Goal: Task Accomplishment & Management: Manage account settings

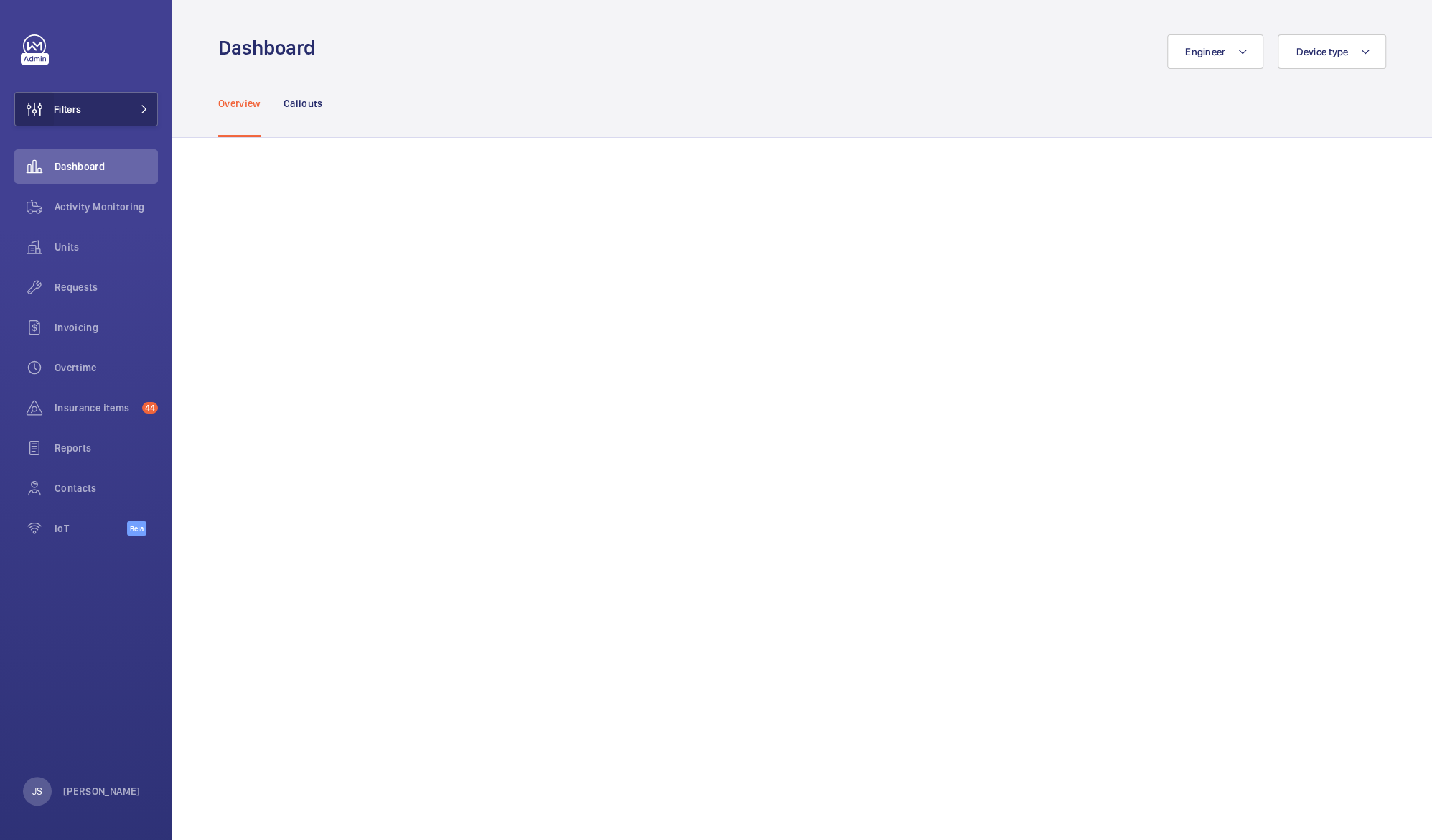
click at [52, 110] on wm-front-icon-button at bounding box center [34, 109] width 38 height 34
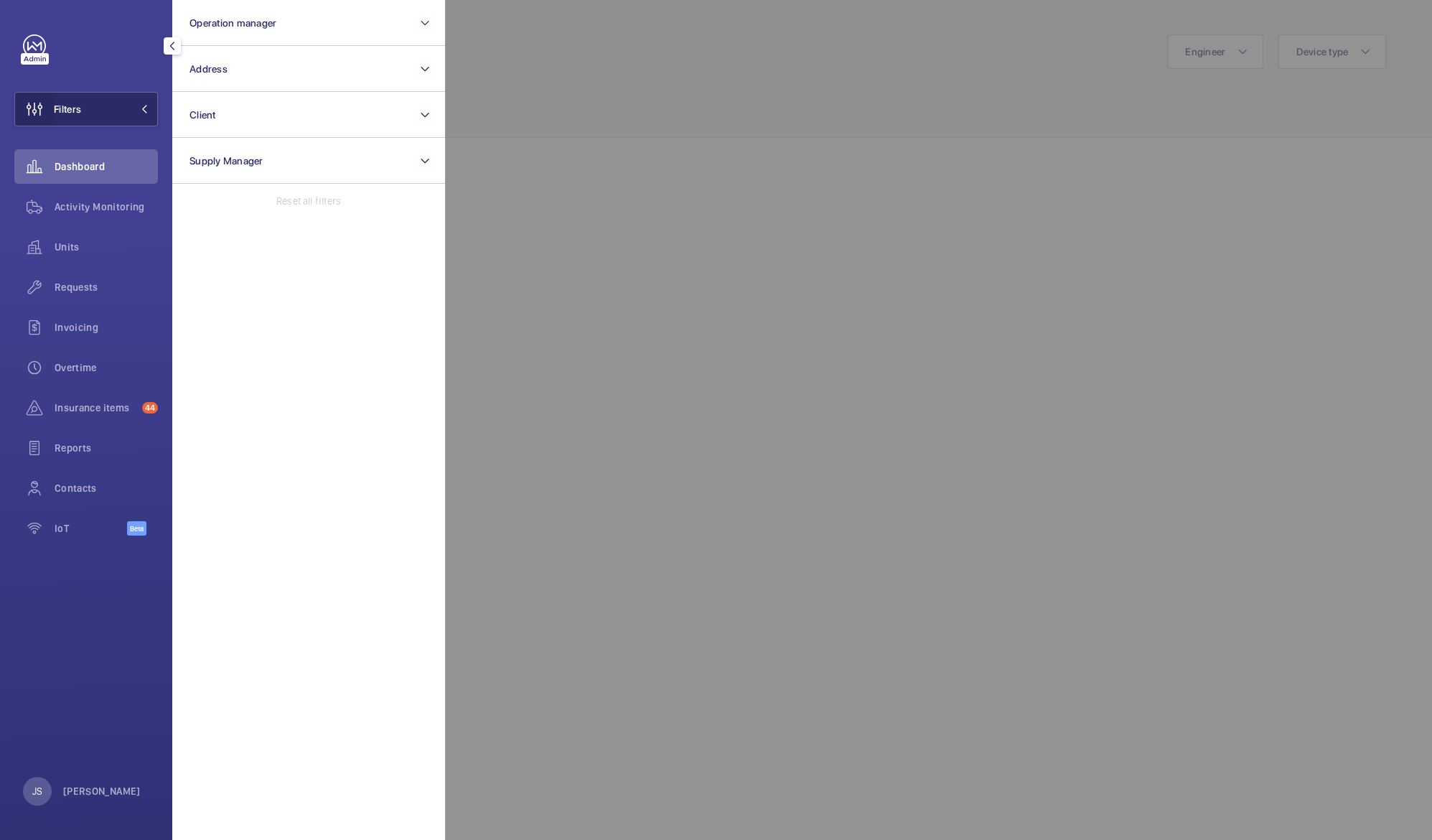
click at [221, 115] on button "Client" at bounding box center [308, 115] width 273 height 46
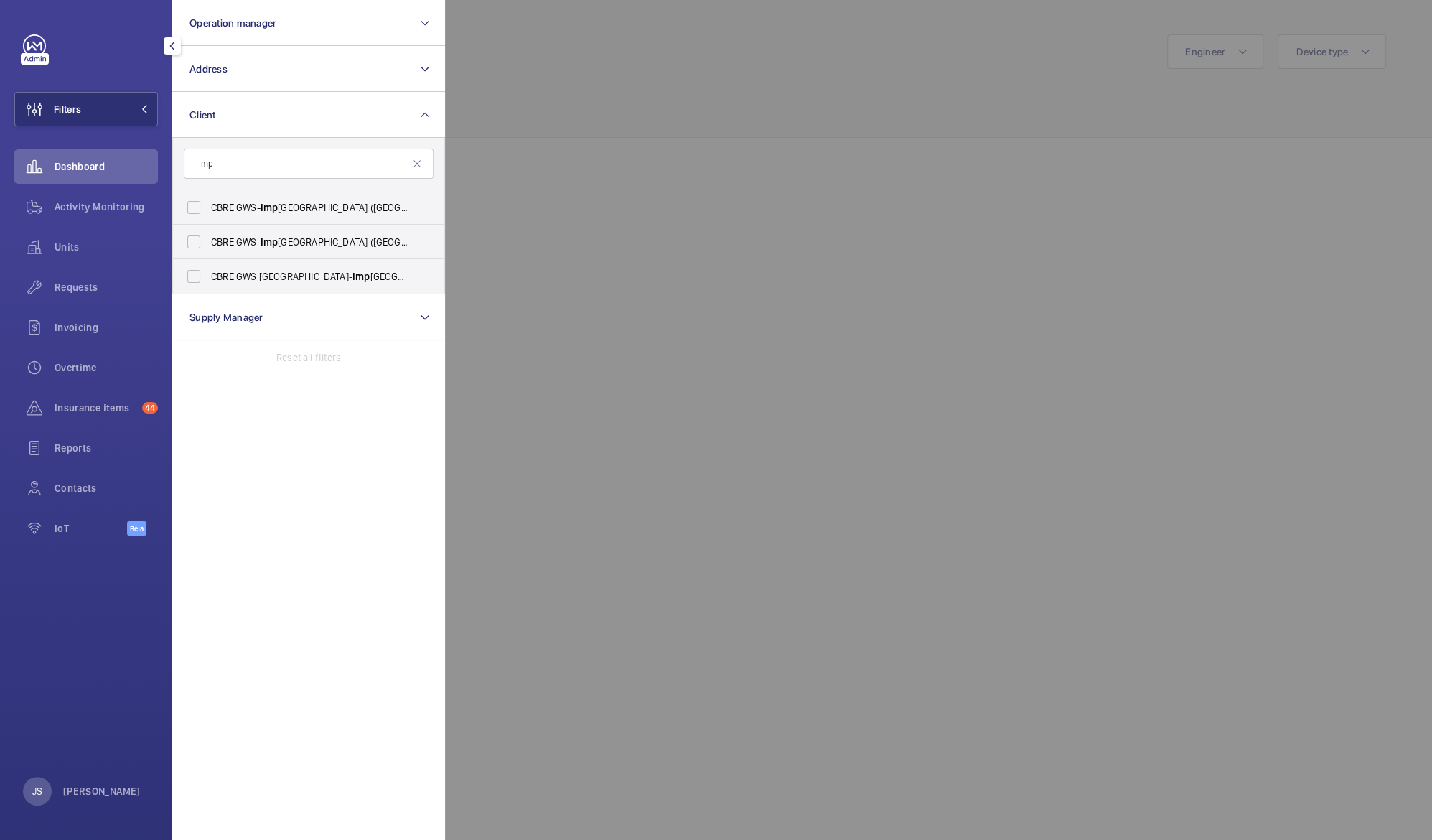
type input "imp"
click at [253, 275] on span "CBRE GWS UK- [GEOGRAPHIC_DATA] ([GEOGRAPHIC_DATA])" at bounding box center [310, 276] width 197 height 14
click at [208, 275] on input "CBRE GWS UK- Imp erial Hospital (Hammersmith)" at bounding box center [194, 276] width 29 height 29
checkbox input "true"
click at [276, 255] on label "CBRE GWS- [GEOGRAPHIC_DATA] ([GEOGRAPHIC_DATA][PERSON_NAME])" at bounding box center [298, 242] width 250 height 34
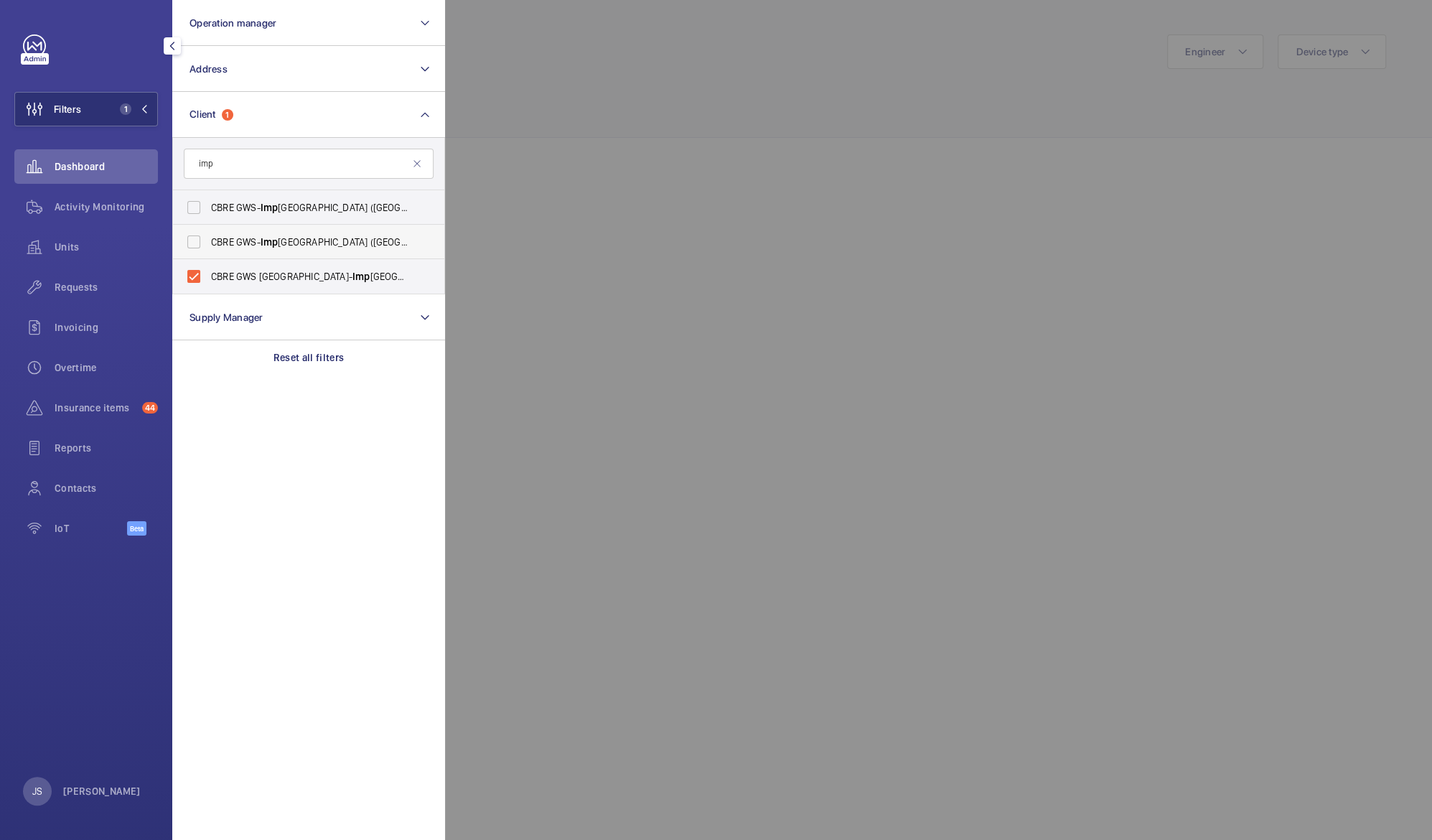
click at [208, 255] on input "CBRE GWS- [GEOGRAPHIC_DATA] ([GEOGRAPHIC_DATA][PERSON_NAME])" at bounding box center [194, 242] width 29 height 29
checkbox input "true"
click at [305, 212] on span "CBRE GWS- Imp erial Hospital (Charing Cross)" at bounding box center [310, 207] width 197 height 14
click at [208, 212] on input "CBRE GWS- Imp erial Hospital (Charing Cross)" at bounding box center [194, 207] width 29 height 29
checkbox input "true"
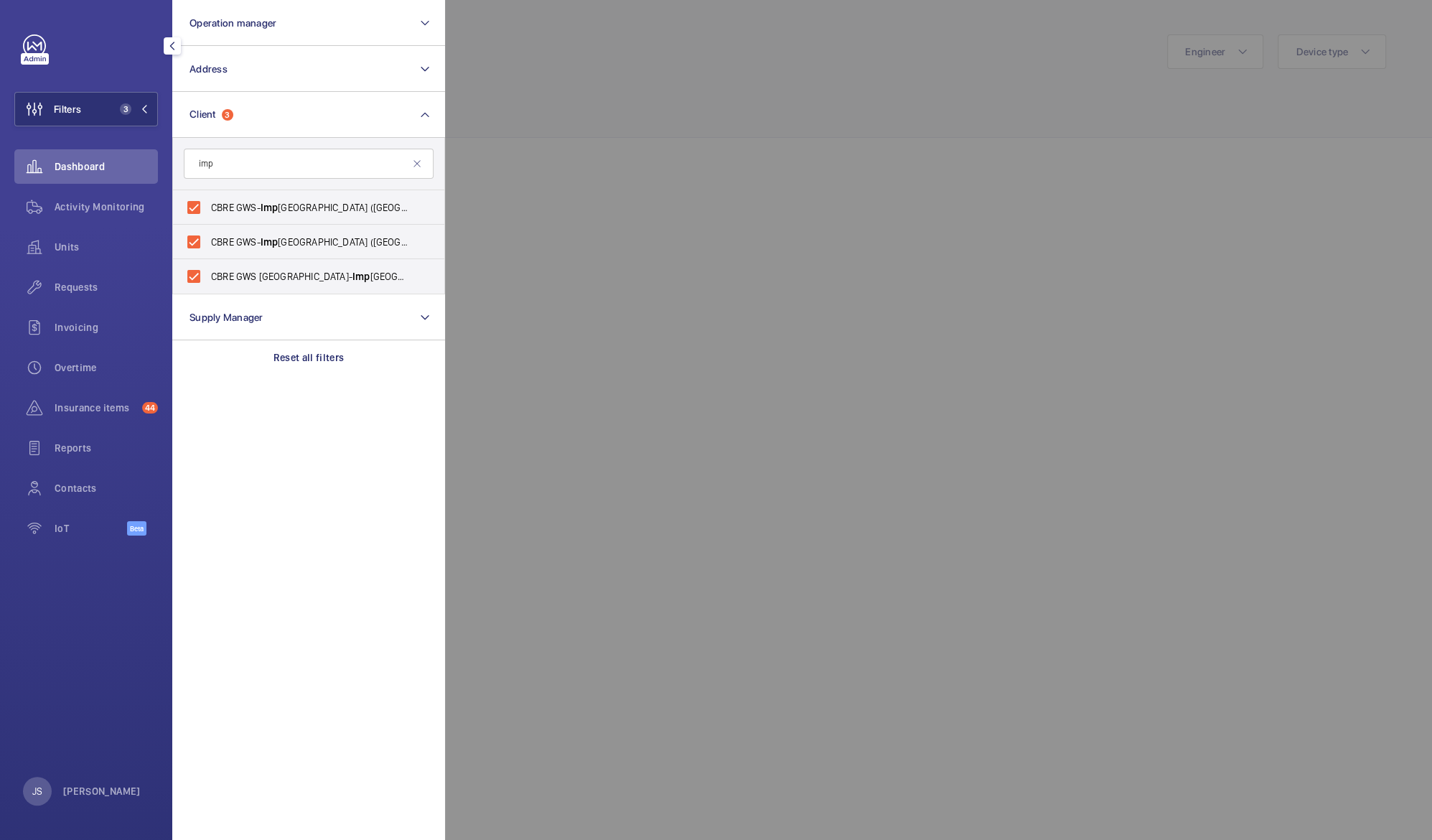
click at [553, 82] on div at bounding box center [1161, 420] width 1432 height 840
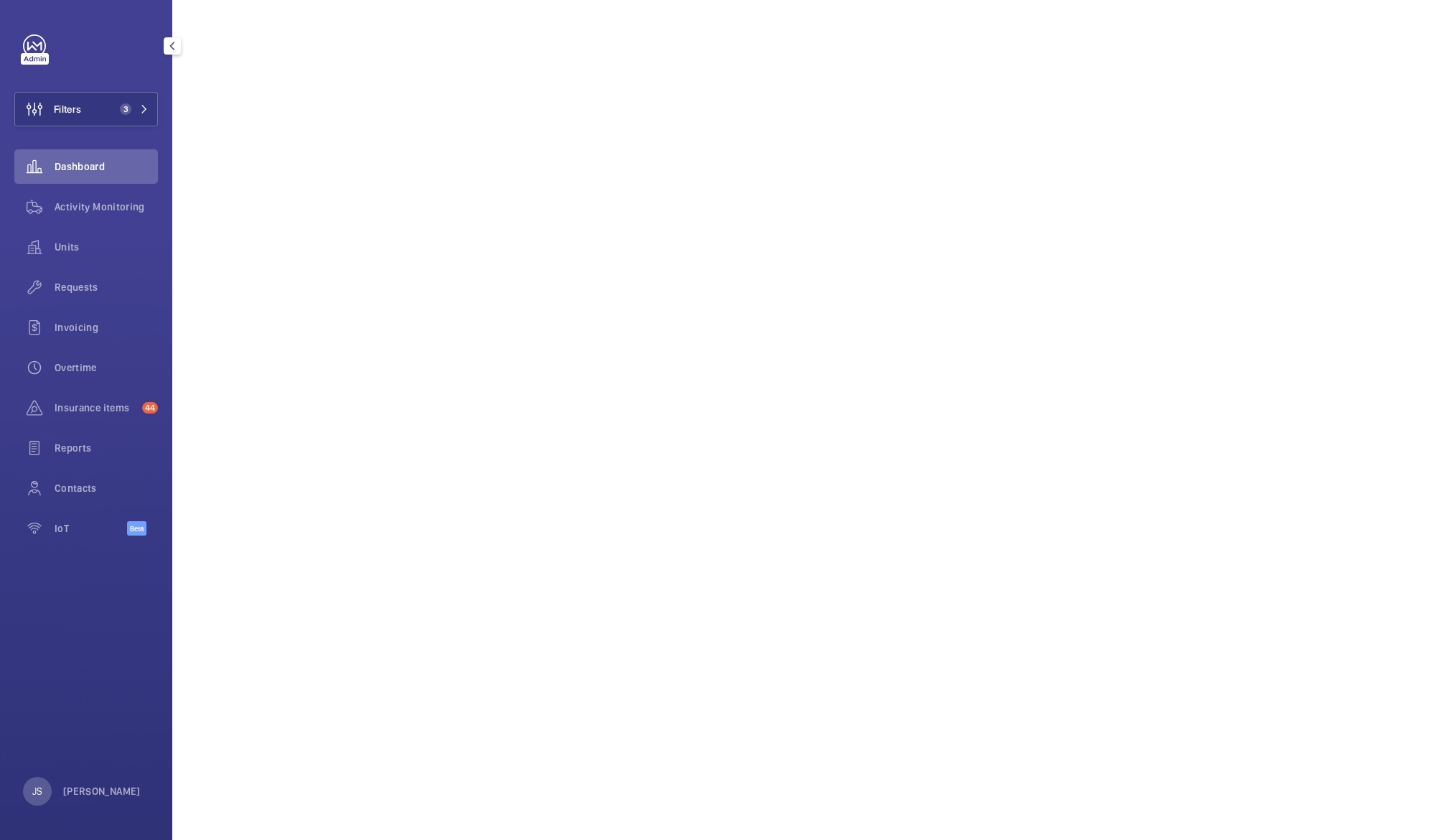
scroll to position [251, 0]
click at [75, 211] on span "Activity Monitoring" at bounding box center [106, 207] width 103 height 14
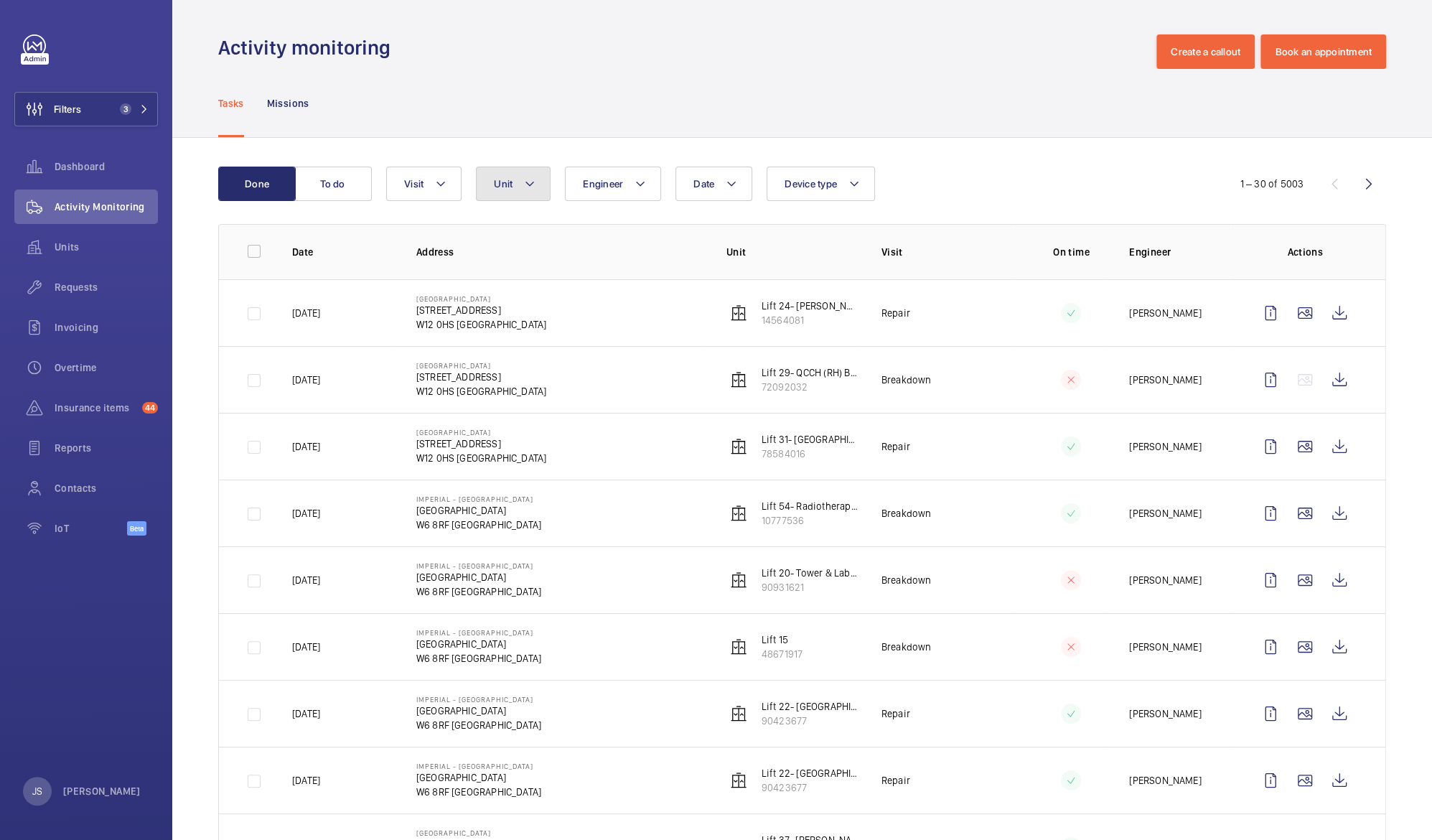
click at [537, 189] on button "Unit" at bounding box center [513, 183] width 74 height 34
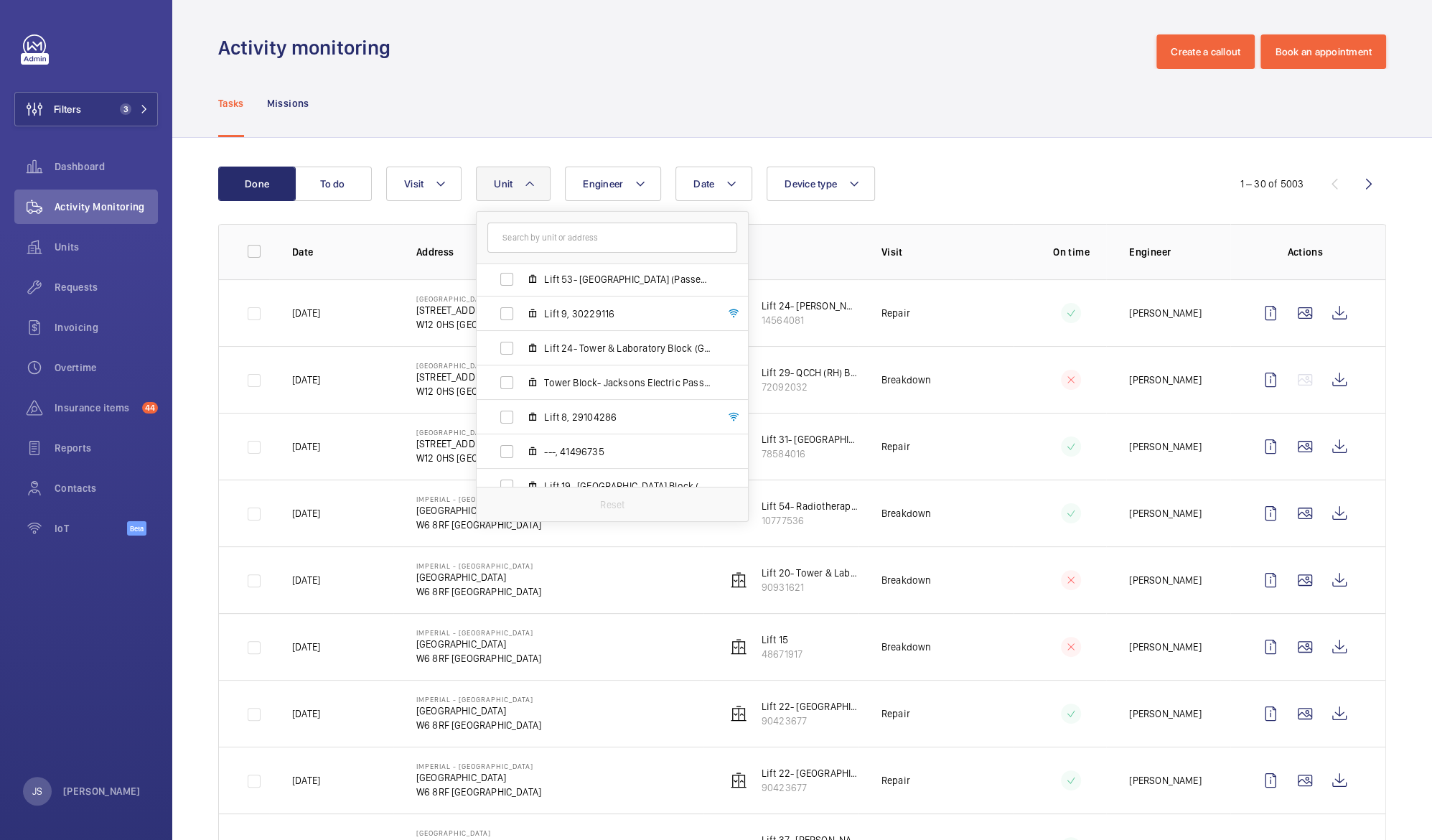
scroll to position [1105, 0]
click at [585, 232] on input "text" at bounding box center [613, 238] width 250 height 30
type input "19"
click at [668, 247] on input "19" at bounding box center [613, 238] width 250 height 30
click at [722, 238] on mat-icon at bounding box center [721, 238] width 11 height 11
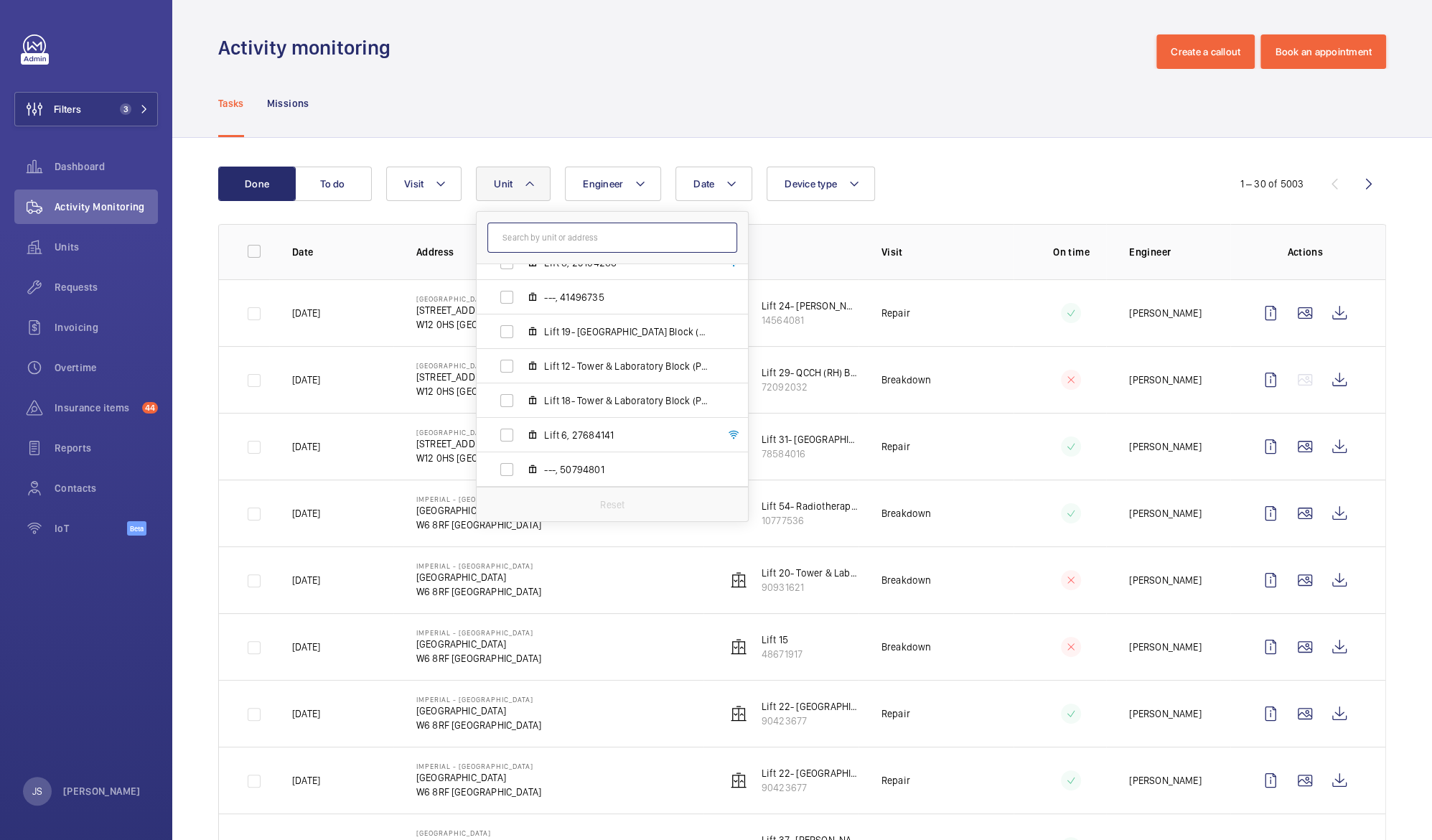
scroll to position [1267, 0]
click at [571, 327] on span "Lift 19- Tower & Laboratory Block (Passenger), 15046509" at bounding box center [627, 324] width 167 height 14
click at [521, 327] on input "Lift 19- Tower & Laboratory Block (Passenger), 15046509" at bounding box center [507, 324] width 29 height 29
checkbox input "true"
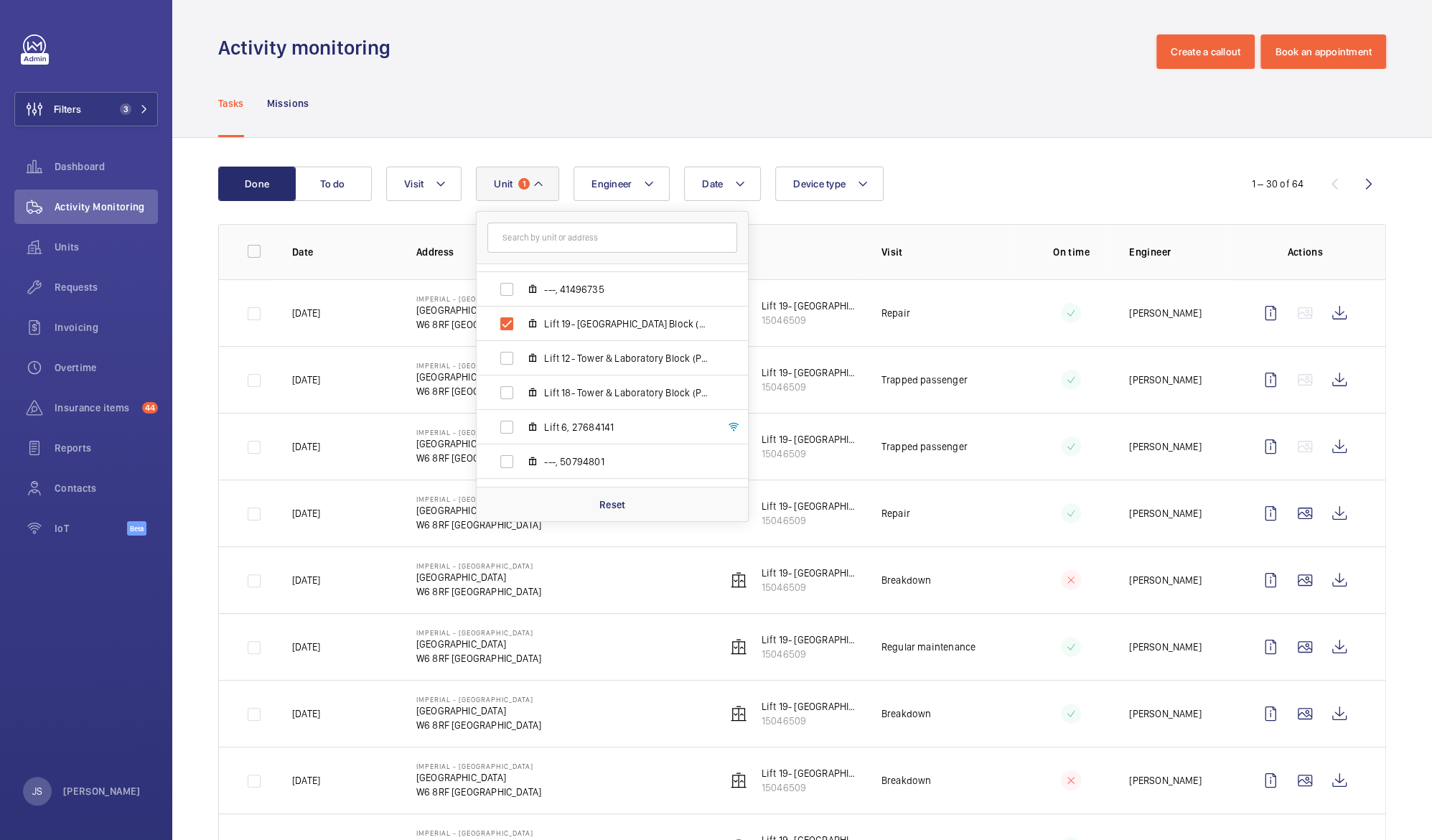
click at [987, 63] on div "Activity monitoring Create a callout Book an appointment" at bounding box center [802, 51] width 1168 height 34
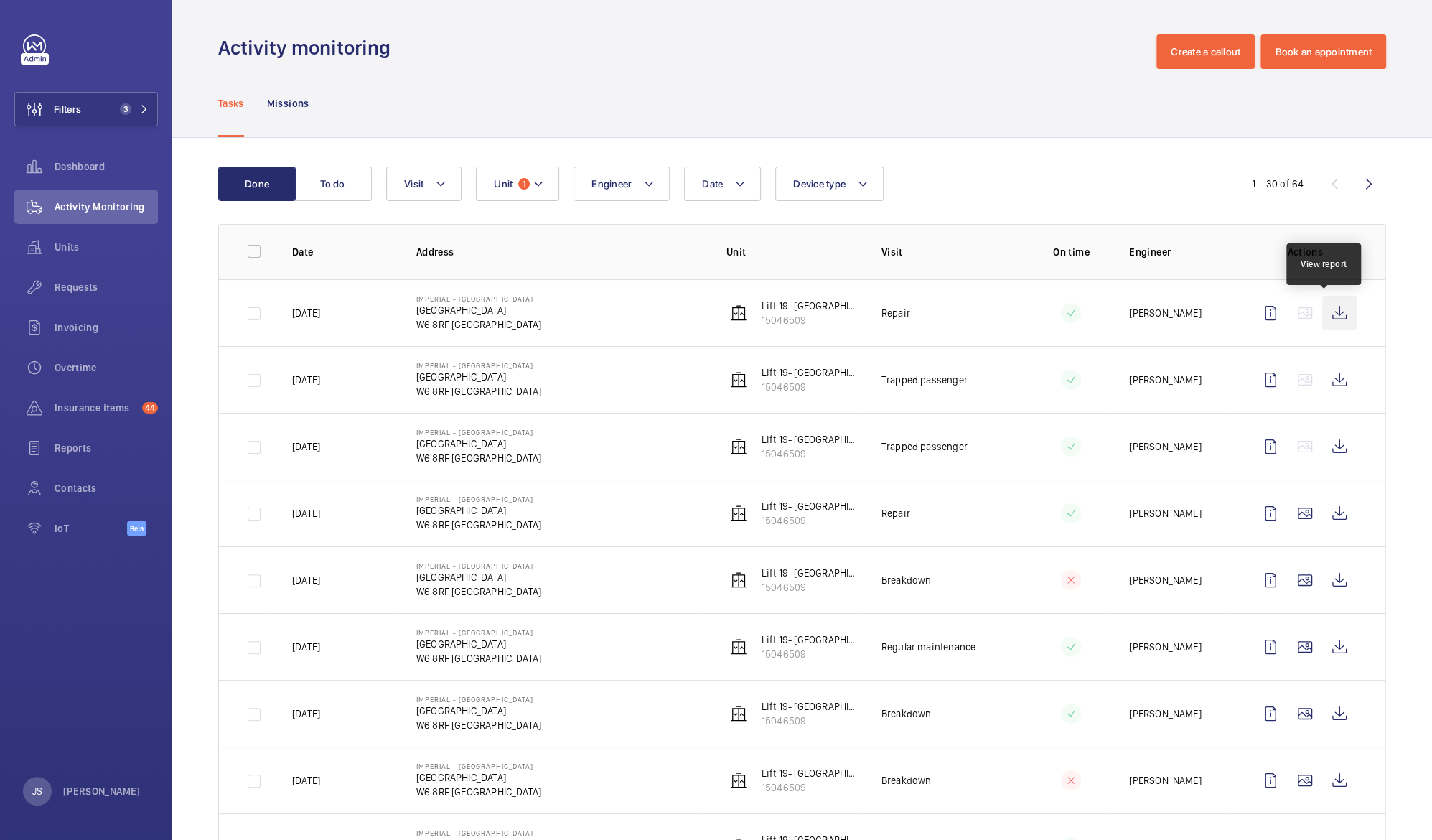
click at [1322, 315] on wm-front-icon-button at bounding box center [1339, 312] width 34 height 34
click at [537, 180] on mat-icon at bounding box center [538, 184] width 11 height 18
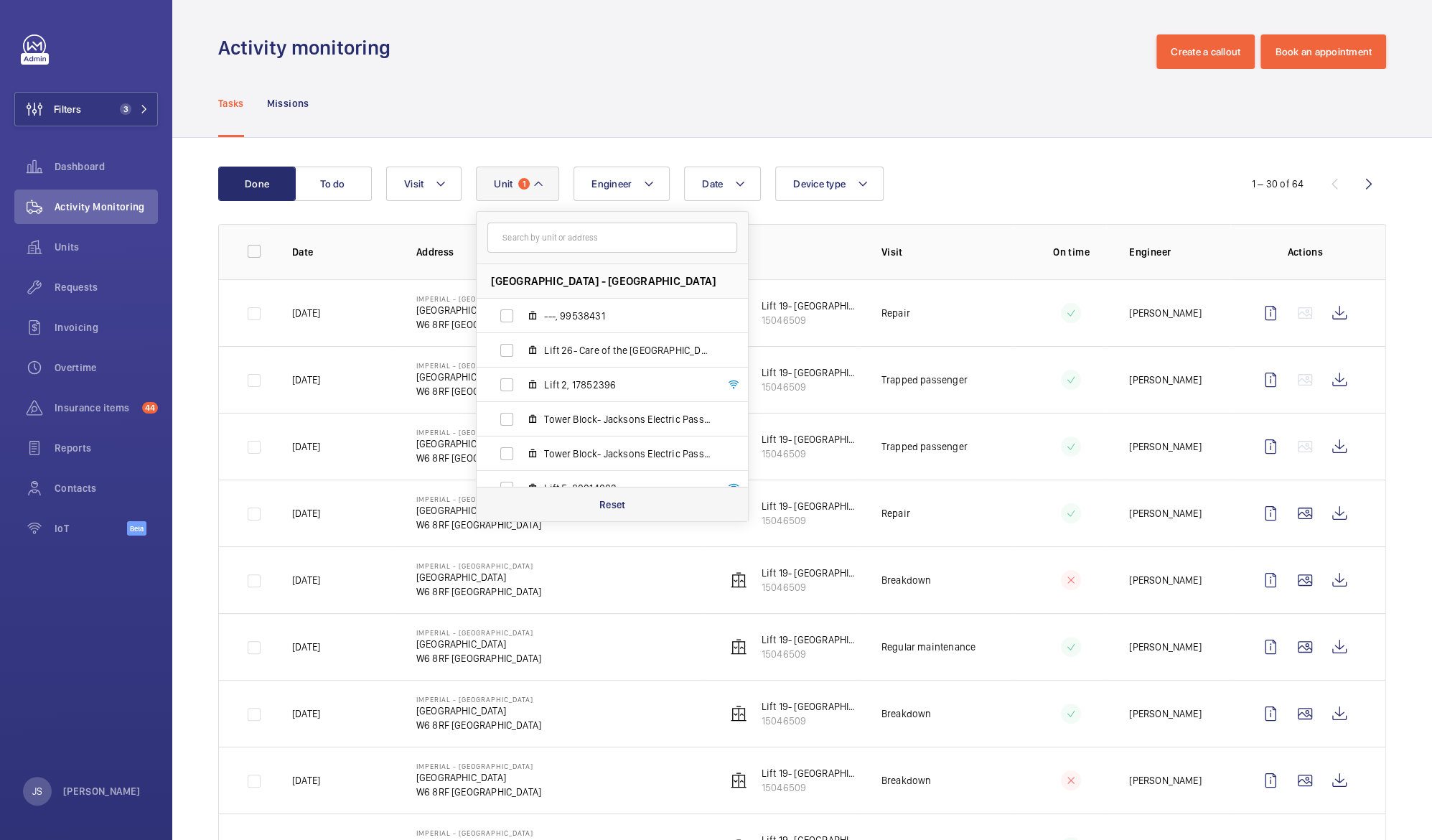
click at [609, 504] on p "Reset" at bounding box center [612, 504] width 26 height 14
click at [559, 90] on div "Tasks Missions" at bounding box center [802, 102] width 1168 height 68
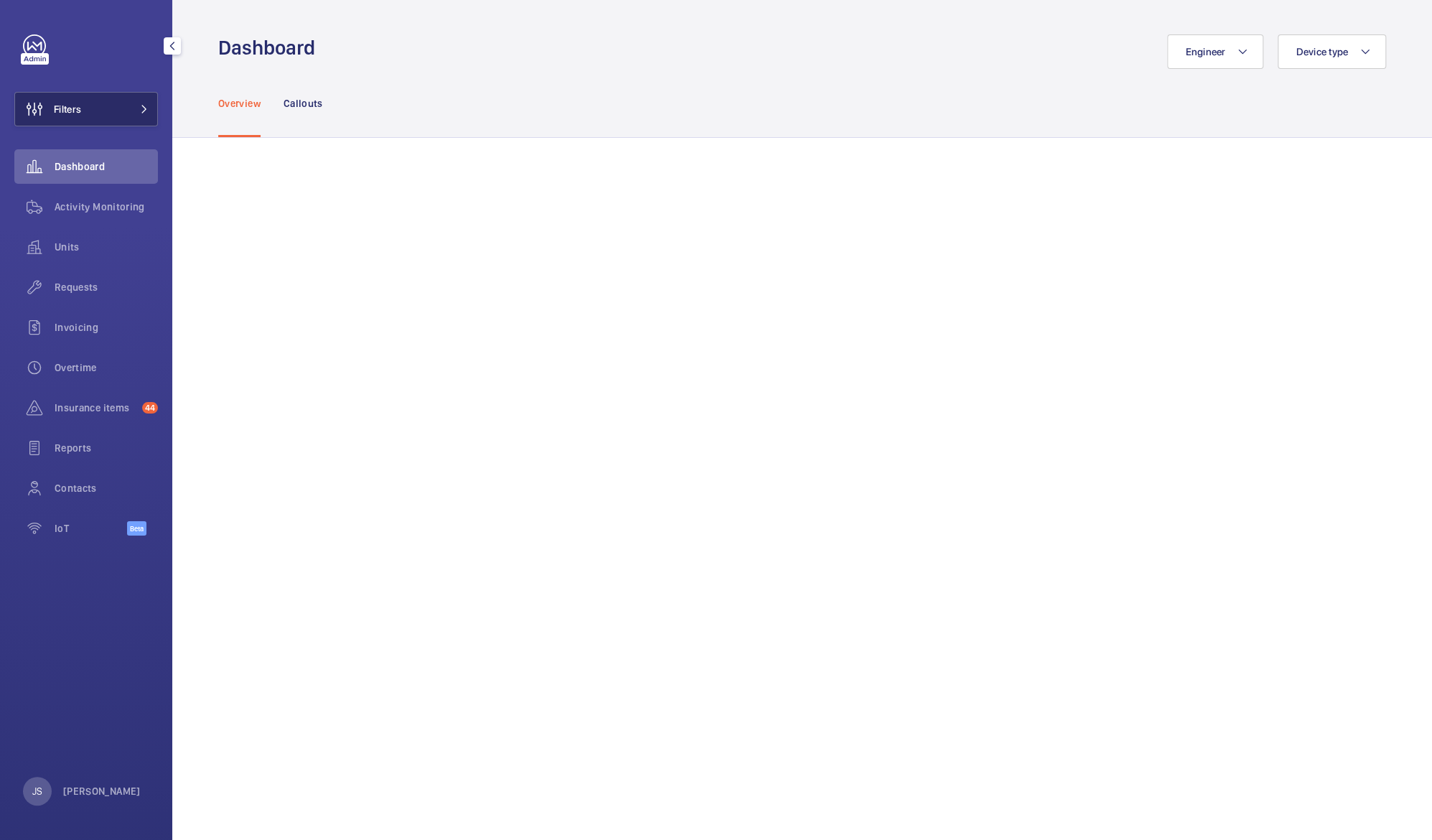
click at [86, 110] on button "Filters" at bounding box center [86, 109] width 143 height 34
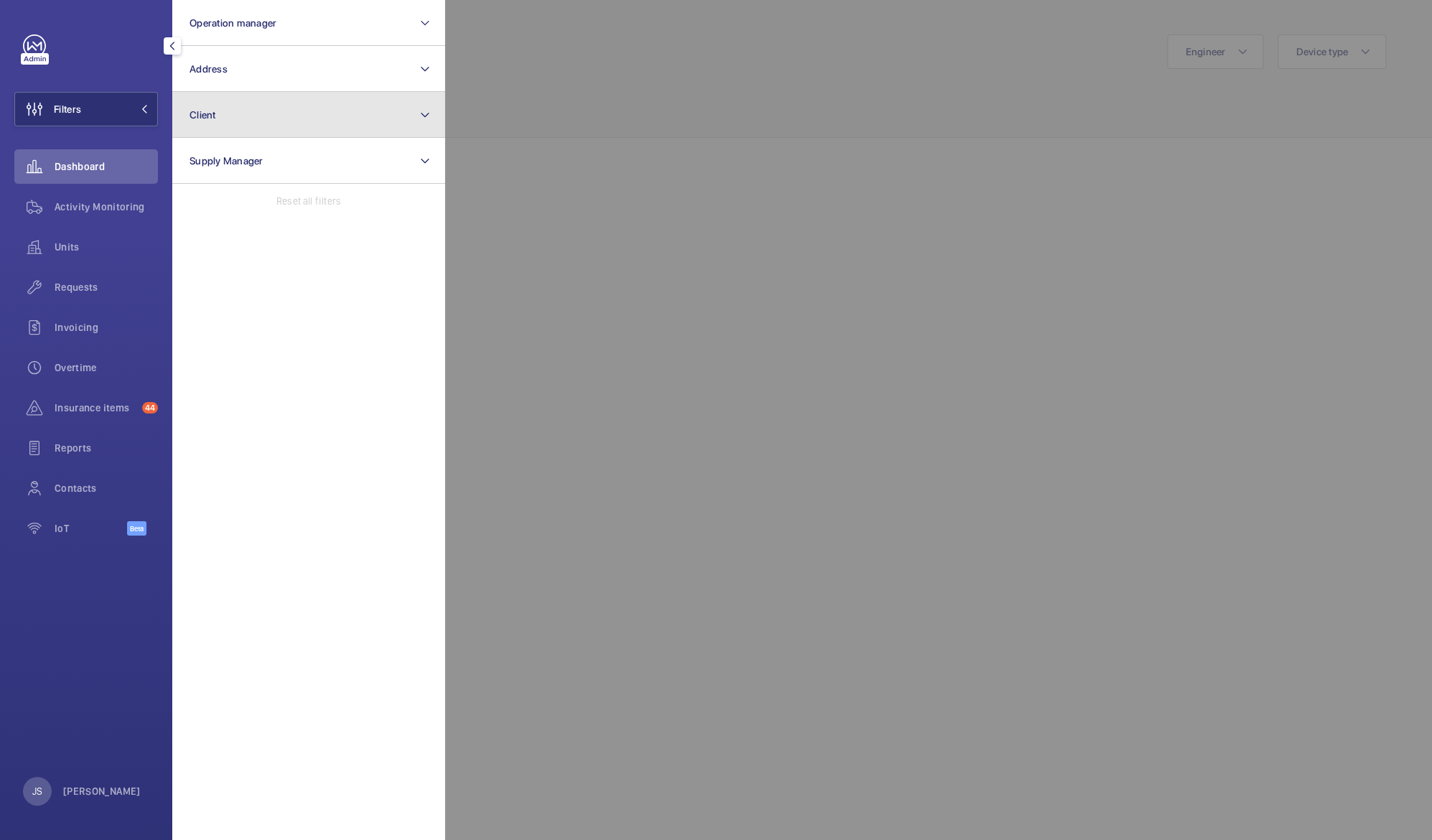
click at [196, 121] on button "Client" at bounding box center [308, 115] width 273 height 46
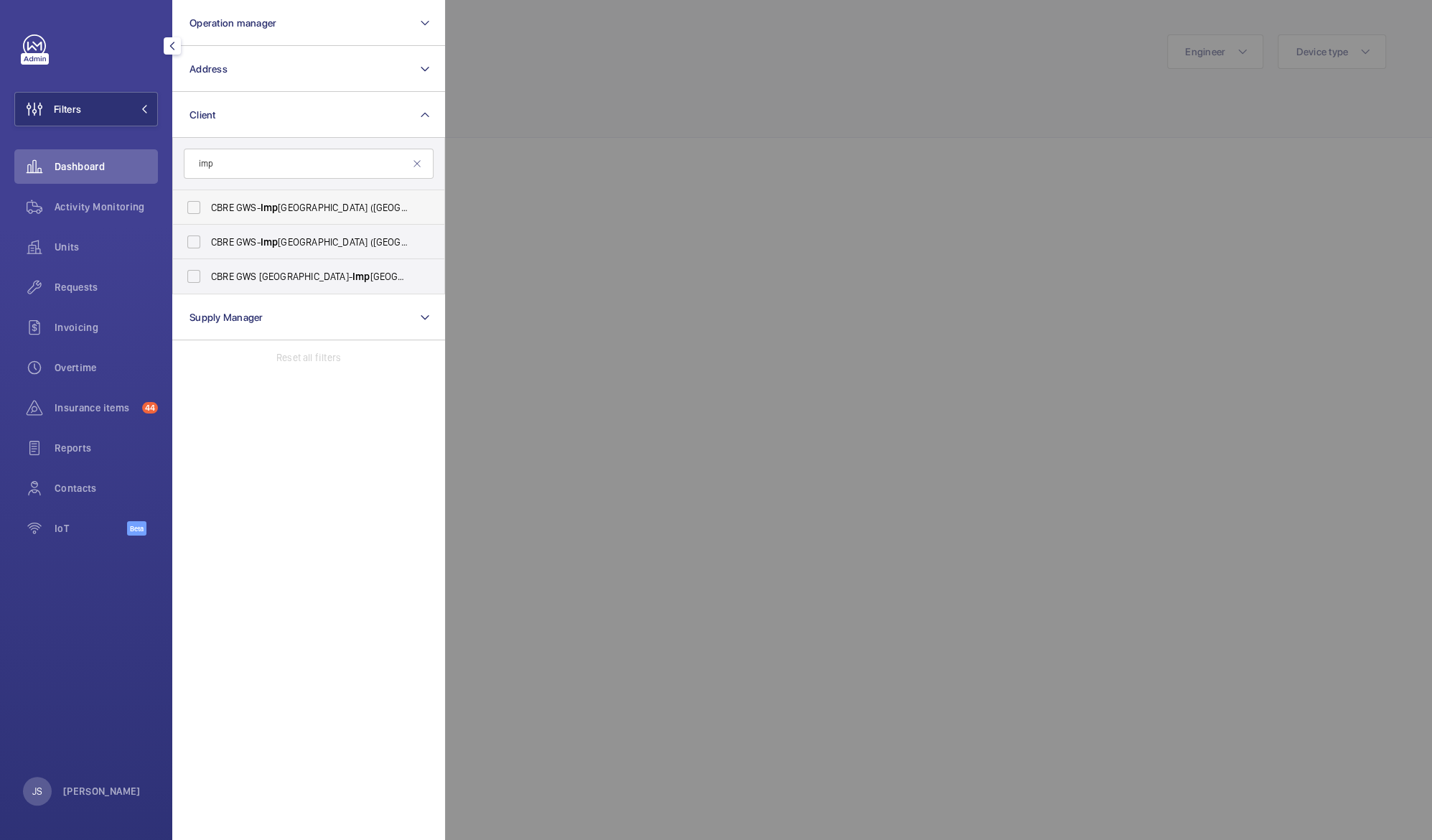
type input "imp"
click at [215, 211] on span "CBRE GWS- Imp erial Hospital (Charing Cross)" at bounding box center [310, 207] width 197 height 14
click at [208, 211] on input "CBRE GWS- Imp erial Hospital (Charing Cross)" at bounding box center [194, 207] width 29 height 29
checkbox input "true"
click at [215, 242] on span "CBRE GWS- [GEOGRAPHIC_DATA] ([GEOGRAPHIC_DATA][PERSON_NAME])" at bounding box center [310, 242] width 197 height 14
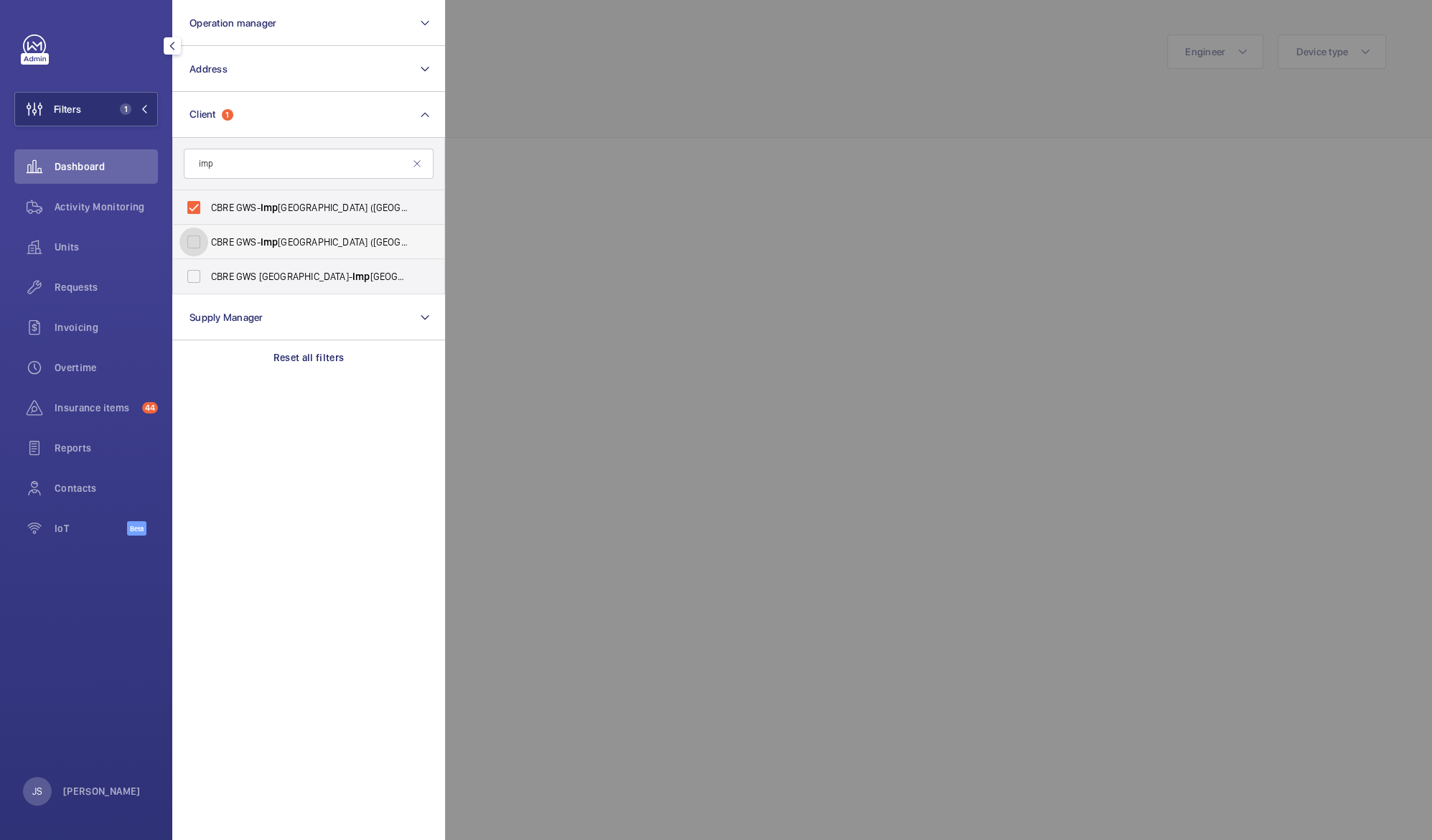
click at [208, 242] on input "CBRE GWS- [GEOGRAPHIC_DATA] ([GEOGRAPHIC_DATA][PERSON_NAME])" at bounding box center [194, 242] width 29 height 29
checkbox input "true"
click at [223, 275] on span "CBRE GWS UK- Imp erial Hospital (Hammersmith)" at bounding box center [310, 276] width 197 height 14
click at [208, 275] on input "CBRE GWS UK- Imp erial Hospital (Hammersmith)" at bounding box center [194, 276] width 29 height 29
checkbox input "true"
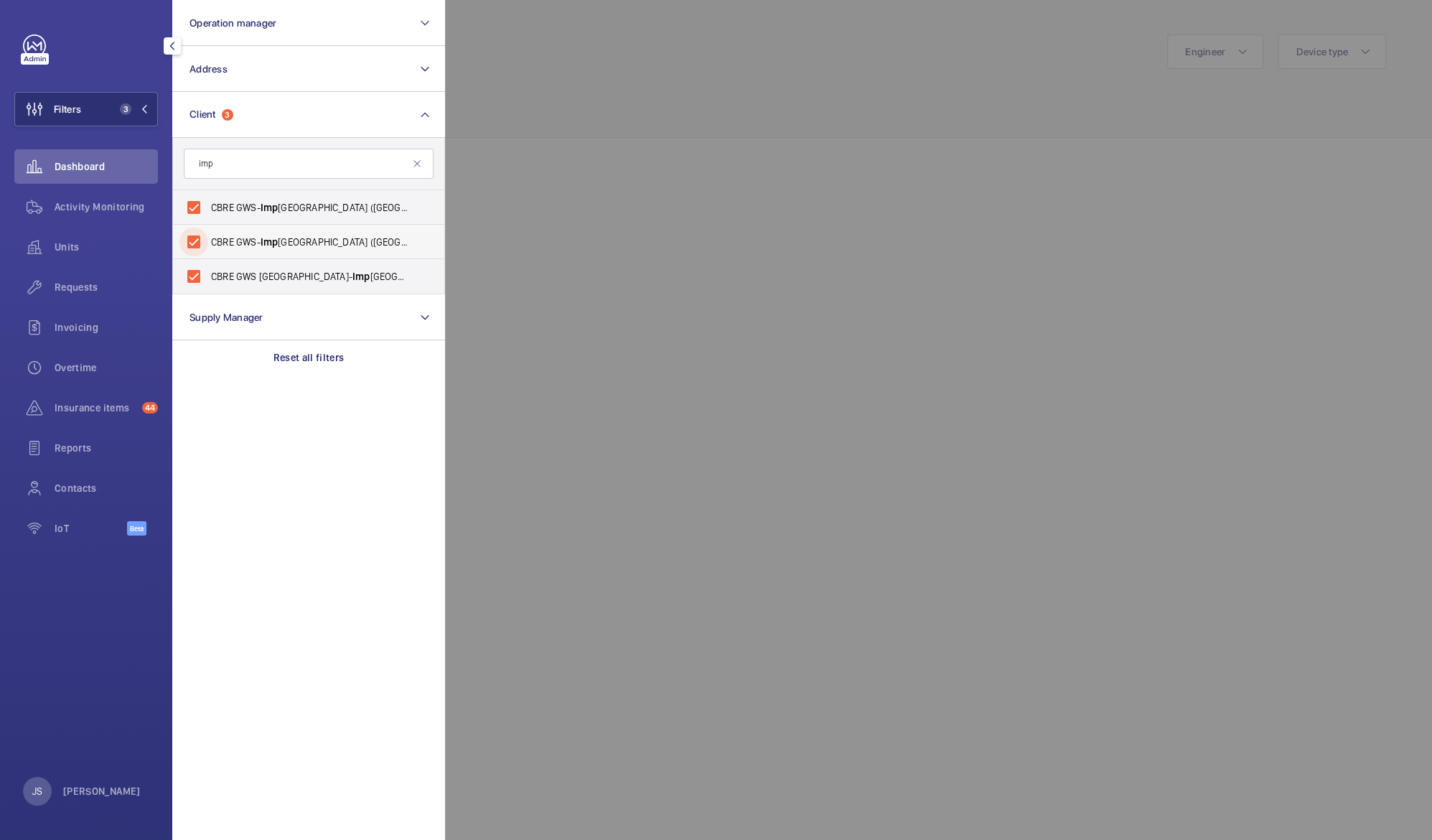
click at [199, 237] on input "CBRE GWS- [GEOGRAPHIC_DATA] ([GEOGRAPHIC_DATA][PERSON_NAME])" at bounding box center [194, 242] width 29 height 29
checkbox input "false"
click at [195, 280] on input "CBRE GWS UK- Imp erial Hospital (Hammersmith)" at bounding box center [194, 276] width 29 height 29
checkbox input "false"
click at [766, 74] on div at bounding box center [1161, 420] width 1432 height 840
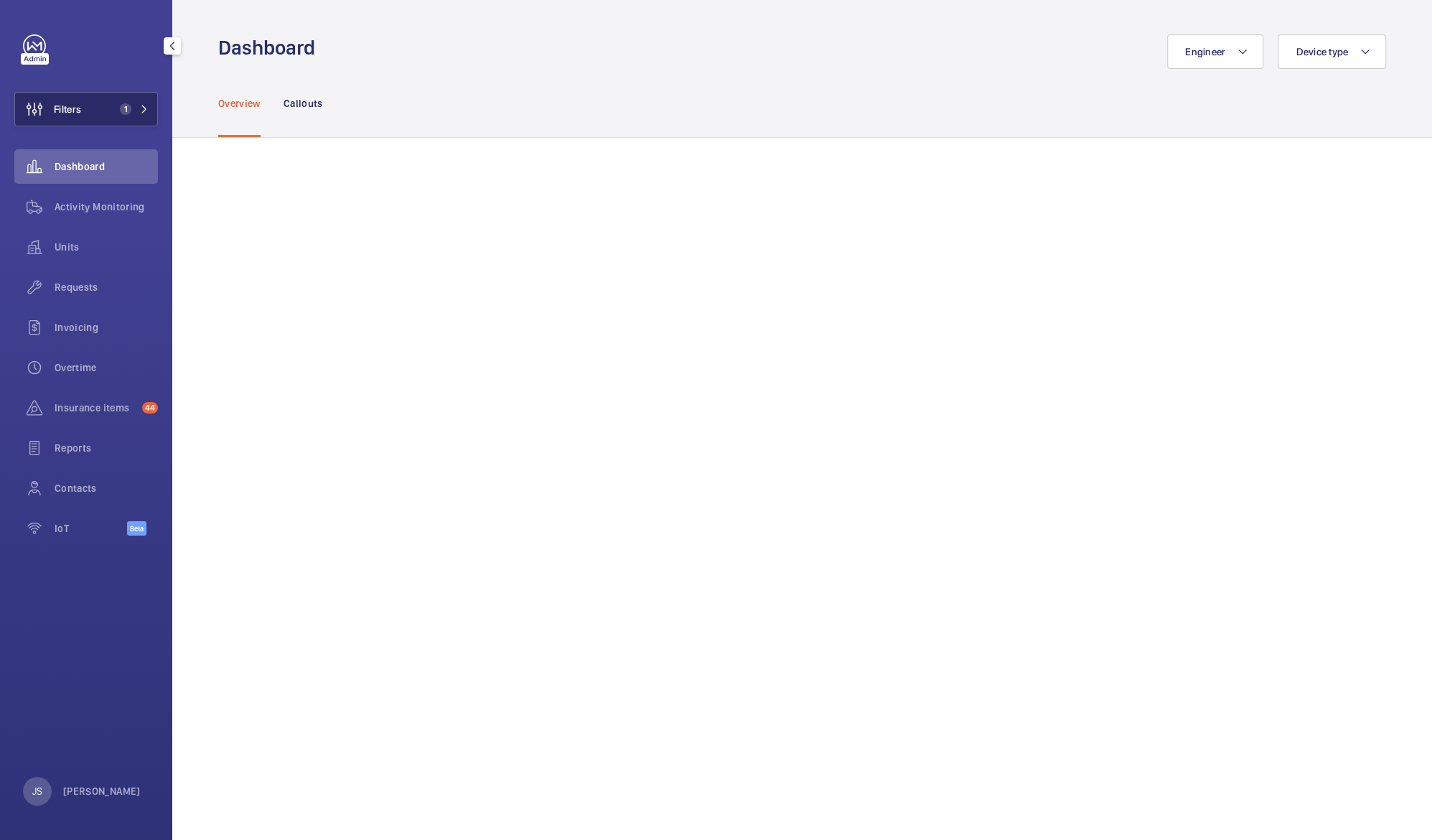
click at [66, 119] on span "Filters" at bounding box center [48, 109] width 66 height 34
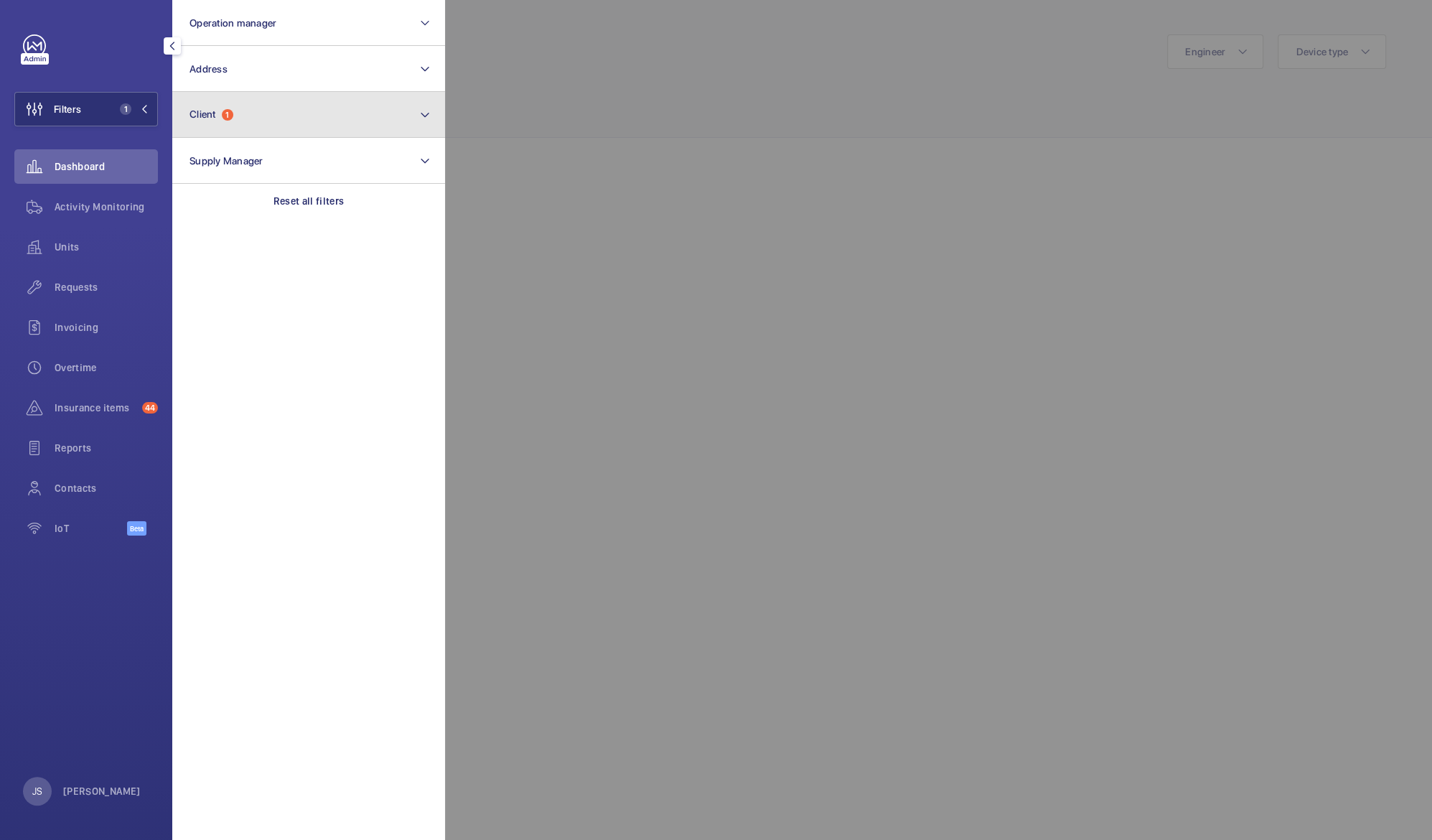
click at [190, 121] on button "Client 1" at bounding box center [308, 115] width 273 height 46
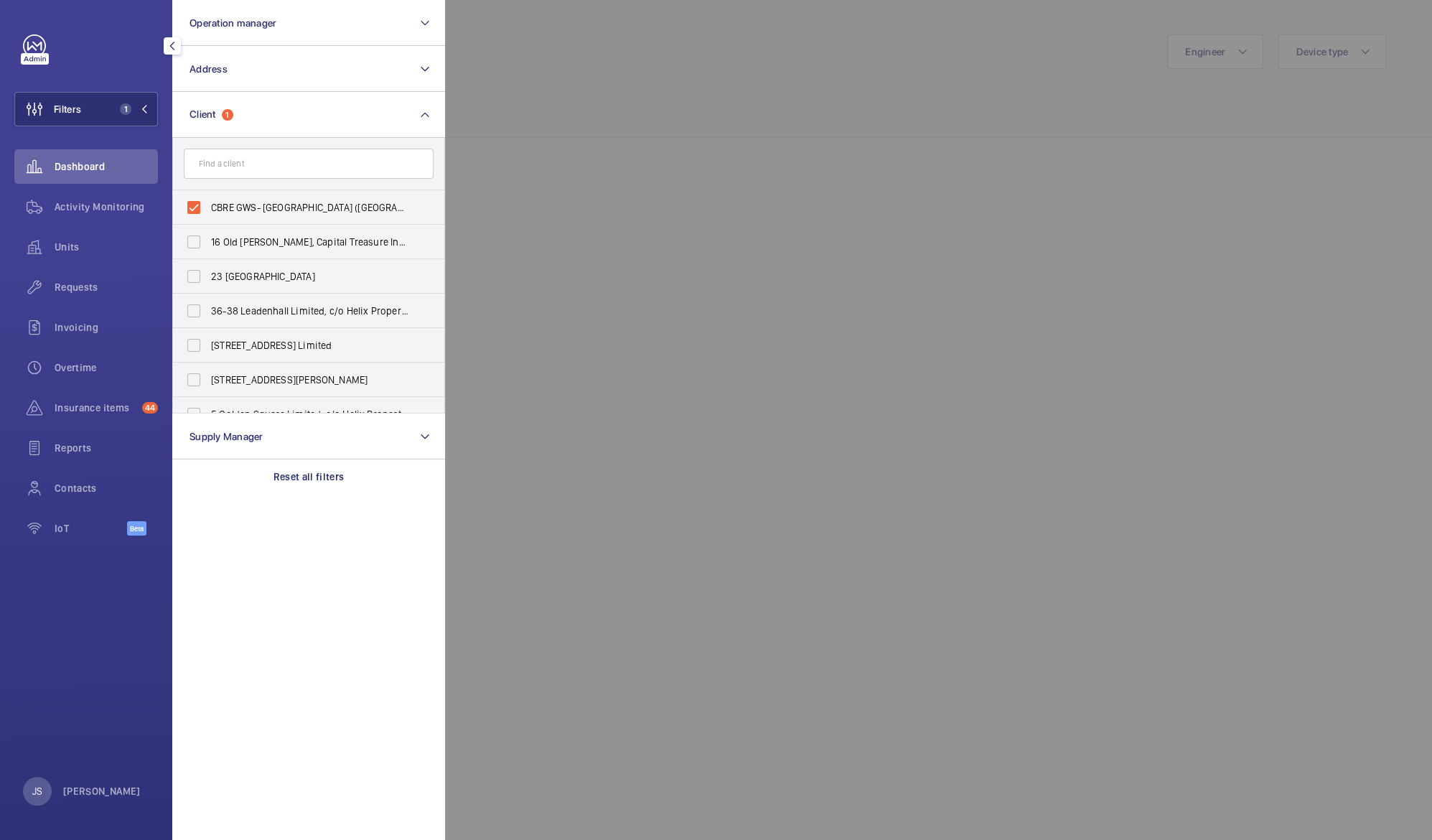
click at [547, 94] on div at bounding box center [1161, 420] width 1432 height 840
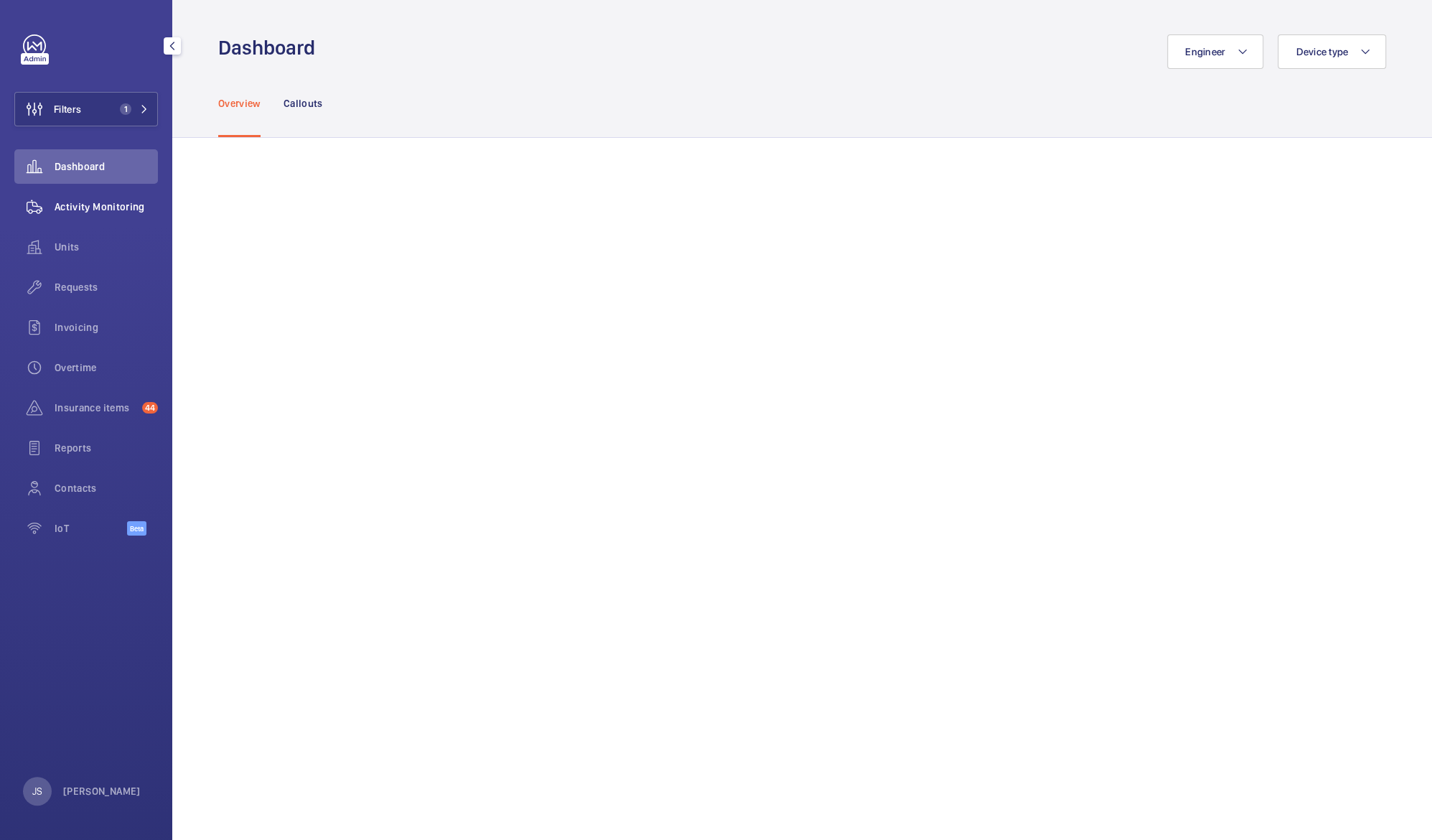
click at [66, 208] on span "Activity Monitoring" at bounding box center [106, 207] width 103 height 14
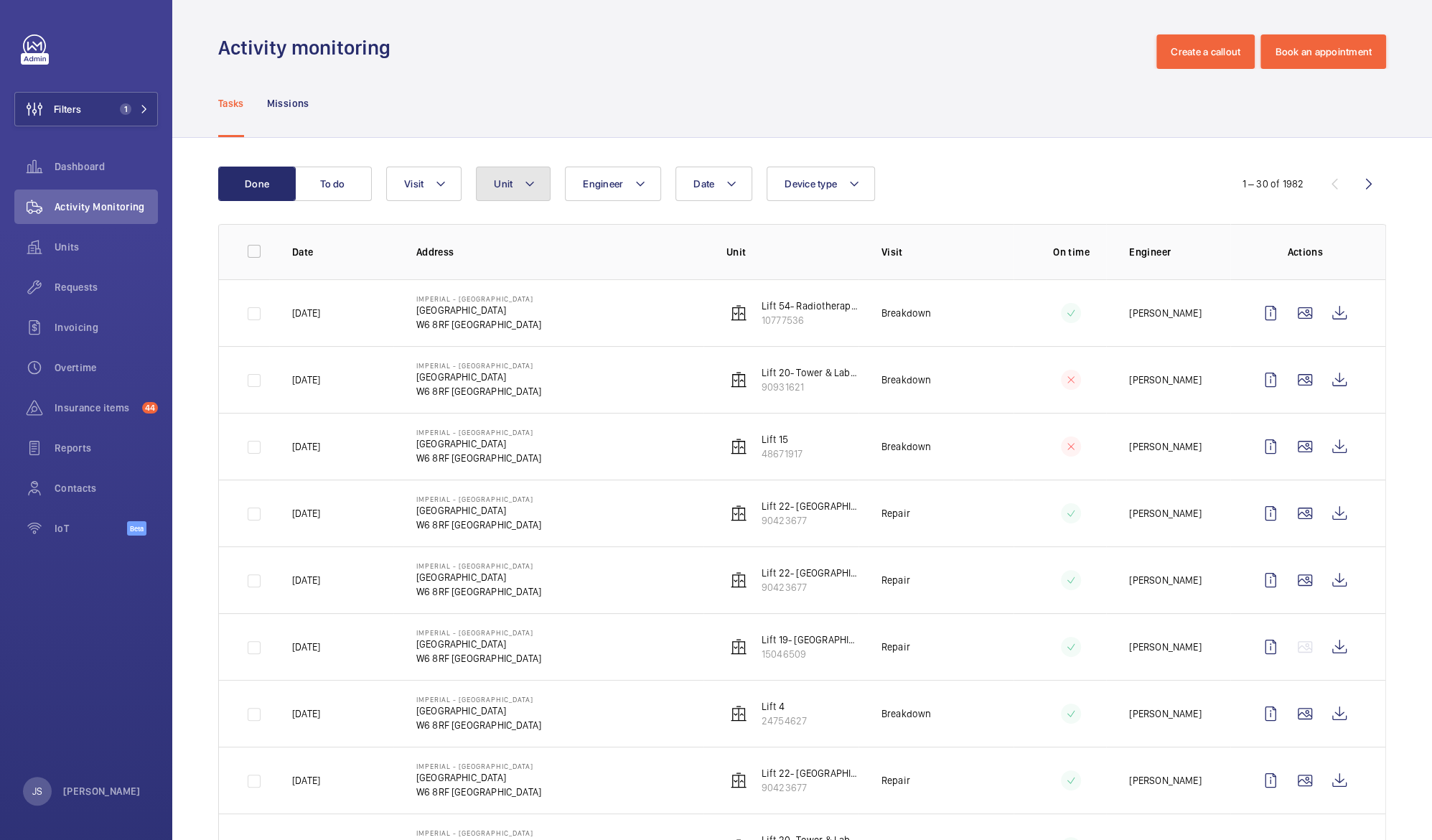
click at [524, 183] on mat-icon at bounding box center [529, 184] width 11 height 18
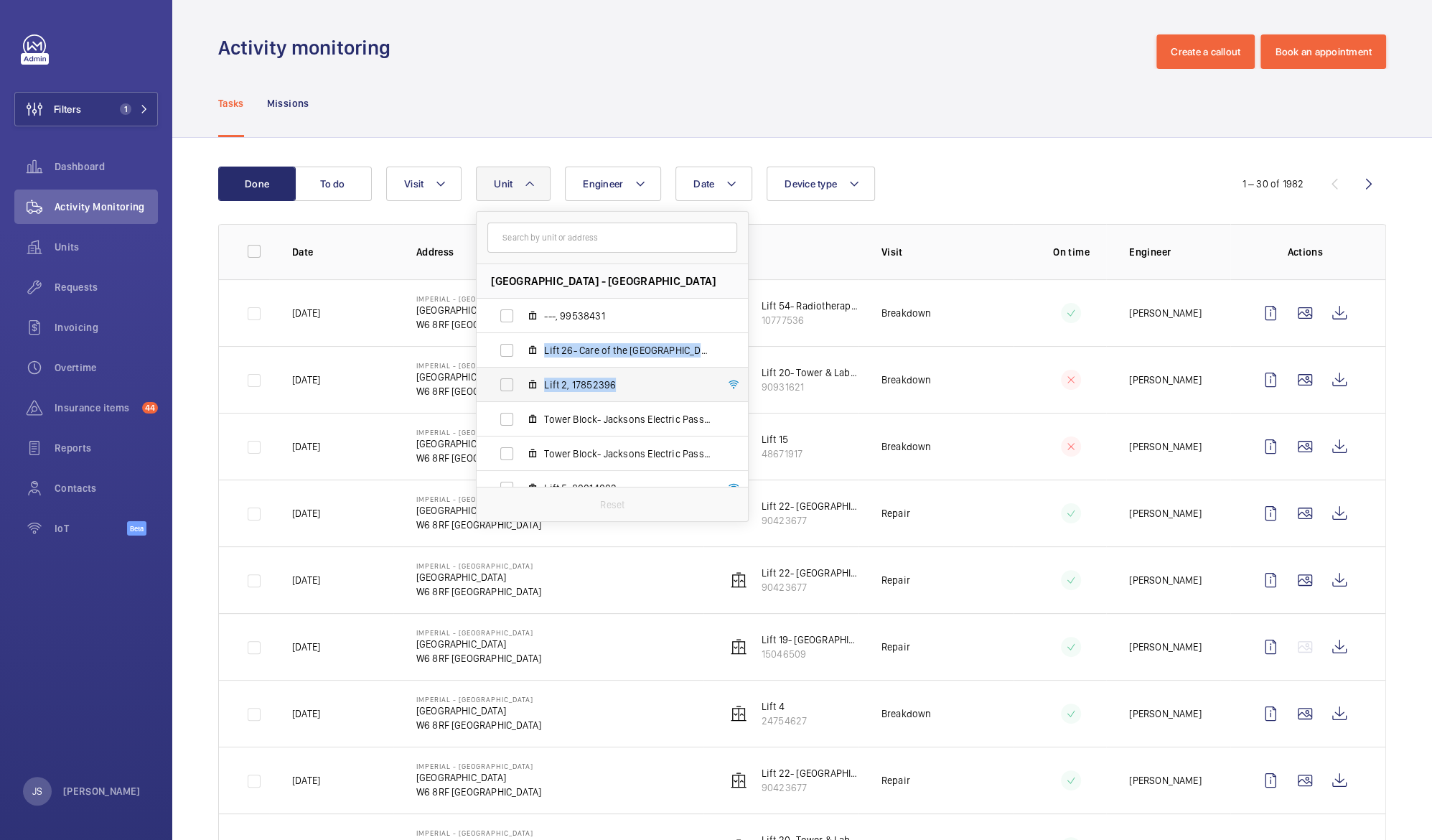
drag, startPoint x: 749, startPoint y: 301, endPoint x: 737, endPoint y: 377, distance: 76.9
click at [737, 377] on div "Imperial - Charing Cross Hospital - Charing Cross Hospital, W6 8RF LONDON ---, …" at bounding box center [612, 367] width 273 height 311
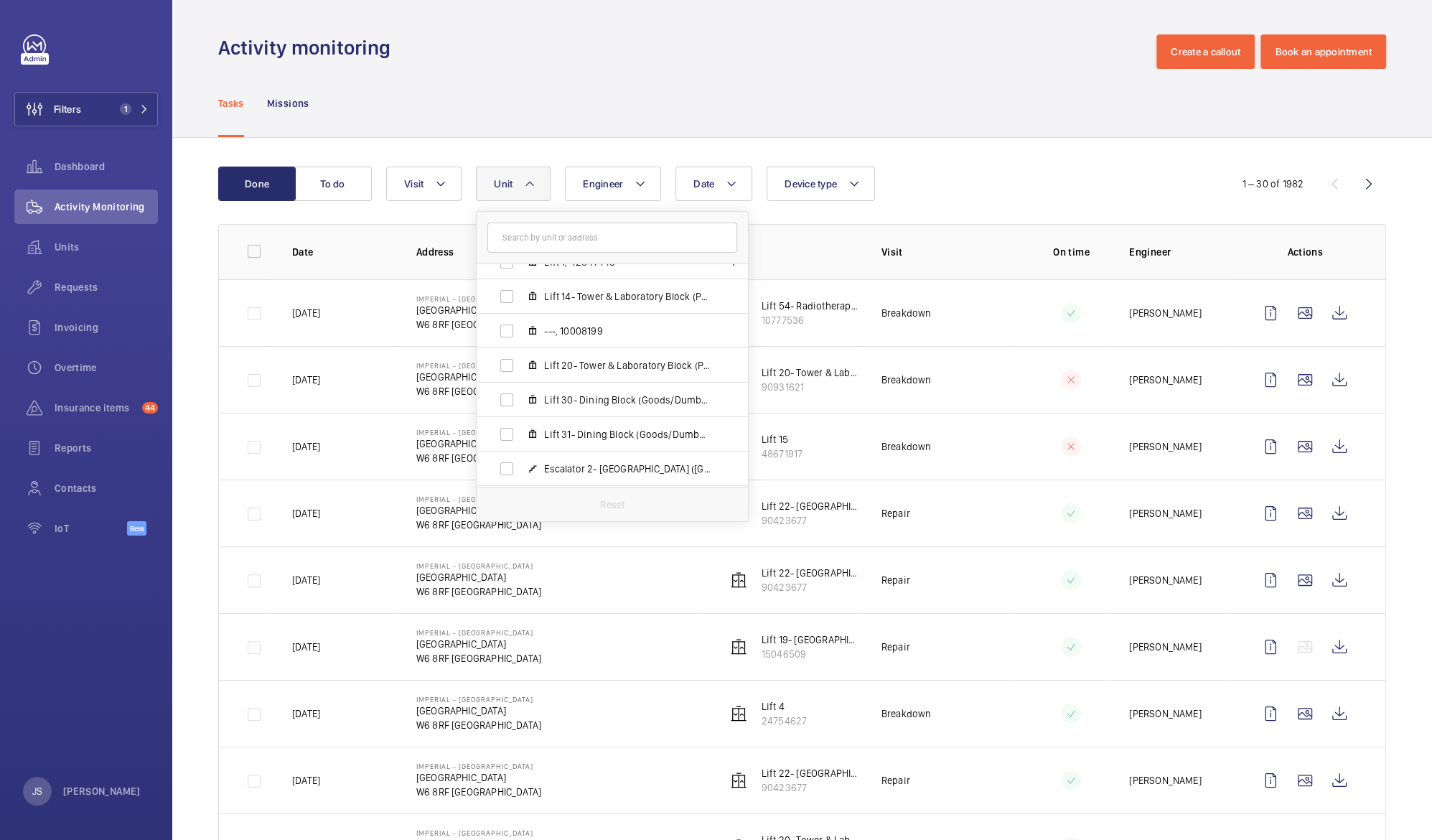
scroll to position [411, 0]
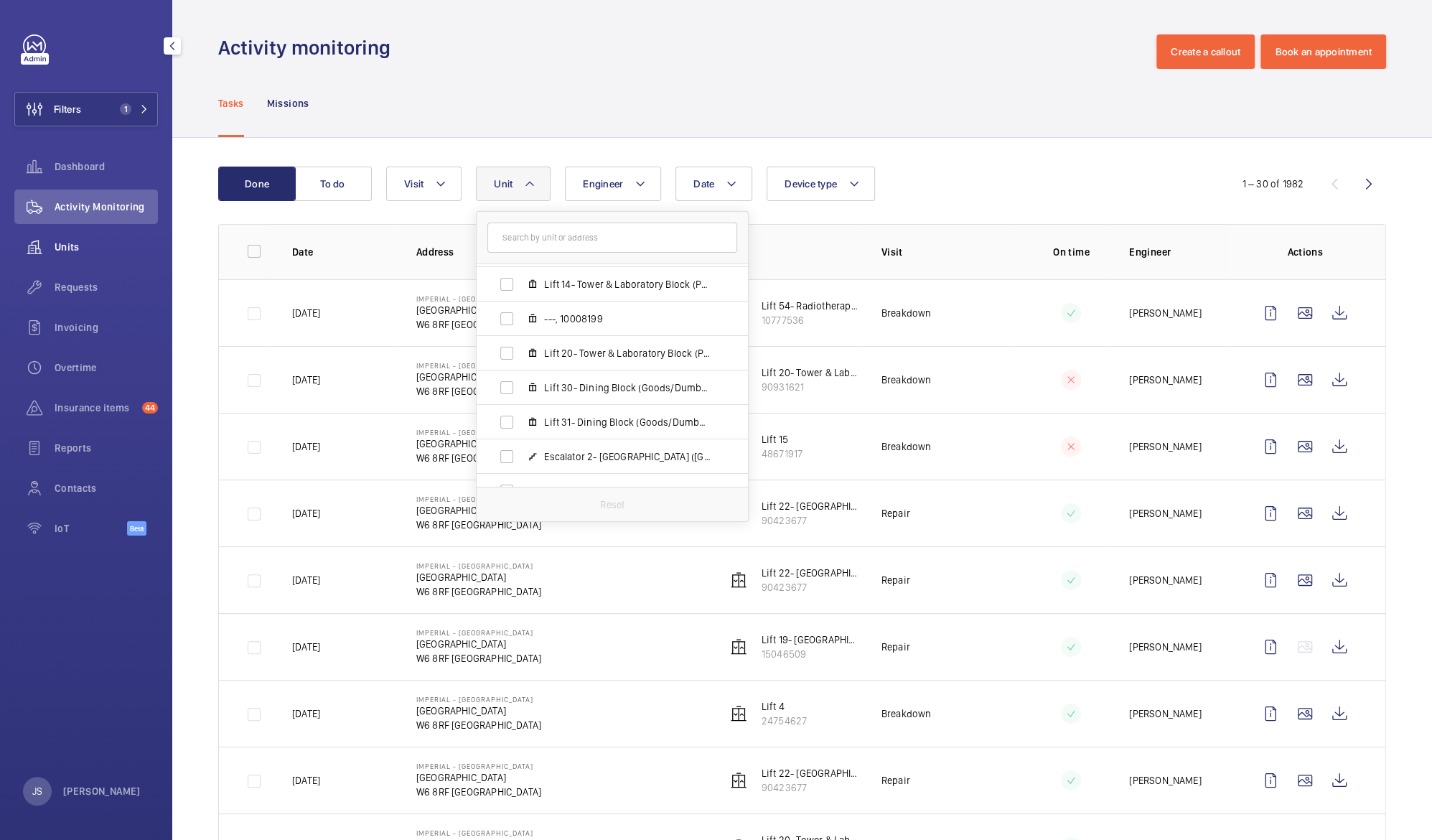
click at [66, 240] on span "Units" at bounding box center [106, 247] width 103 height 14
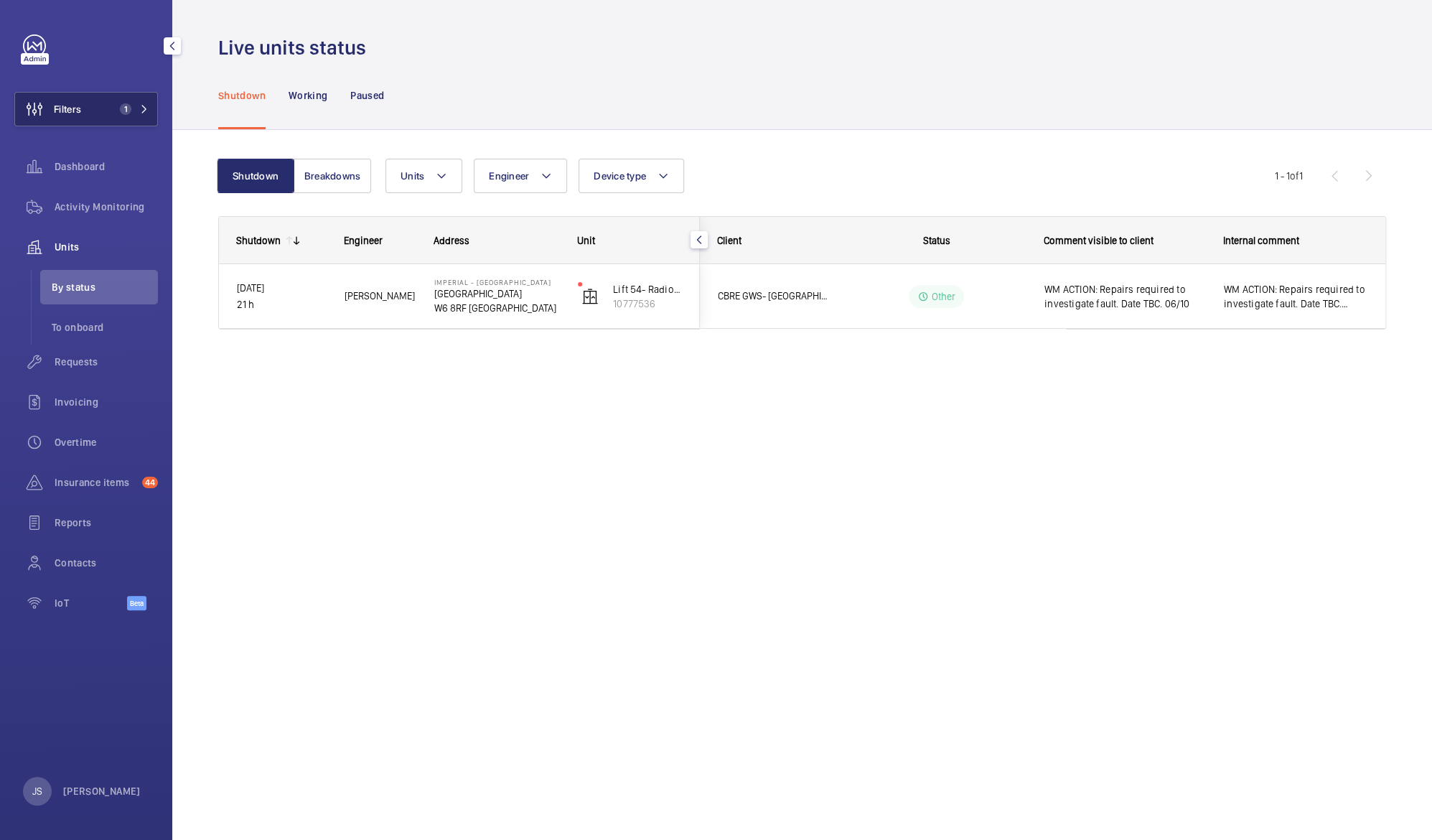
click at [110, 109] on button "Filters 1" at bounding box center [86, 109] width 143 height 34
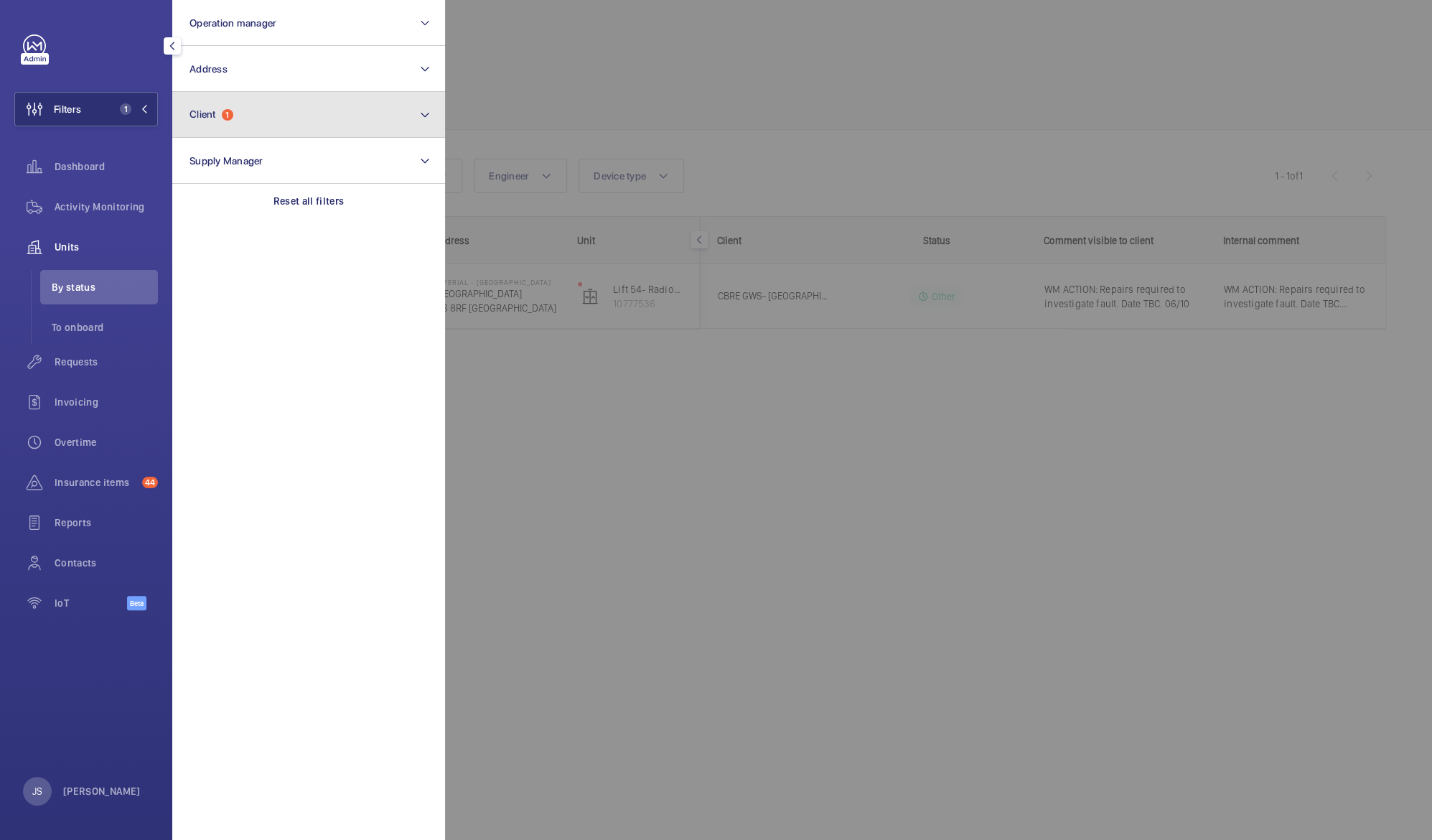
click at [201, 114] on span "Client" at bounding box center [203, 114] width 26 height 11
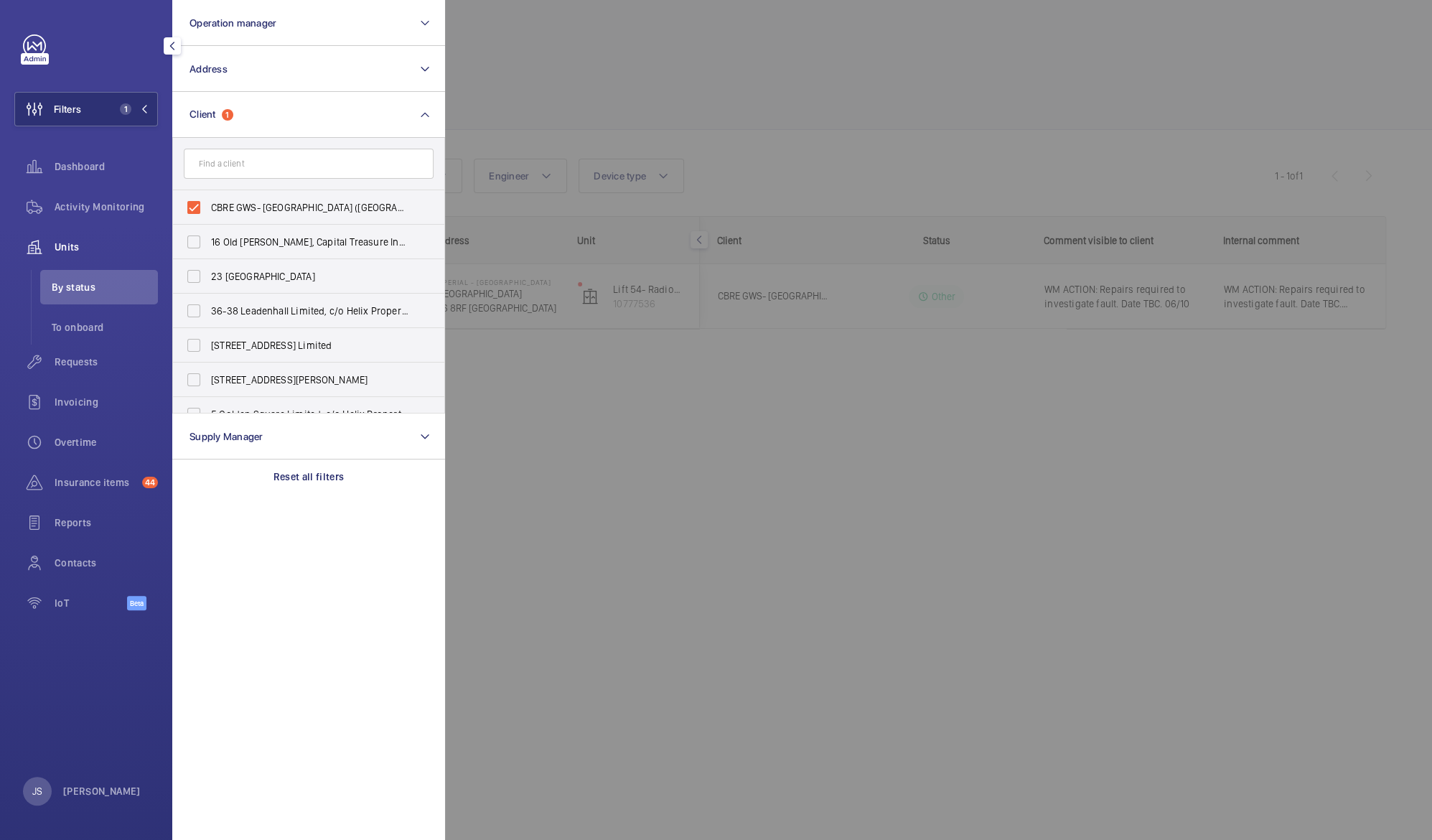
click at [219, 163] on input "text" at bounding box center [308, 164] width 250 height 30
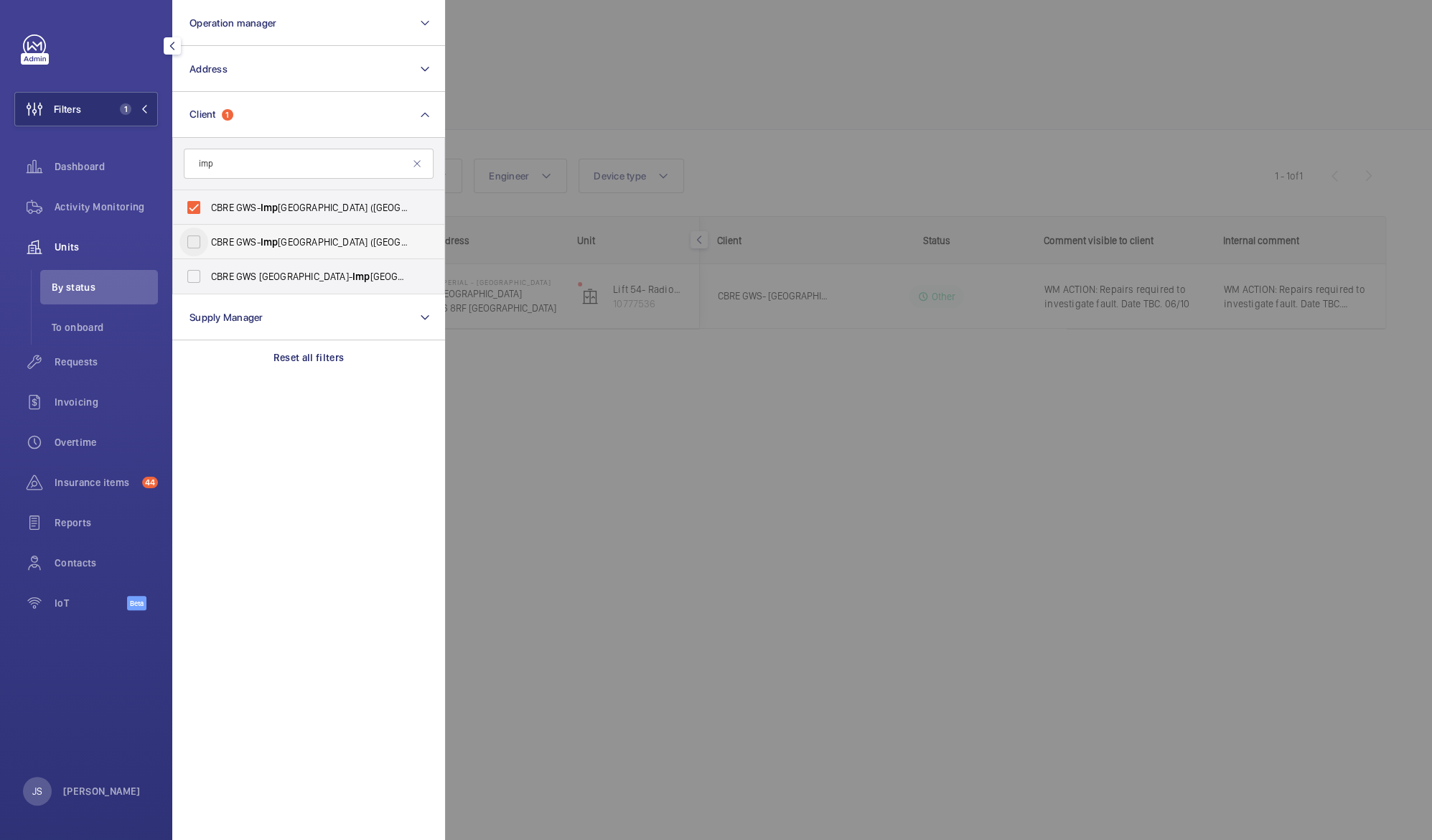
type input "imp"
click at [195, 239] on input "CBRE GWS- [GEOGRAPHIC_DATA] ([GEOGRAPHIC_DATA][PERSON_NAME])" at bounding box center [194, 242] width 29 height 29
checkbox input "true"
click at [195, 269] on input "CBRE GWS UK- Imp erial Hospital (Hammersmith)" at bounding box center [194, 276] width 29 height 29
checkbox input "true"
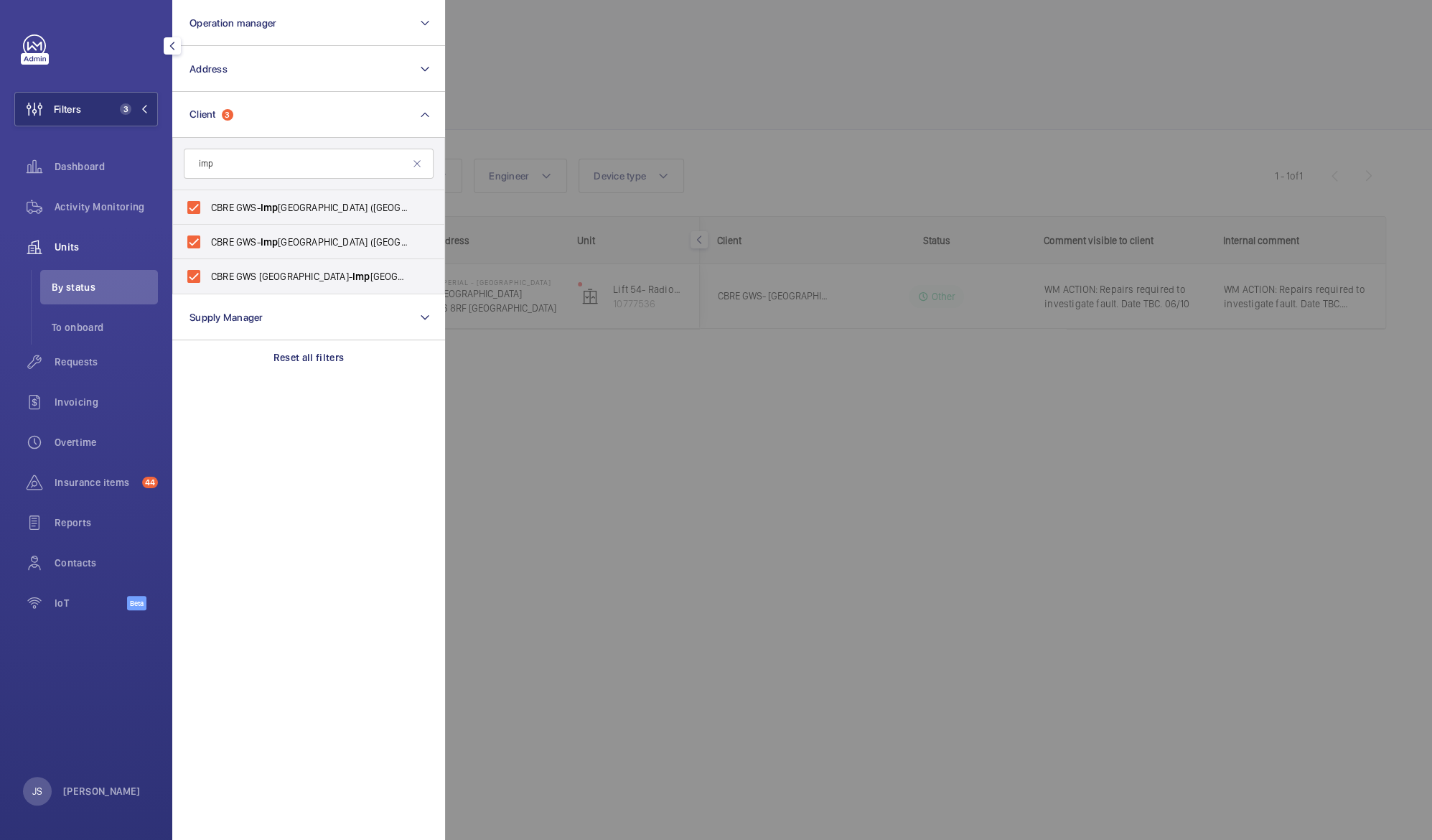
click at [509, 80] on div at bounding box center [1161, 420] width 1432 height 840
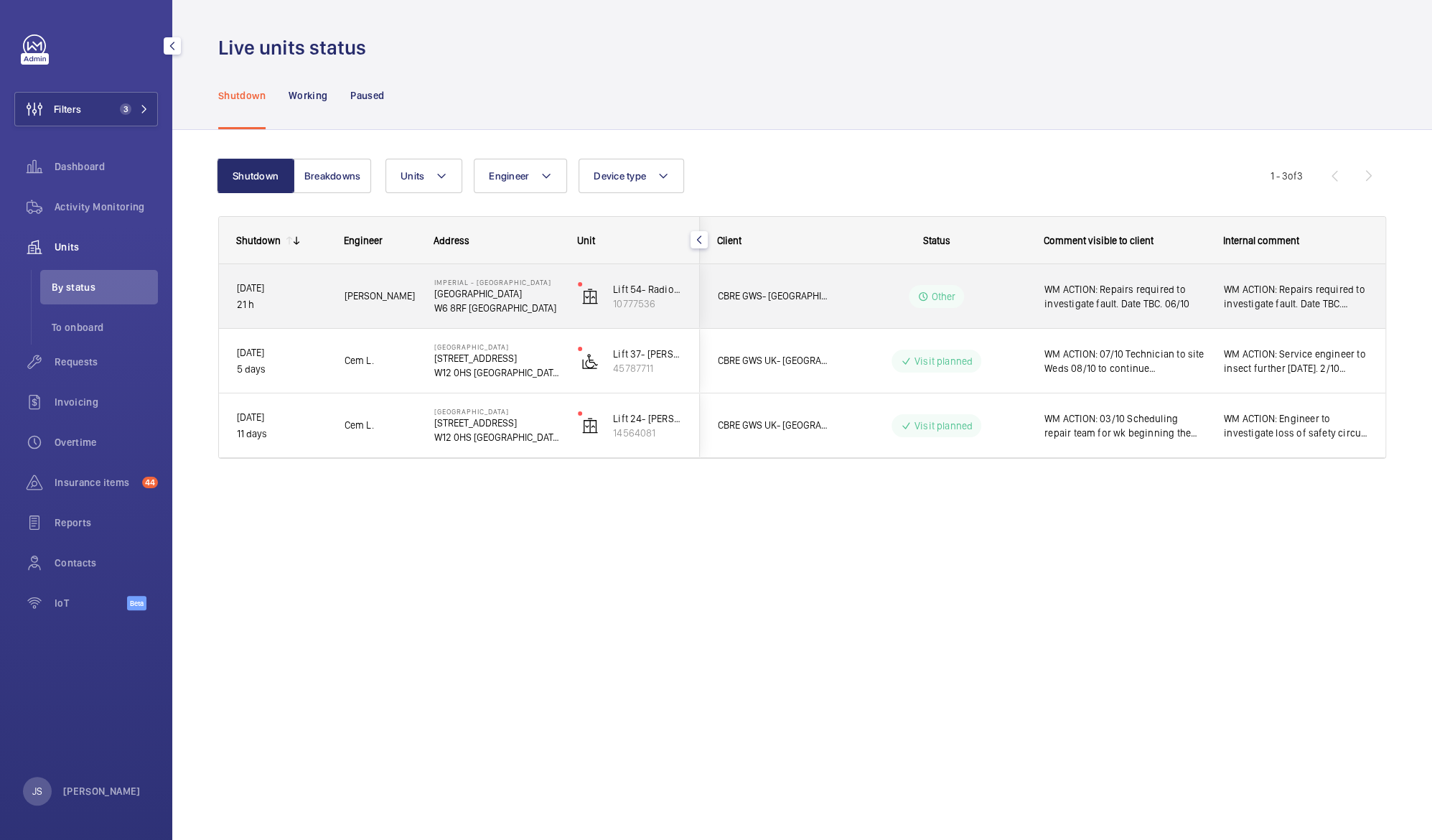
click at [1091, 299] on span "WM ACTION: Repairs required to investigate fault. Date TBC. 06/10" at bounding box center [1124, 296] width 161 height 29
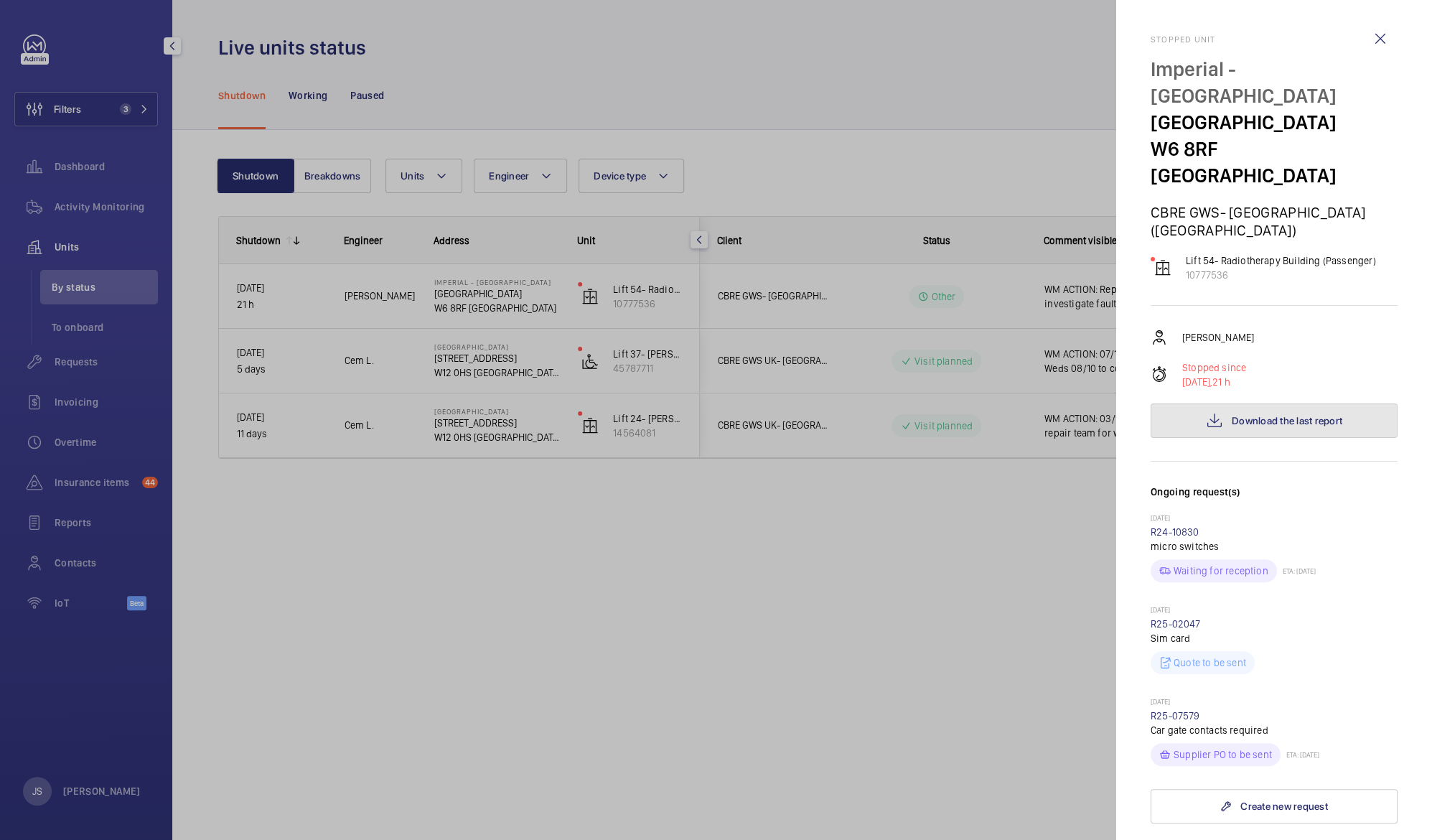
click at [1210, 412] on mat-icon at bounding box center [1215, 420] width 18 height 18
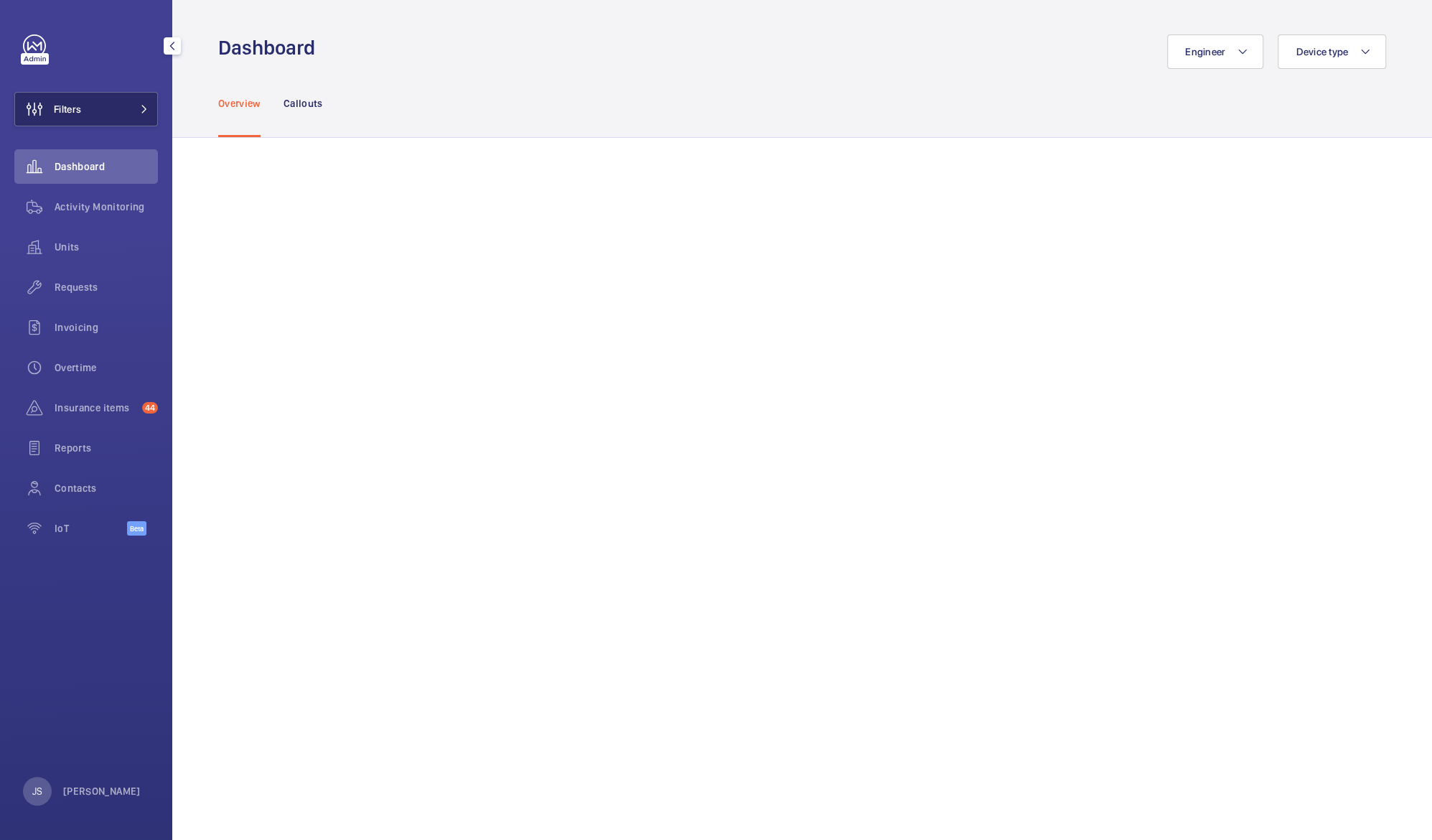
click at [69, 109] on span "Filters" at bounding box center [67, 109] width 27 height 14
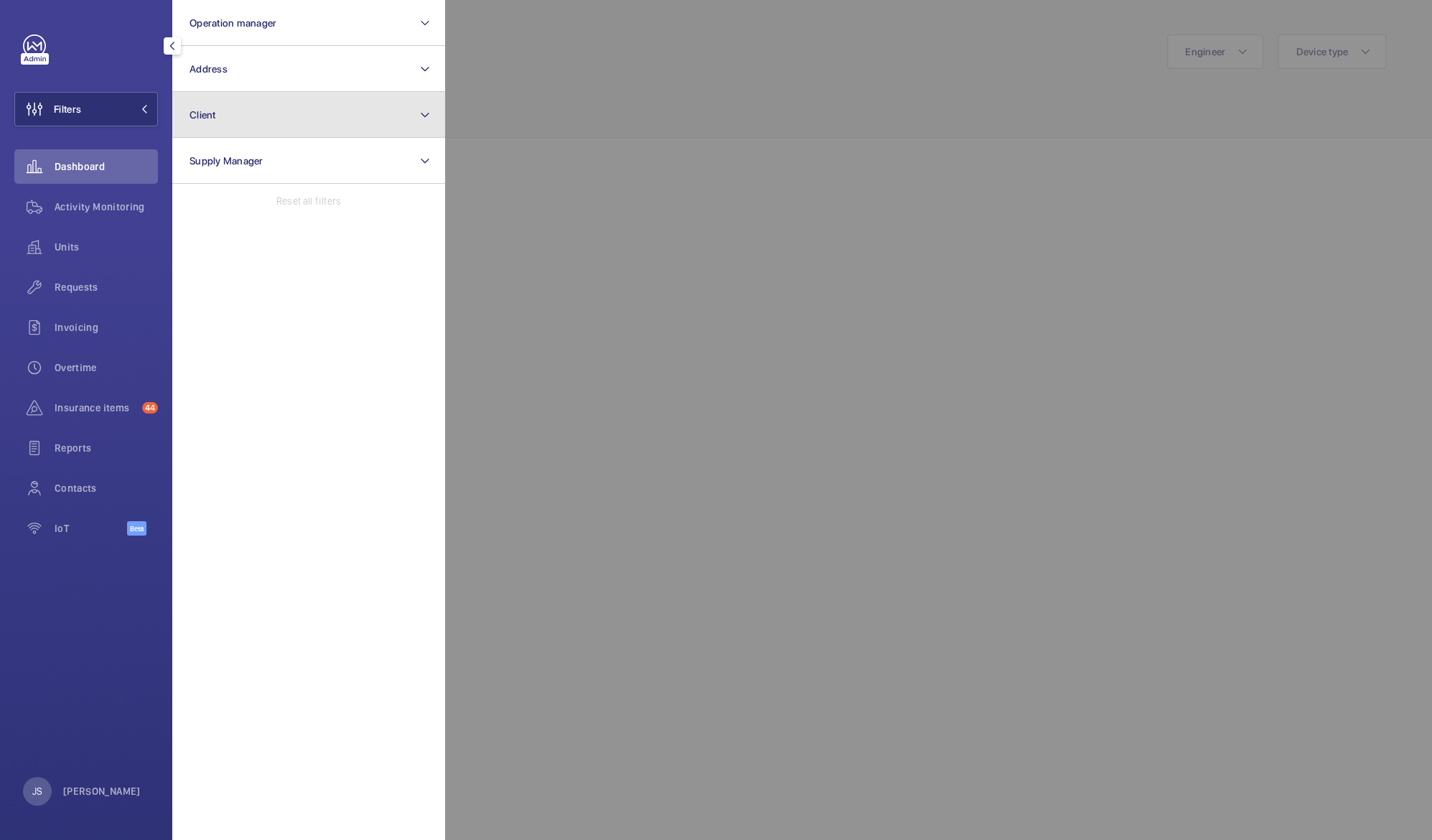
click at [187, 109] on button "Client" at bounding box center [308, 115] width 273 height 46
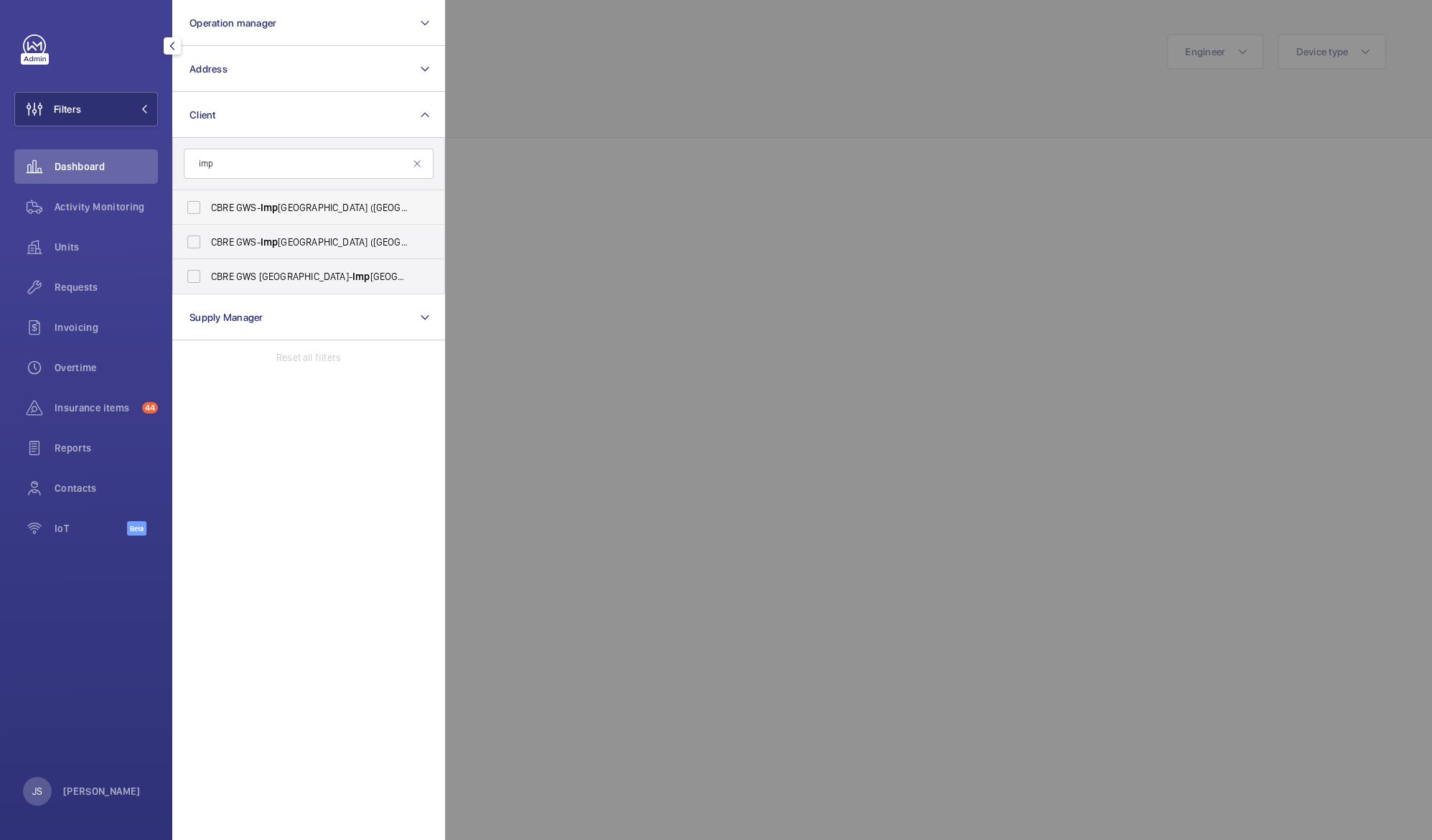
type input "imp"
click at [247, 204] on span "CBRE GWS- Imp erial Hospital (Charing Cross)" at bounding box center [310, 207] width 197 height 14
click at [208, 204] on input "CBRE GWS- Imp erial Hospital (Charing Cross)" at bounding box center [194, 207] width 29 height 29
checkbox input "true"
click at [255, 242] on span "CBRE GWS- [GEOGRAPHIC_DATA] ([GEOGRAPHIC_DATA][PERSON_NAME])" at bounding box center [310, 242] width 197 height 14
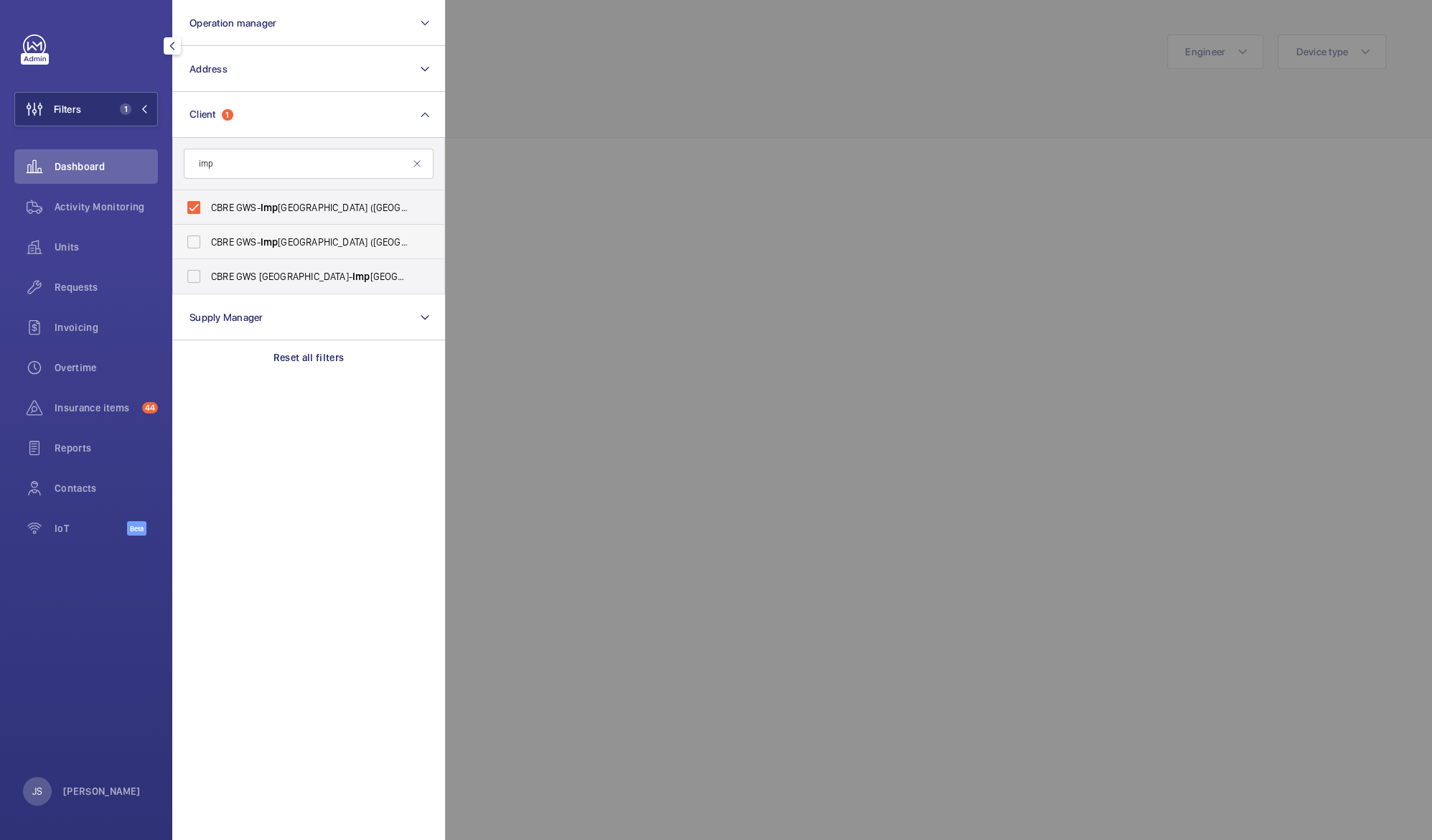
click at [208, 242] on input "CBRE GWS- [GEOGRAPHIC_DATA] ([GEOGRAPHIC_DATA][PERSON_NAME])" at bounding box center [194, 242] width 29 height 29
checkbox input "true"
click at [255, 278] on span "CBRE GWS UK- Imp erial Hospital (Hammersmith)" at bounding box center [310, 276] width 197 height 14
click at [208, 278] on input "CBRE GWS UK- Imp erial Hospital (Hammersmith)" at bounding box center [194, 276] width 29 height 29
checkbox input "true"
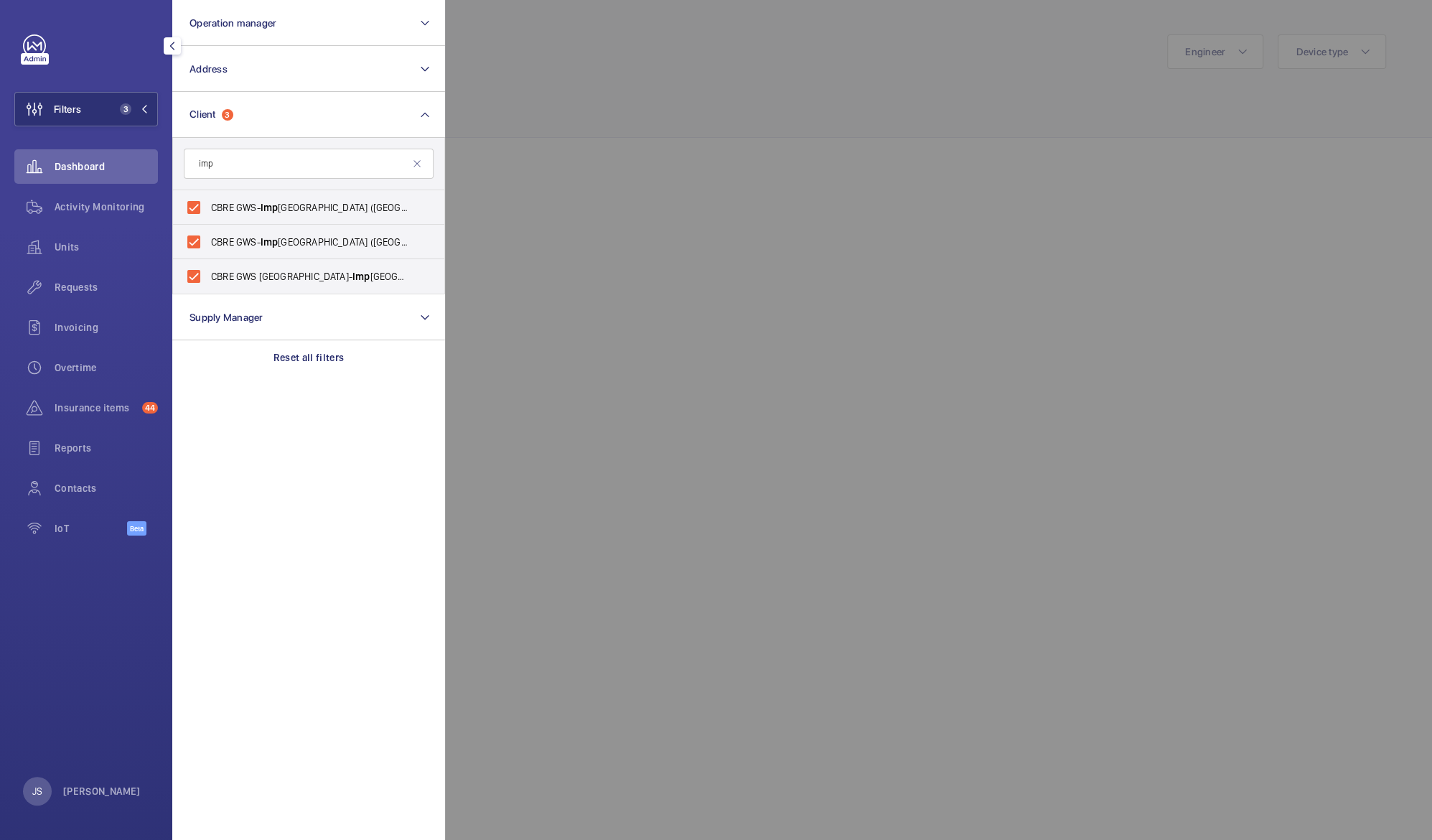
click at [933, 137] on div at bounding box center [1161, 420] width 1432 height 840
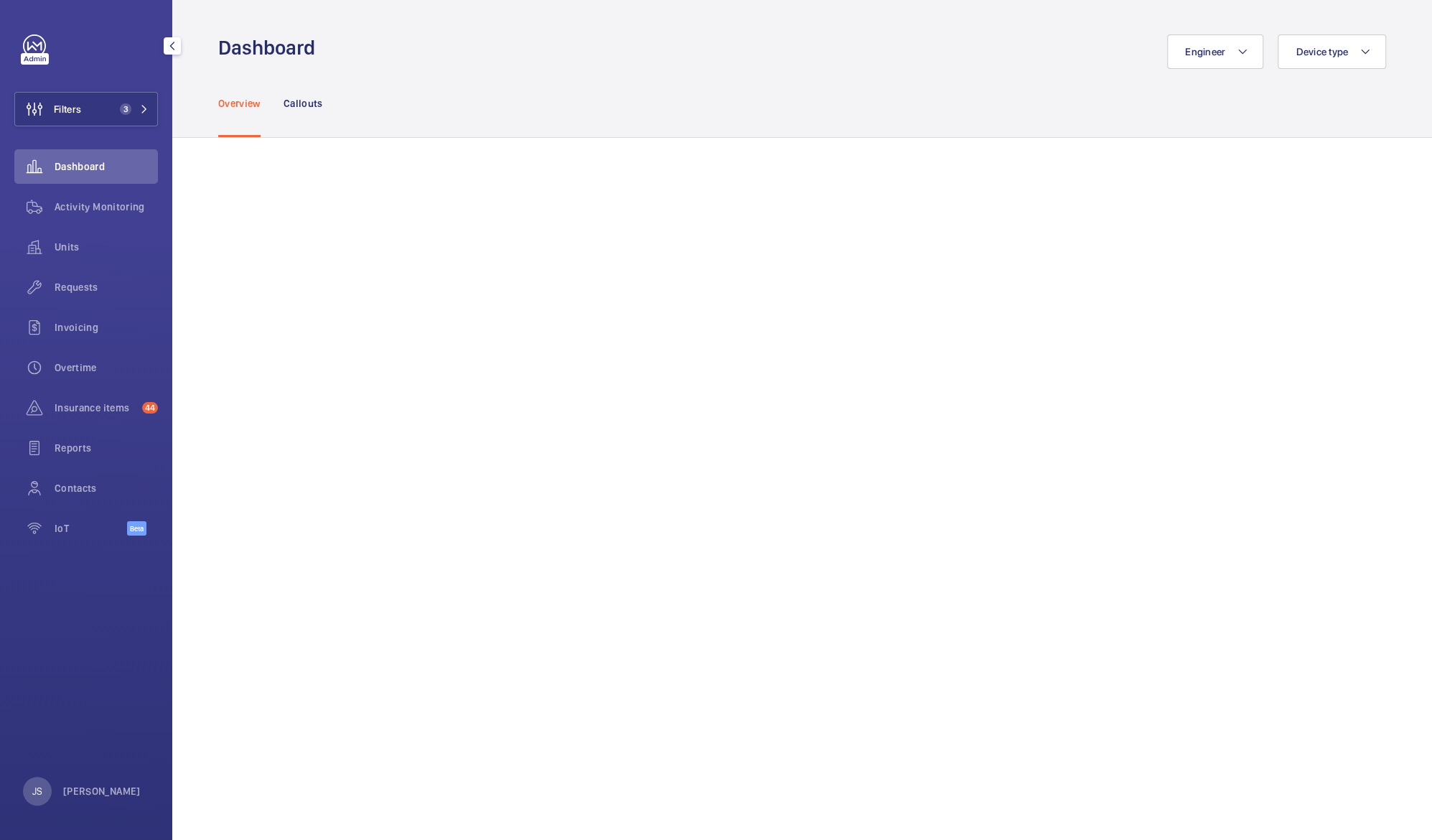
click at [29, 173] on wm-front-icon-button at bounding box center [34, 166] width 40 height 34
click at [66, 169] on span "Dashboard" at bounding box center [106, 167] width 103 height 14
click at [71, 115] on span "Filters" at bounding box center [67, 109] width 27 height 14
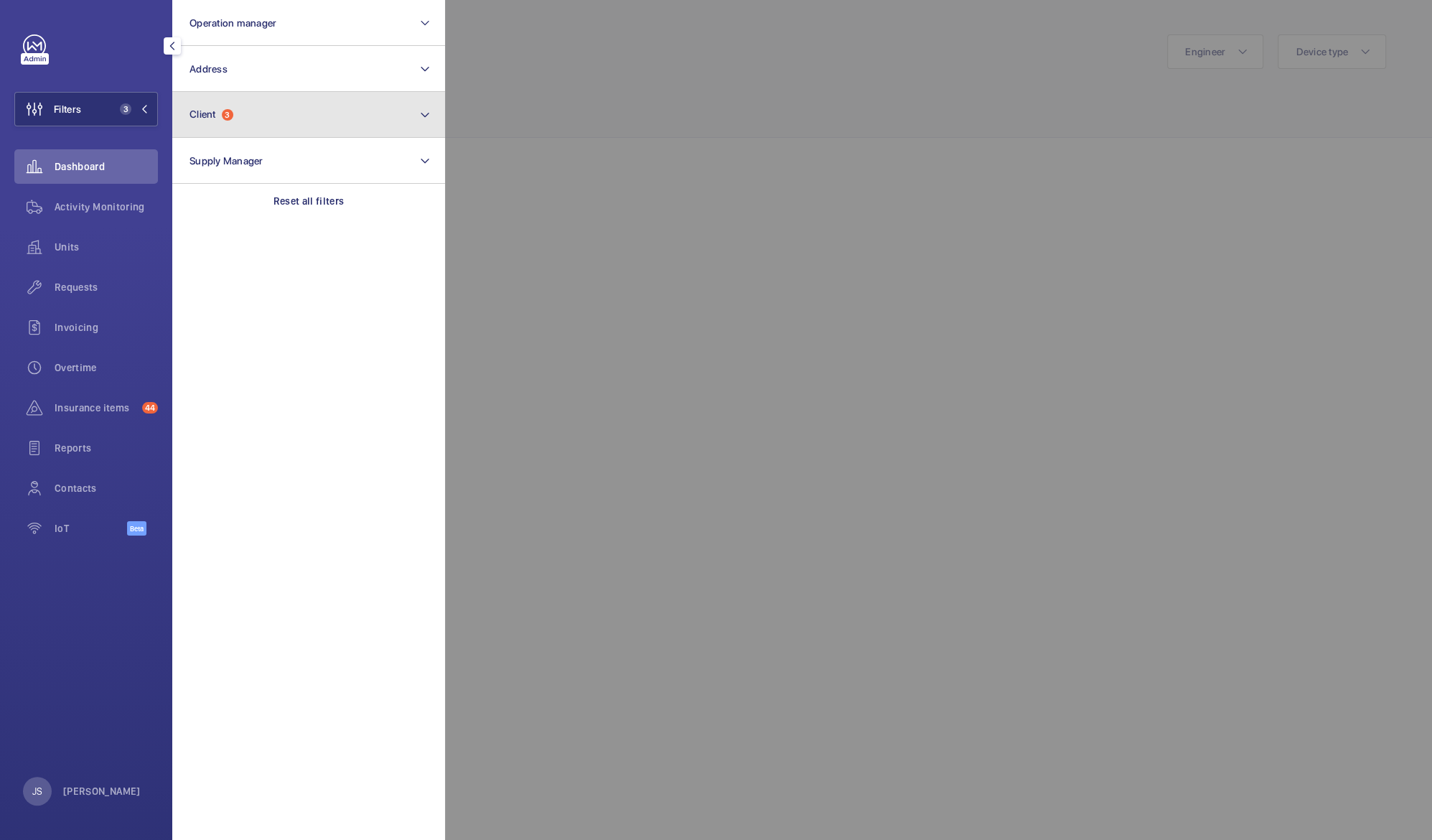
click at [188, 121] on button "Client 3" at bounding box center [308, 115] width 273 height 46
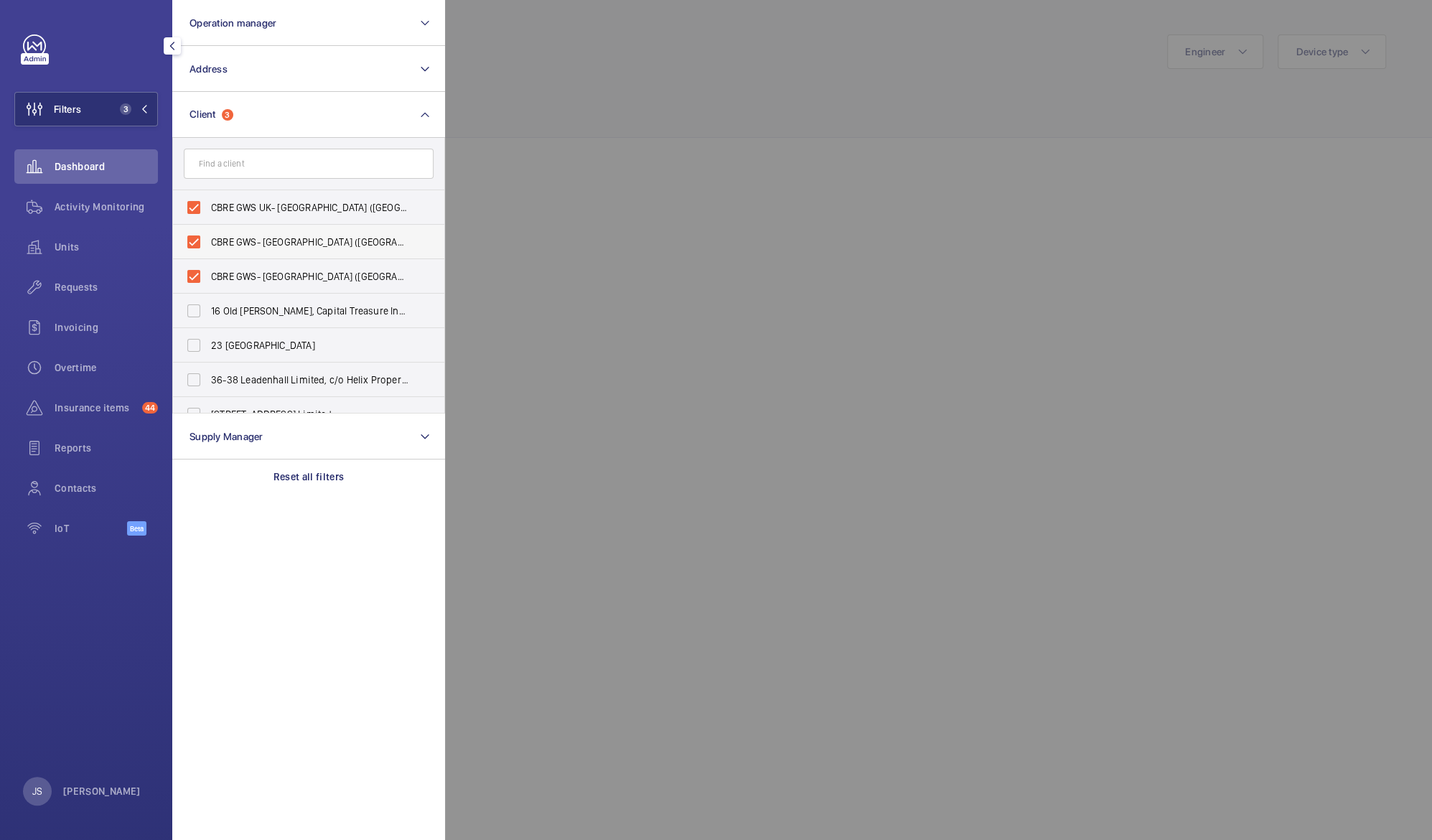
click at [223, 240] on span "CBRE GWS- [GEOGRAPHIC_DATA] ([GEOGRAPHIC_DATA][PERSON_NAME])" at bounding box center [310, 242] width 197 height 14
click at [208, 240] on input "CBRE GWS- [GEOGRAPHIC_DATA] ([GEOGRAPHIC_DATA][PERSON_NAME])" at bounding box center [194, 242] width 29 height 29
checkbox input "false"
click at [230, 238] on span "CBRE GWS- Imperial Hospital (Charing Cross)" at bounding box center [310, 242] width 197 height 14
click at [208, 238] on input "CBRE GWS- Imperial Hospital (Charing Cross)" at bounding box center [194, 242] width 29 height 29
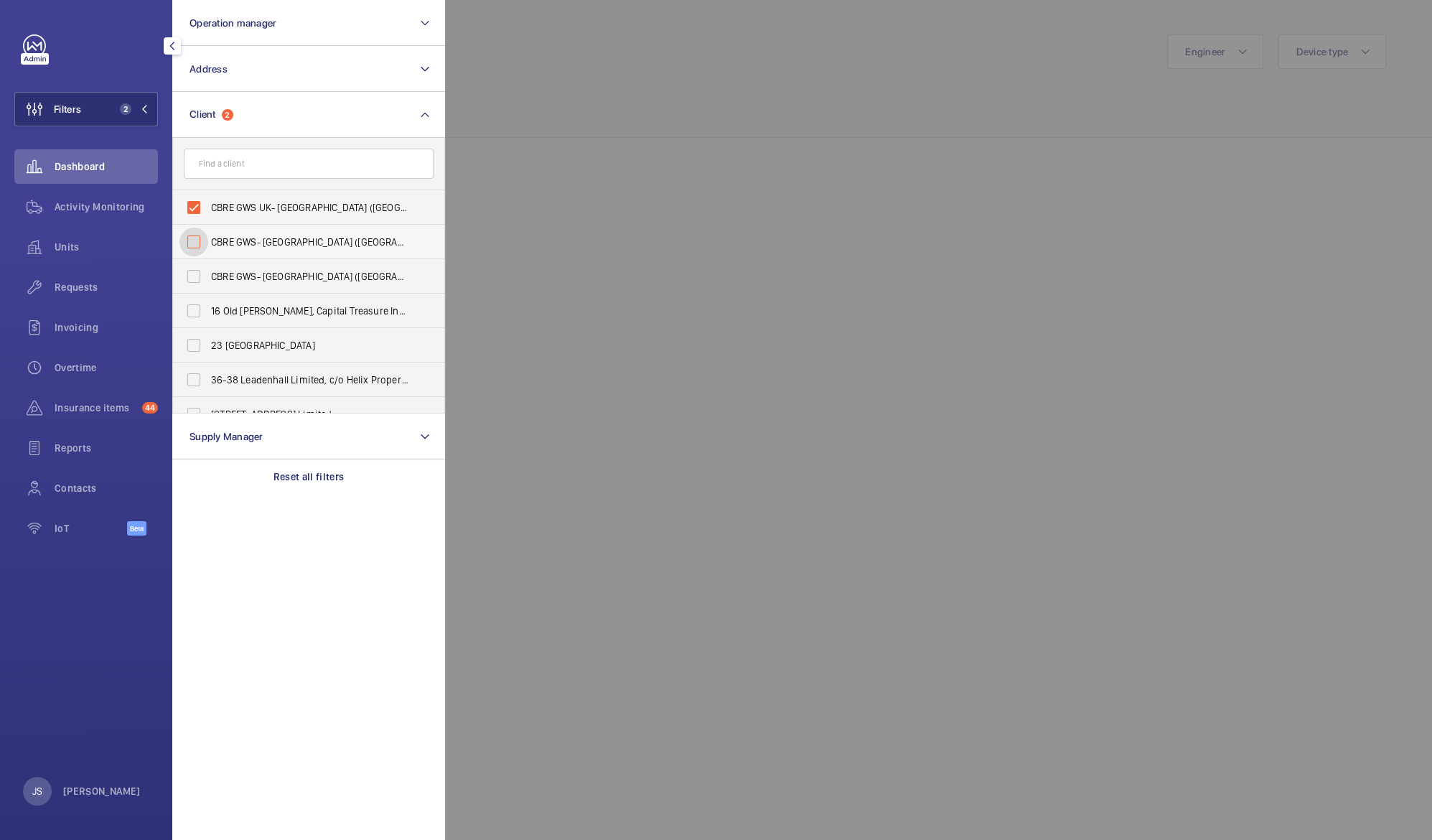
checkbox input "false"
click at [680, 46] on div at bounding box center [1161, 420] width 1432 height 840
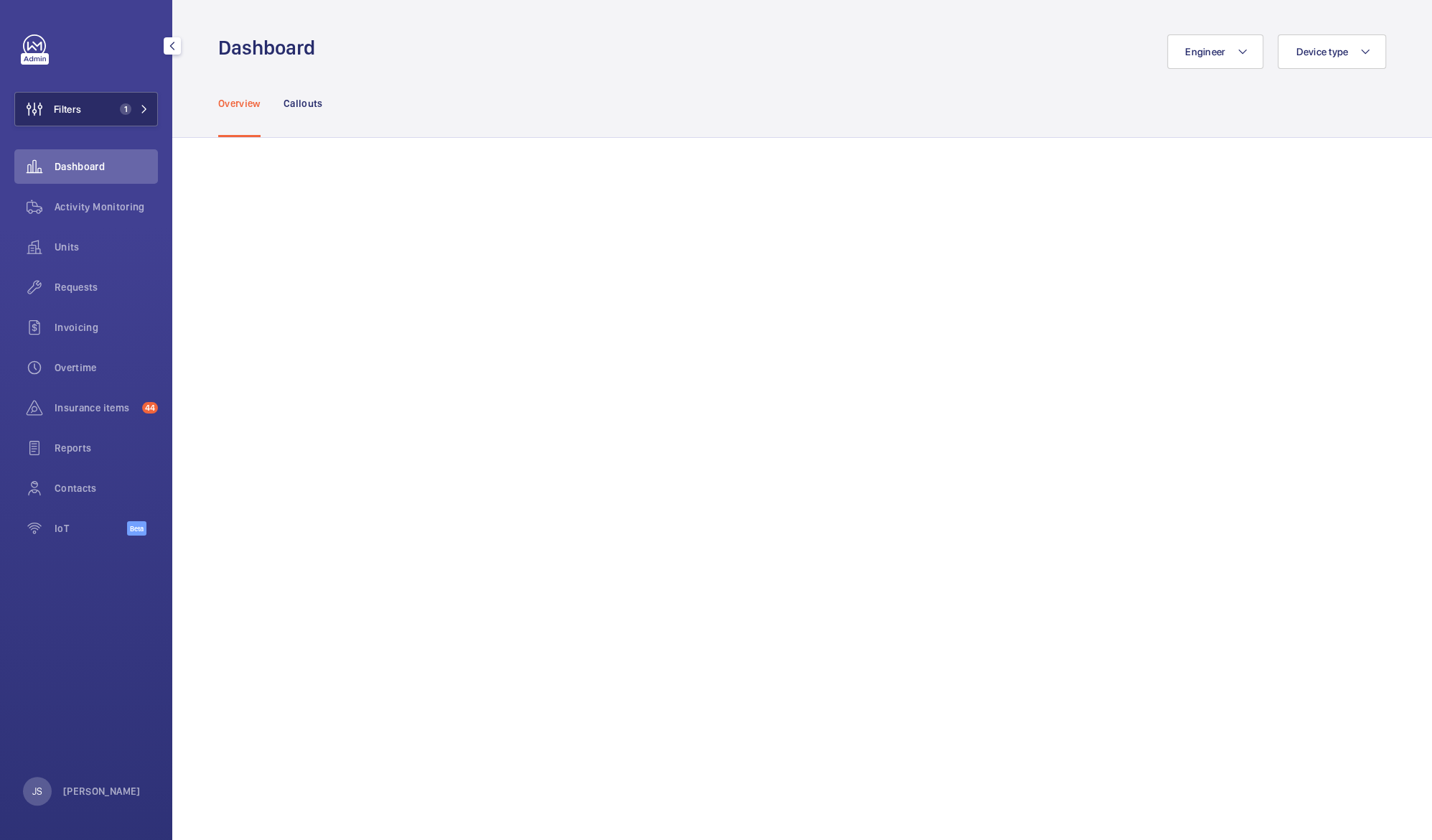
click at [92, 107] on button "Filters 1" at bounding box center [86, 109] width 143 height 34
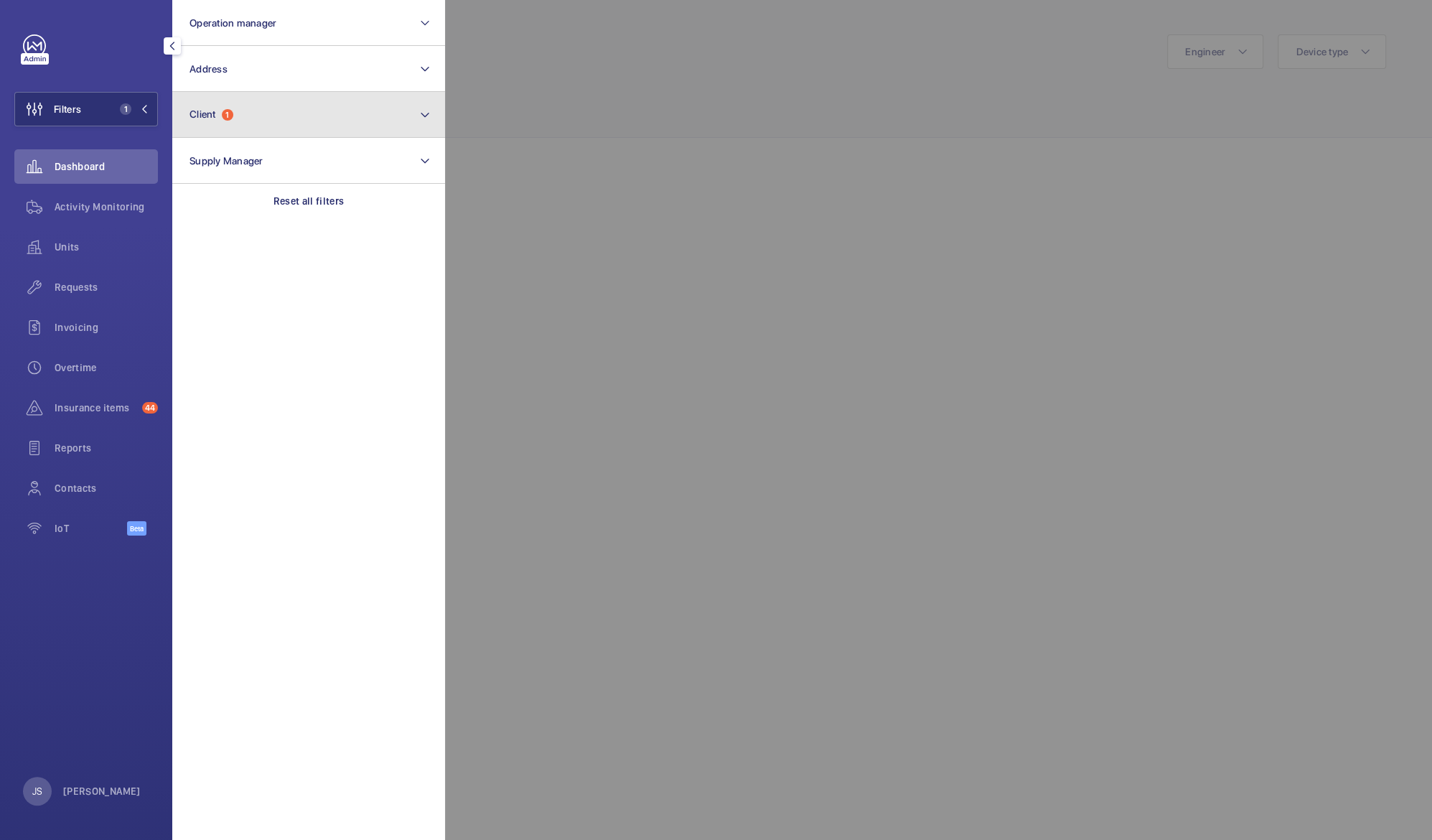
click at [274, 121] on button "Client 1" at bounding box center [308, 115] width 273 height 46
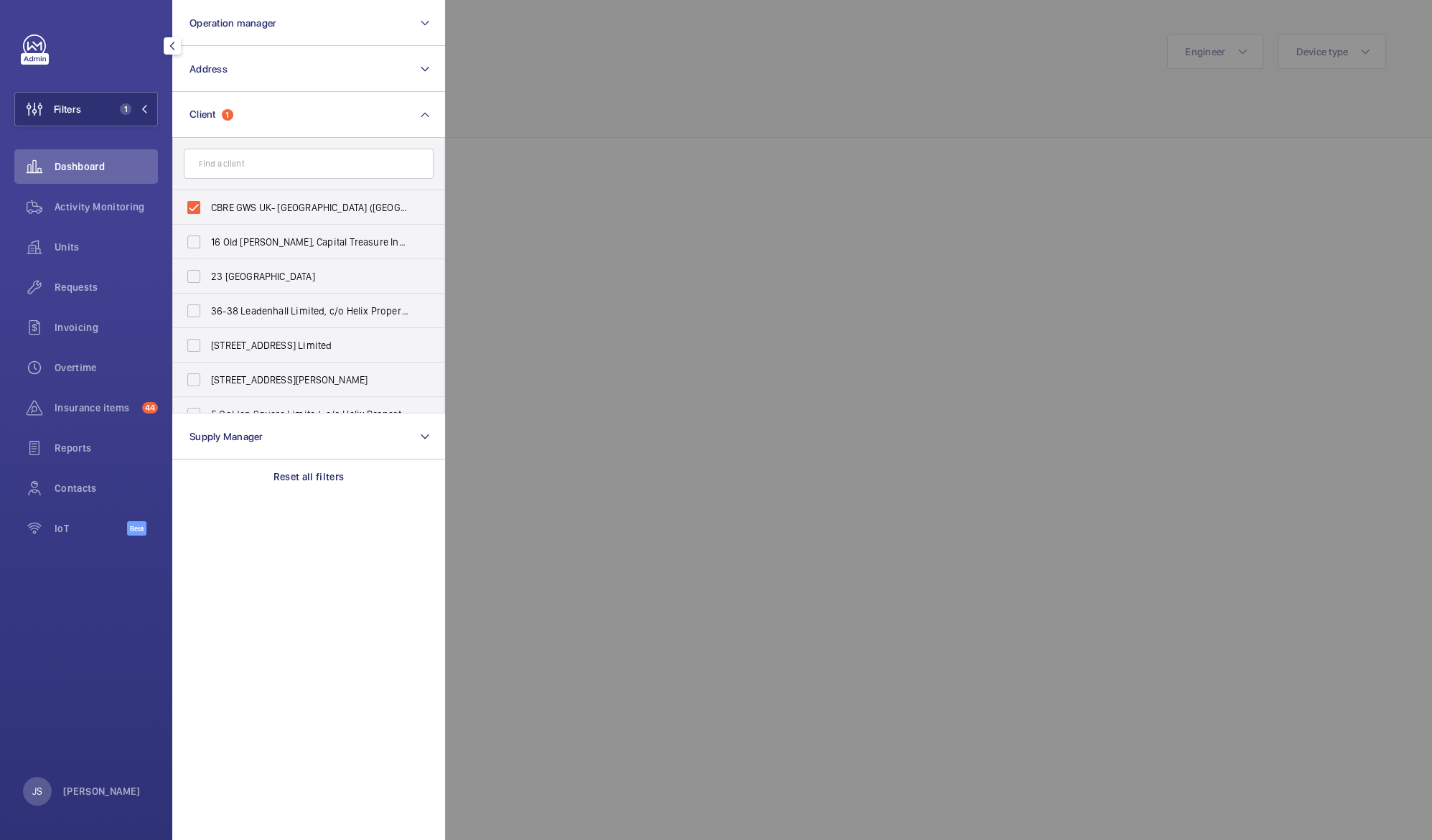
click at [550, 87] on div at bounding box center [1161, 420] width 1432 height 840
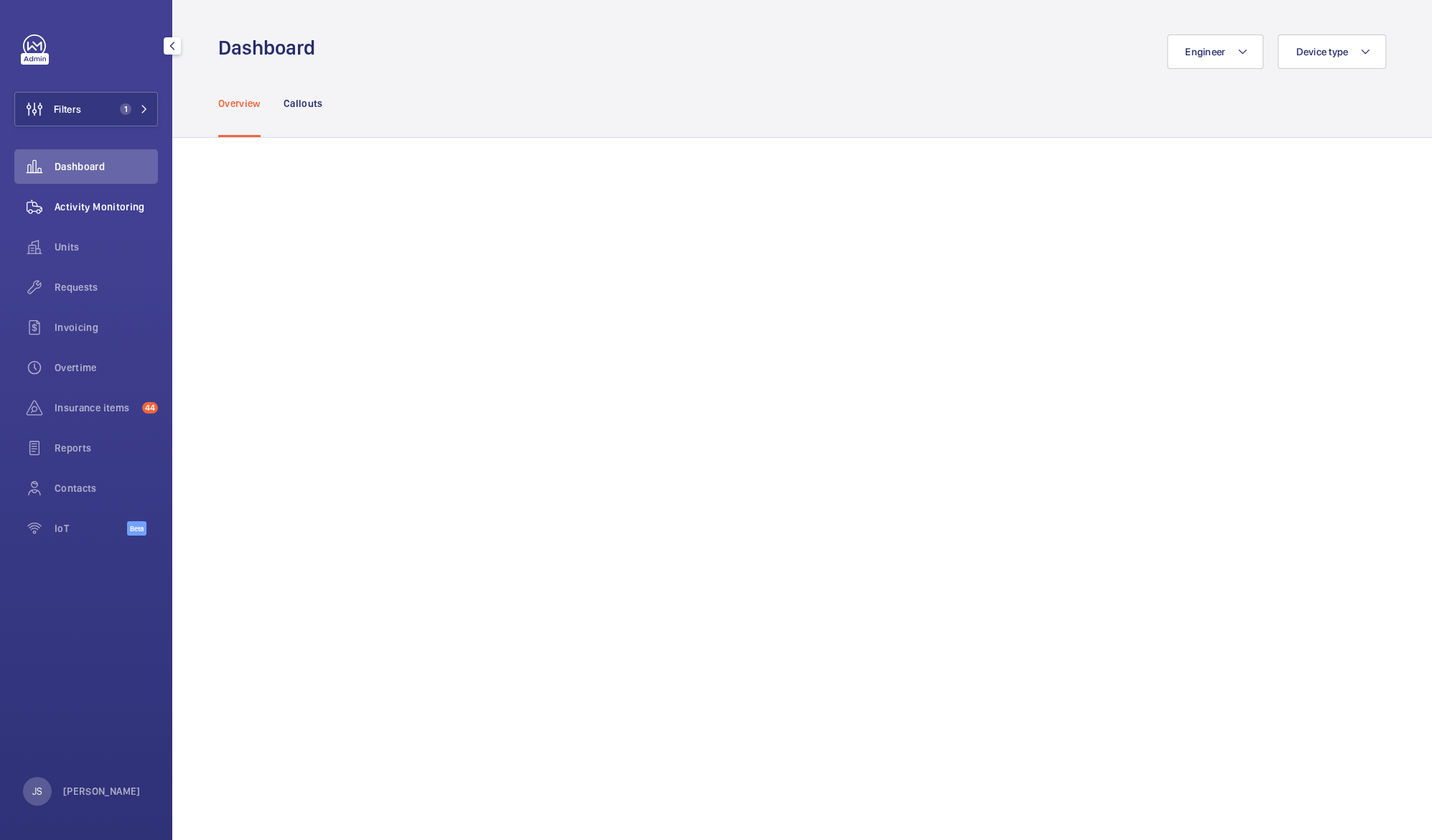
click at [53, 208] on wm-front-icon-button at bounding box center [34, 207] width 40 height 34
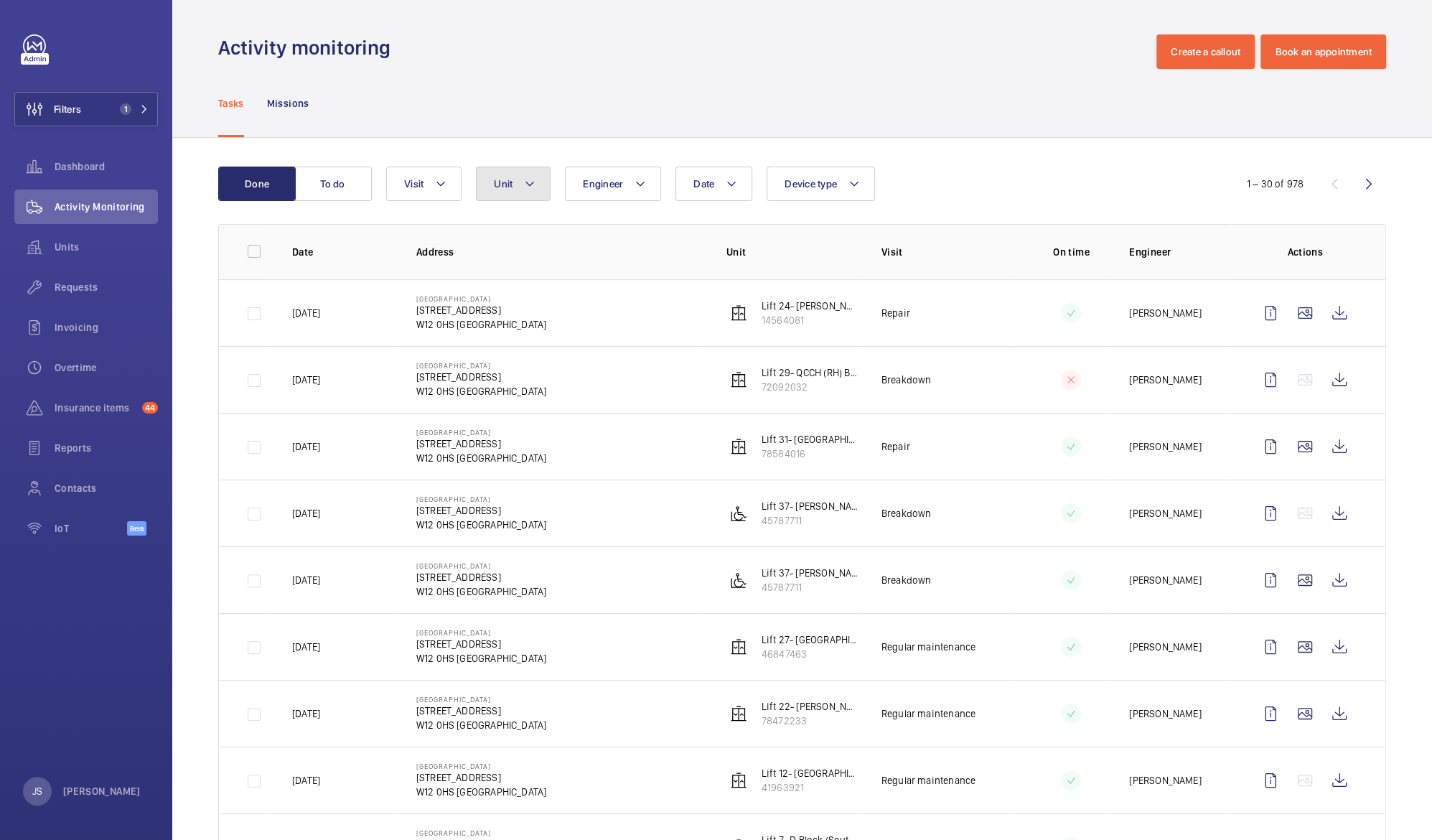
click at [529, 178] on mat-icon at bounding box center [529, 184] width 11 height 18
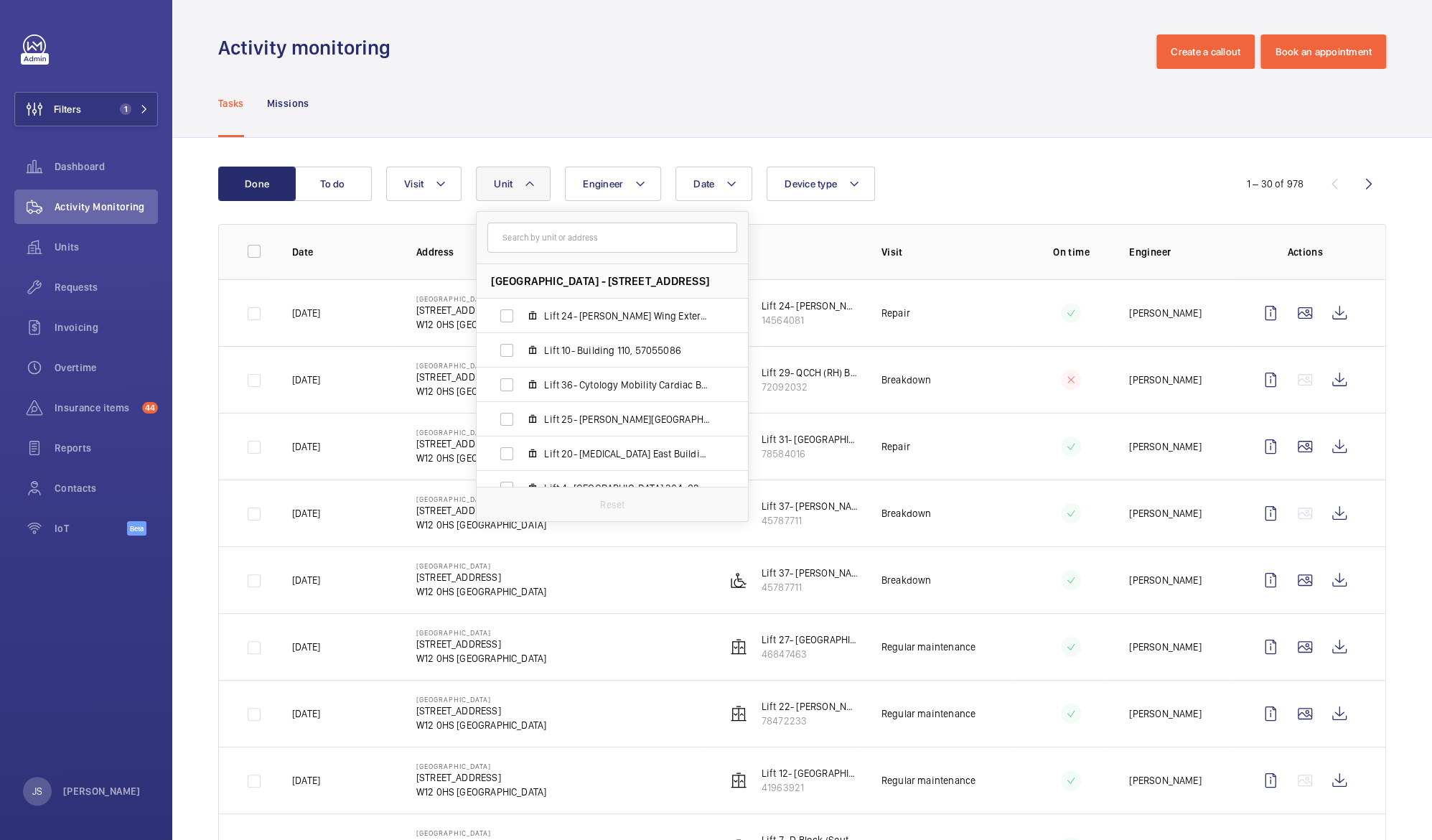
click at [539, 240] on input "text" at bounding box center [613, 238] width 250 height 30
type input "5"
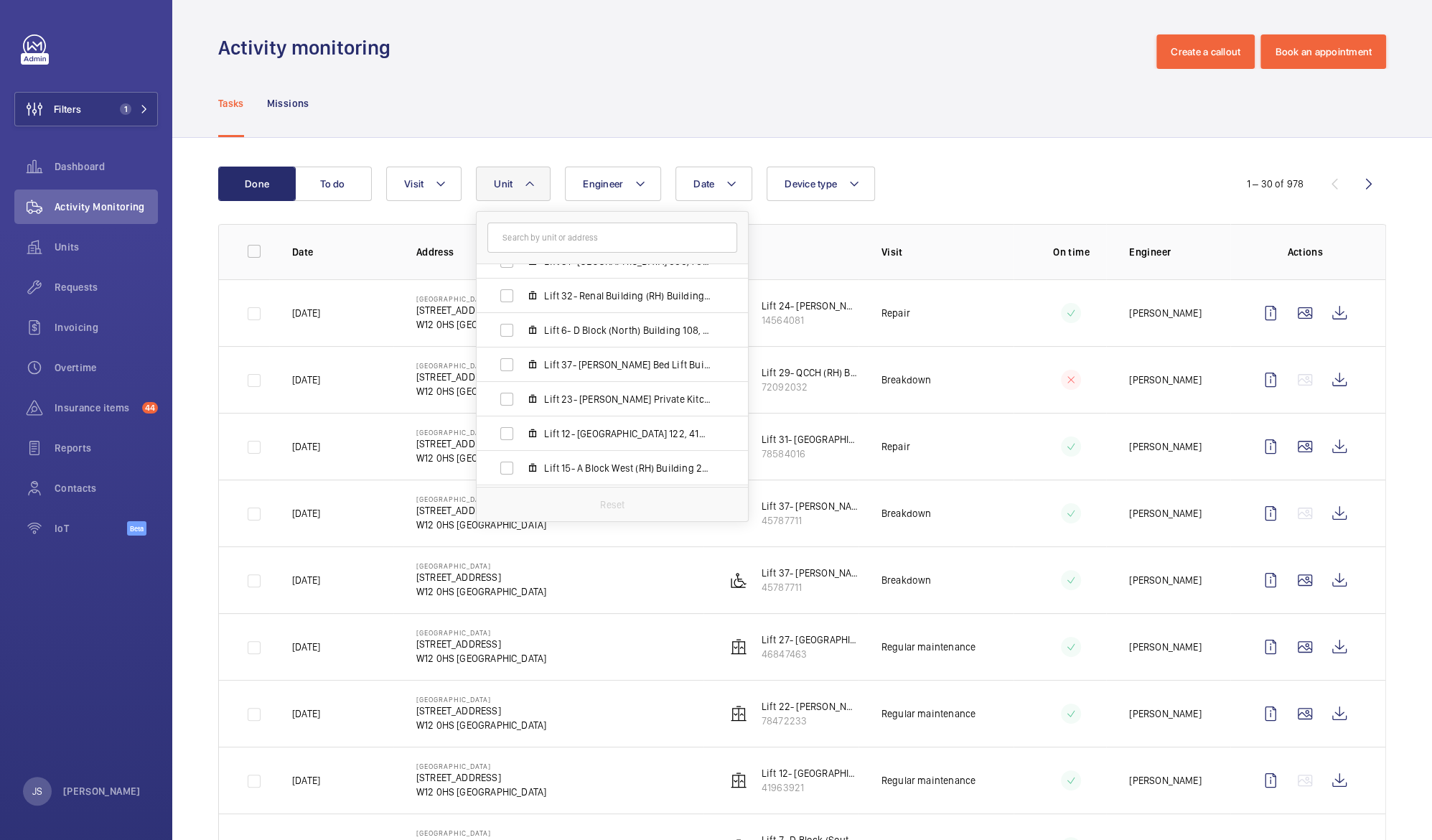
scroll to position [914, 0]
click at [607, 432] on span "Lift 15- A Block West (RH) Building 201, 55901528" at bounding box center [627, 436] width 167 height 14
click at [521, 432] on input "Lift 15- A Block West (RH) Building 201, 55901528" at bounding box center [507, 436] width 29 height 29
checkbox input "true"
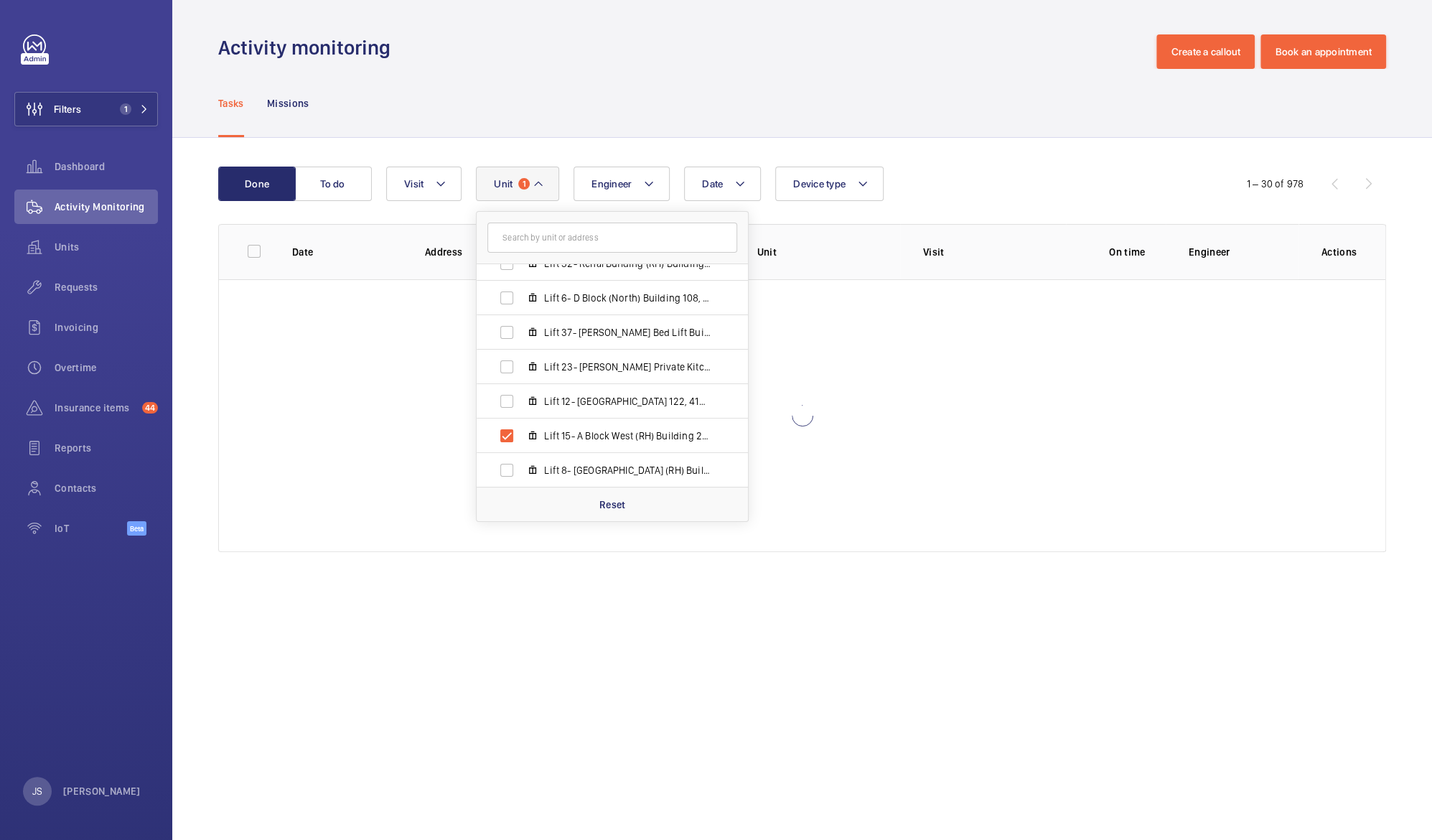
click at [807, 66] on div "Activity monitoring Create a callout Book an appointment" at bounding box center [802, 51] width 1168 height 34
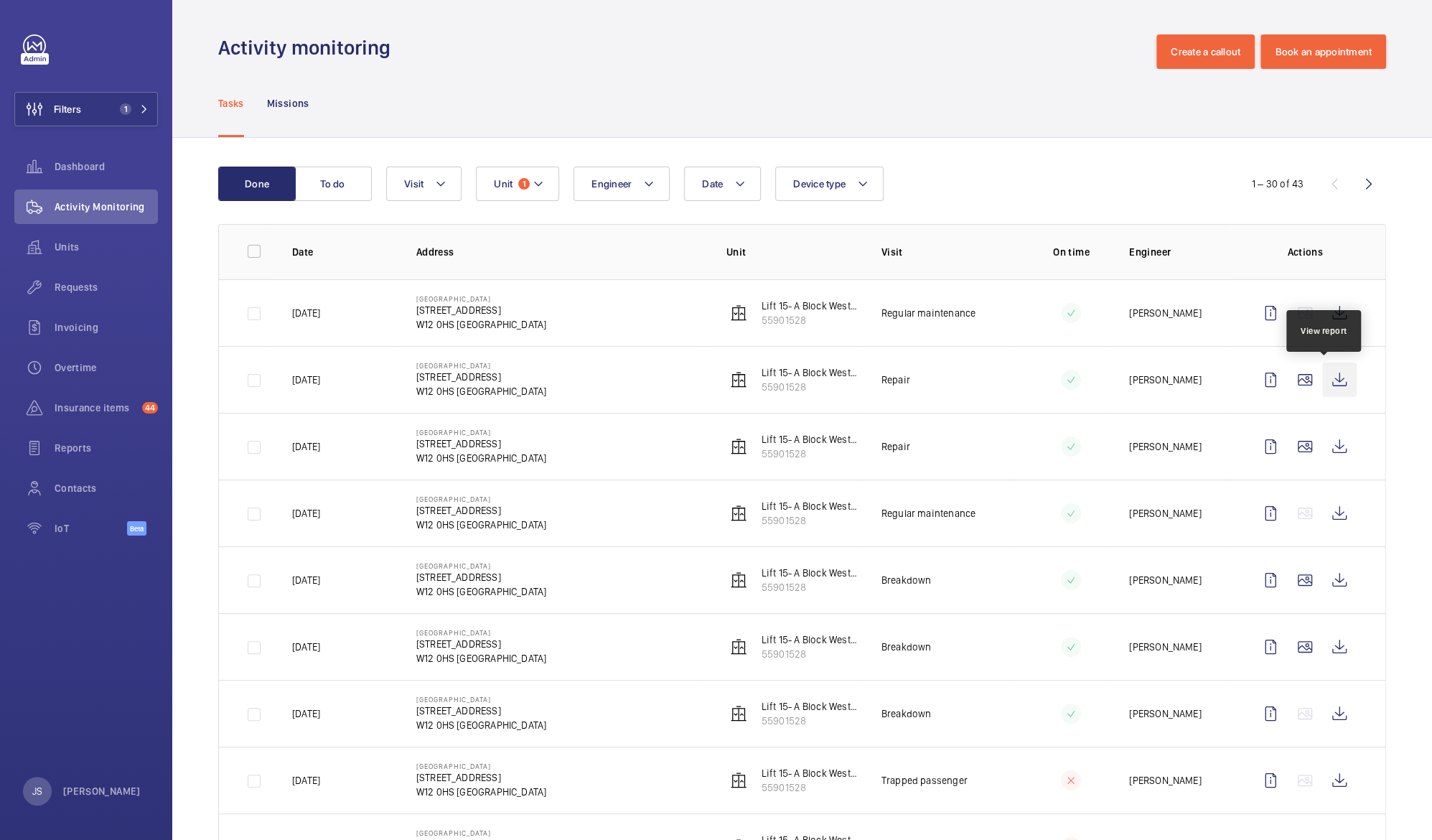
click at [1323, 380] on wm-front-icon-button at bounding box center [1339, 380] width 34 height 34
click at [542, 183] on mat-icon at bounding box center [538, 184] width 11 height 18
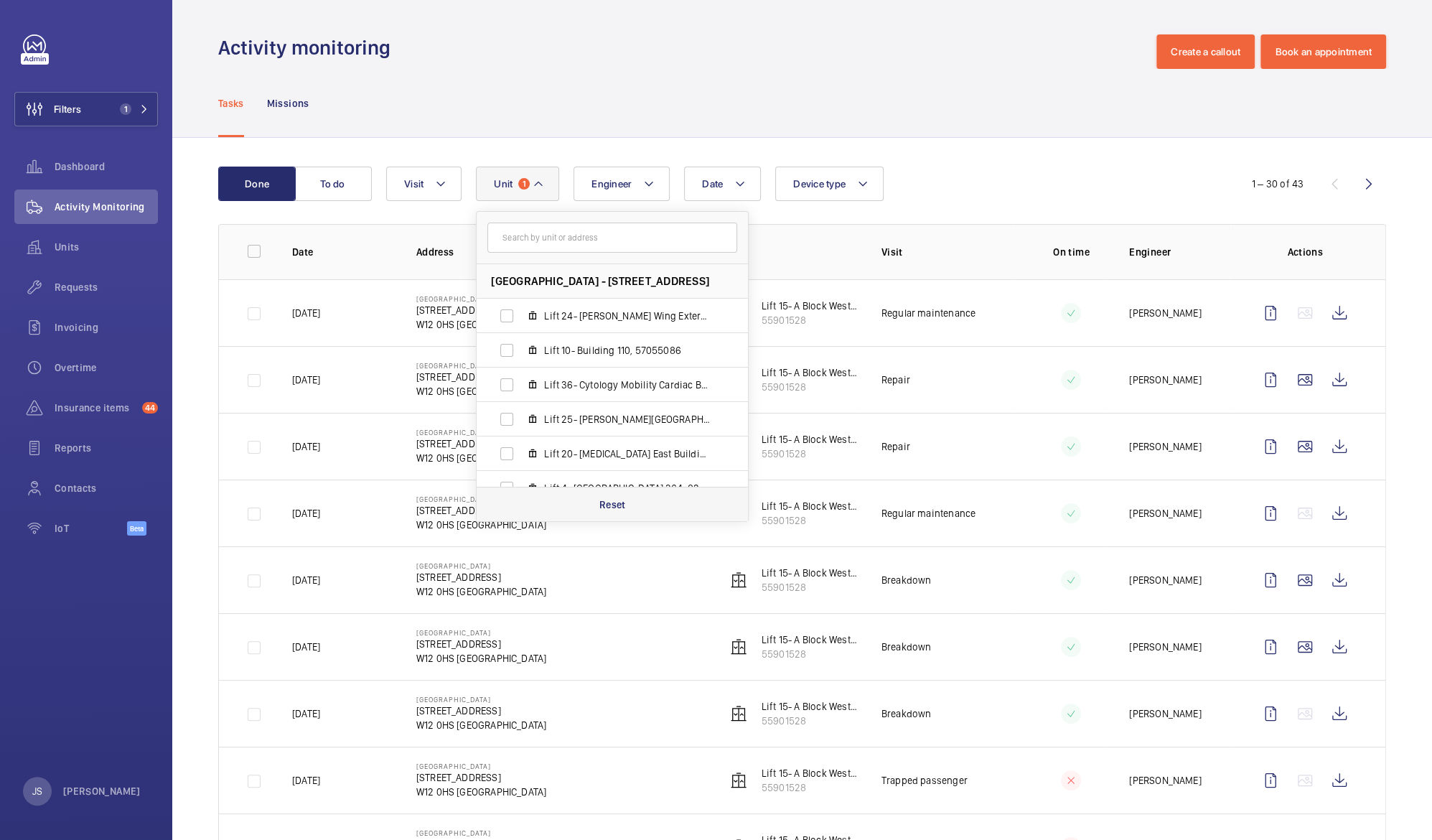
click at [603, 501] on p "Reset" at bounding box center [612, 504] width 26 height 14
click at [533, 243] on input "text" at bounding box center [613, 238] width 250 height 30
type input "2"
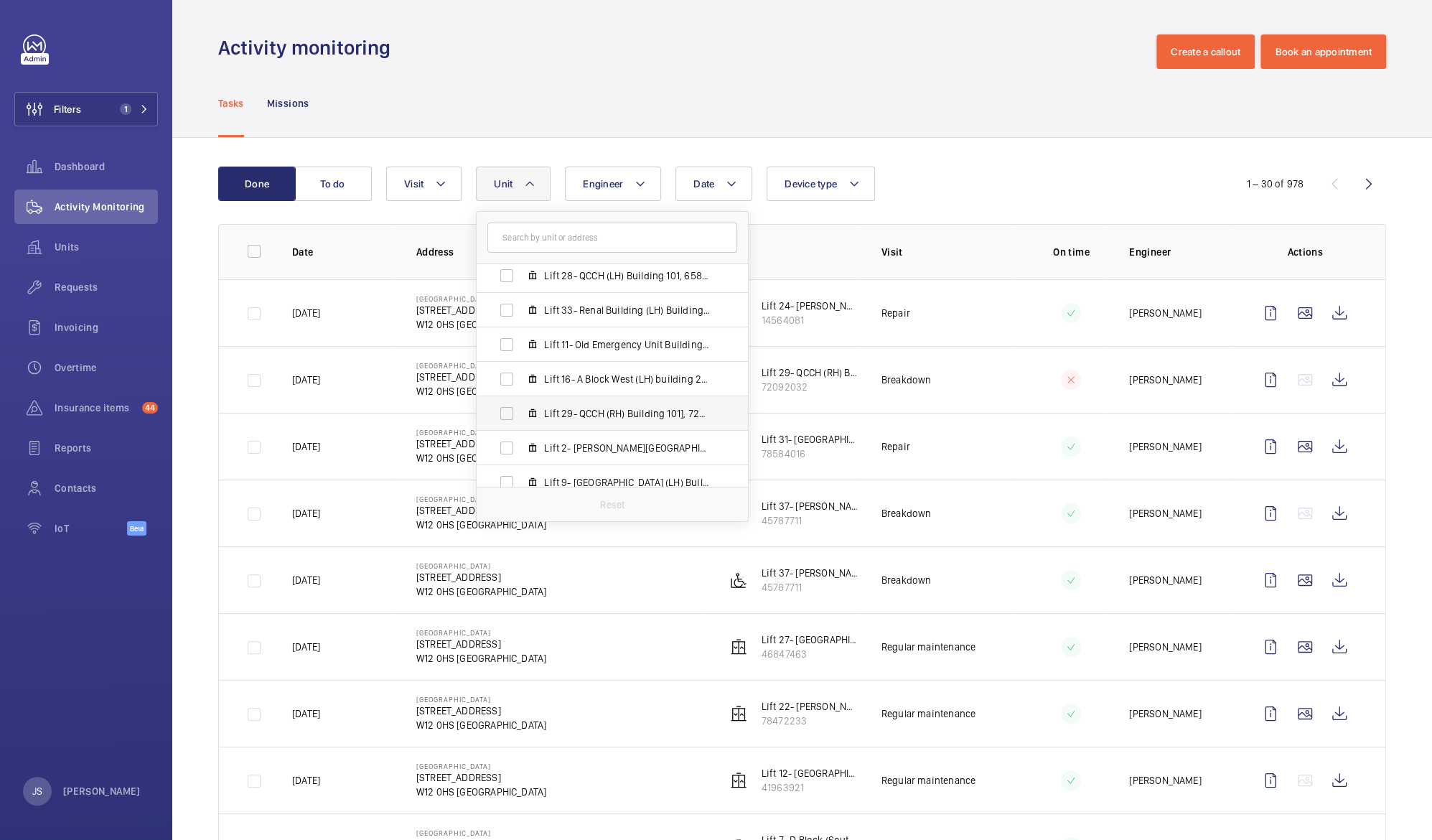
click at [650, 419] on span "Lift 29- QCCH (RH) Building 101], 72092032" at bounding box center [627, 413] width 167 height 14
click at [521, 419] on input "Lift 29- QCCH (RH) Building 101], 72092032" at bounding box center [507, 413] width 29 height 29
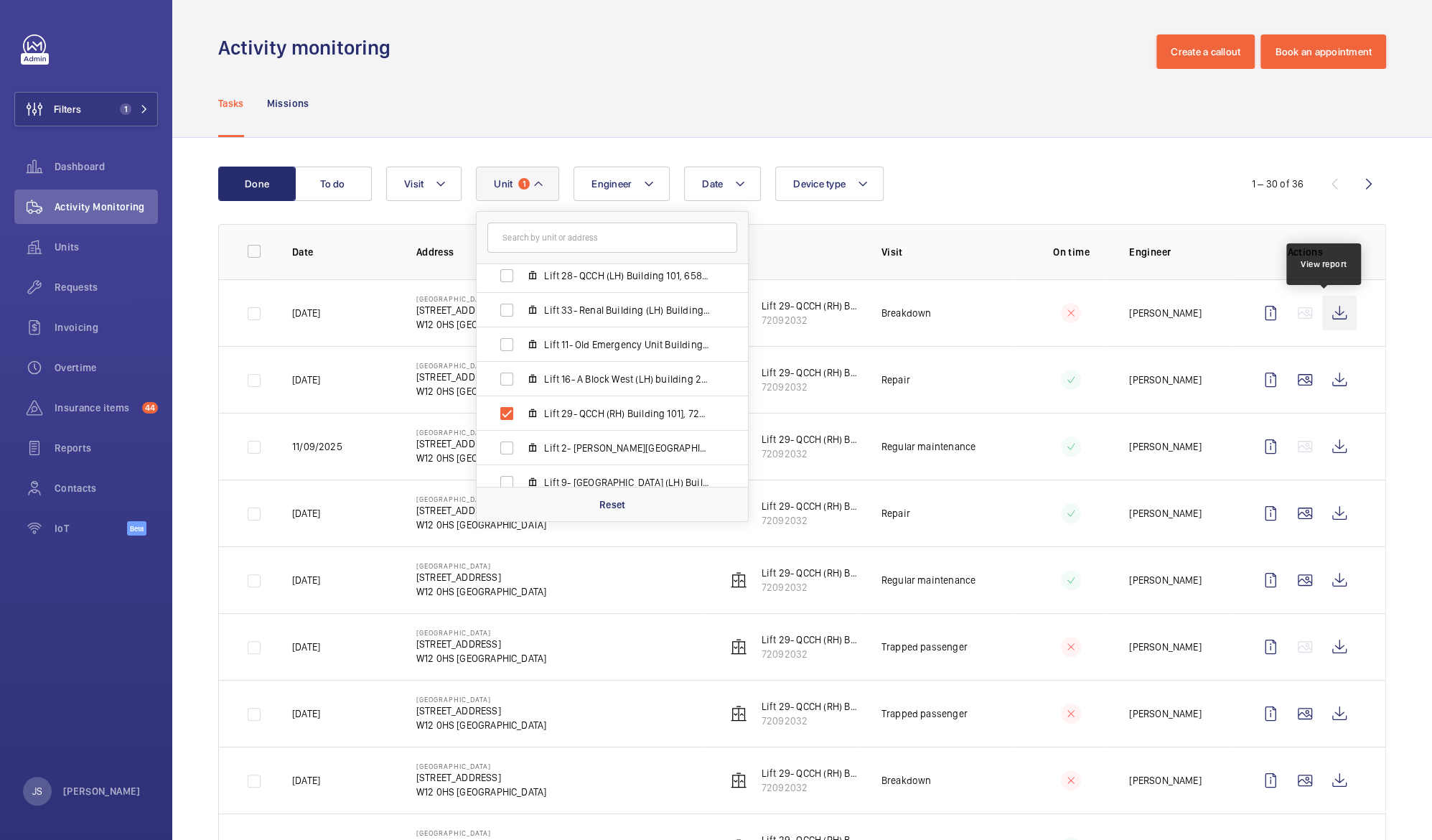
click at [1326, 316] on wm-front-icon-button at bounding box center [1339, 312] width 34 height 34
click at [1331, 379] on wm-front-icon-button at bounding box center [1339, 380] width 34 height 34
click at [511, 413] on input "Lift 29- QCCH (RH) Building 101], 72092032" at bounding box center [507, 413] width 29 height 29
checkbox input "false"
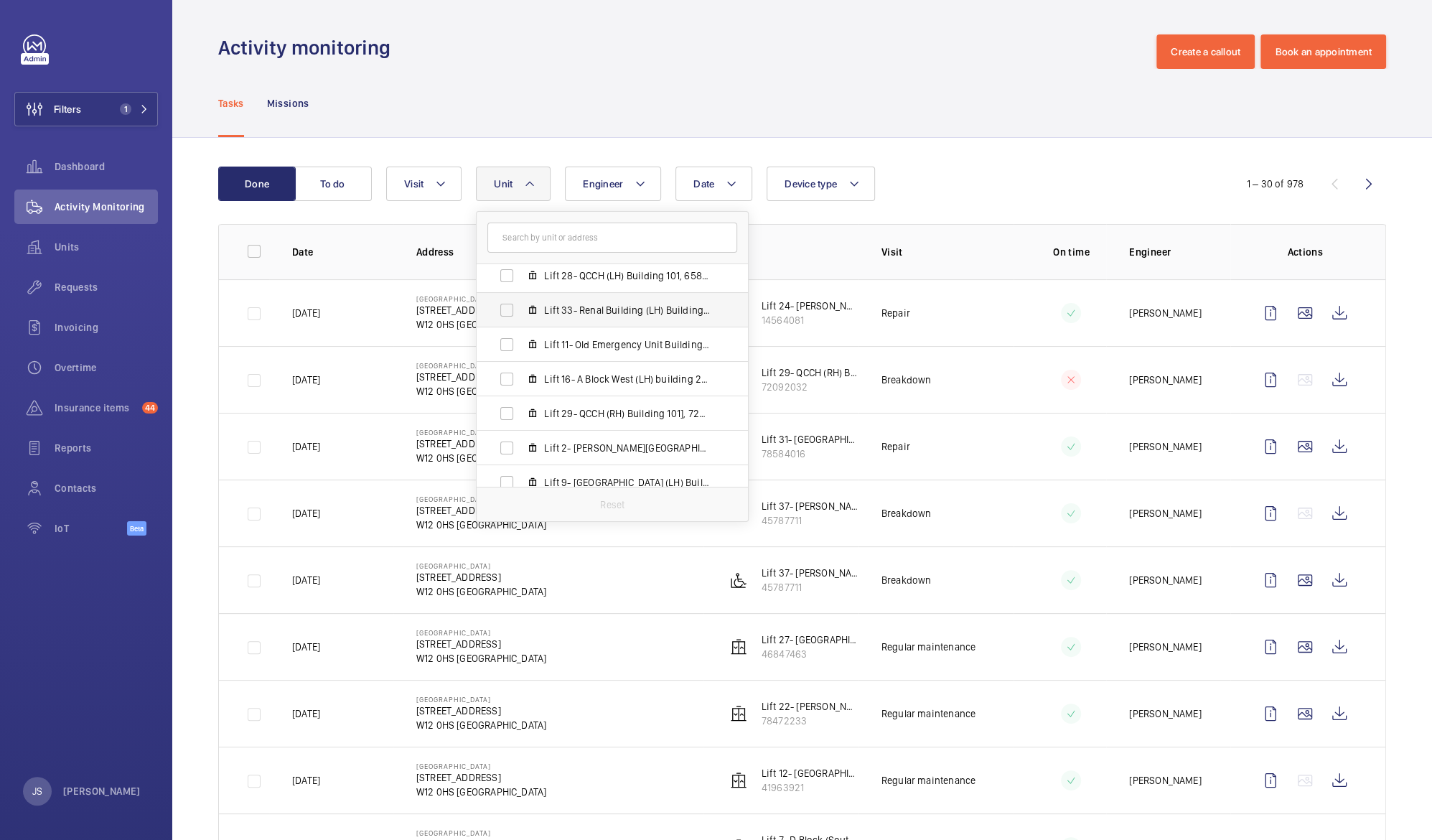
click at [615, 306] on span "Lift 33- Renal Building (LH) Building 555, 66784898" at bounding box center [627, 310] width 167 height 14
click at [521, 306] on input "Lift 33- Renal Building (LH) Building 555, 66784898" at bounding box center [507, 310] width 29 height 29
checkbox input "true"
click at [855, 66] on div "Activity monitoring Create a callout Book an appointment" at bounding box center [802, 51] width 1168 height 34
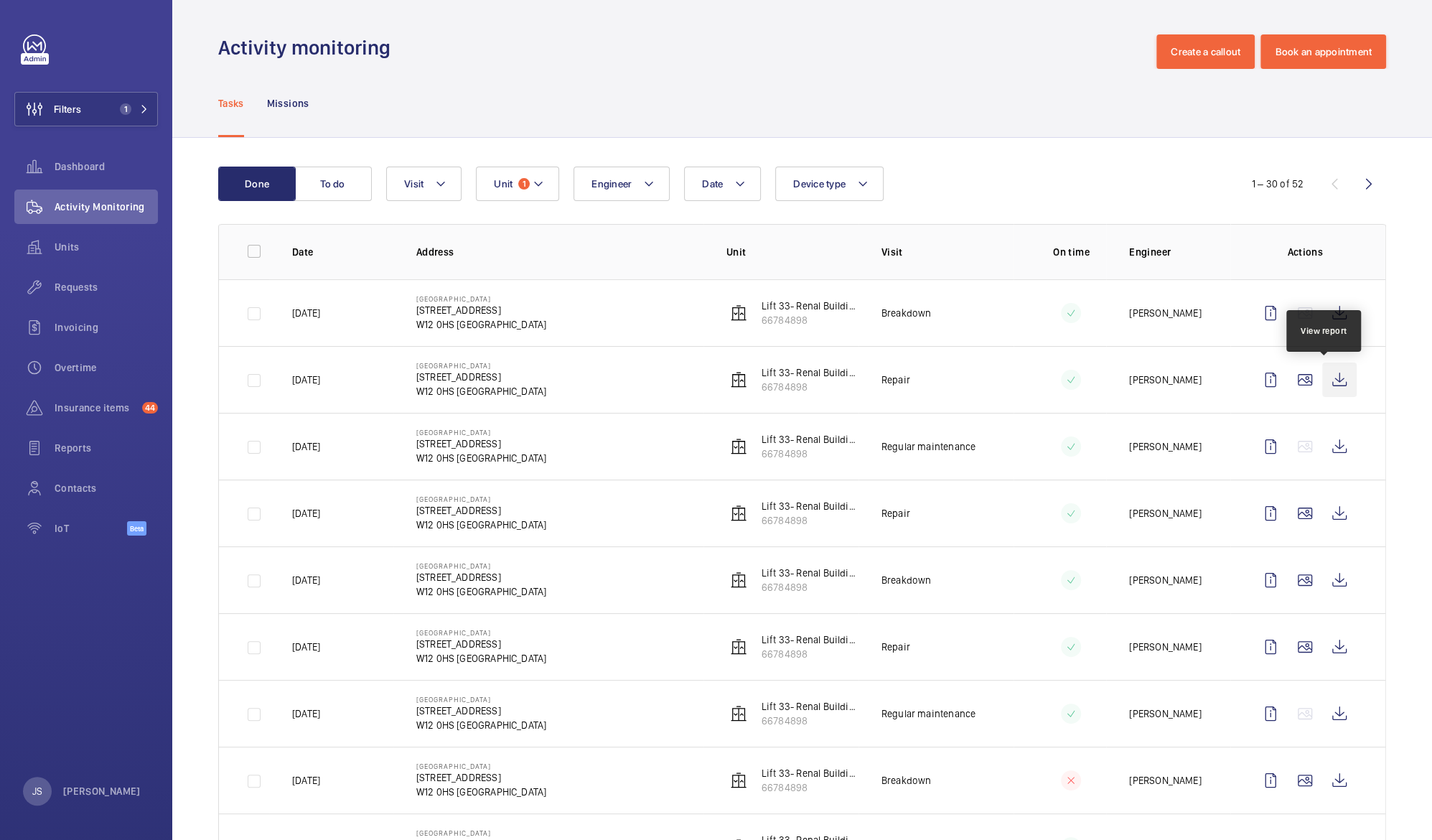
click at [1325, 380] on wm-front-icon-button at bounding box center [1339, 380] width 34 height 34
click at [1325, 310] on wm-front-icon-button at bounding box center [1339, 312] width 34 height 34
click at [1329, 584] on wm-front-icon-button at bounding box center [1339, 580] width 34 height 34
click at [952, 73] on div "Tasks Missions" at bounding box center [802, 102] width 1168 height 68
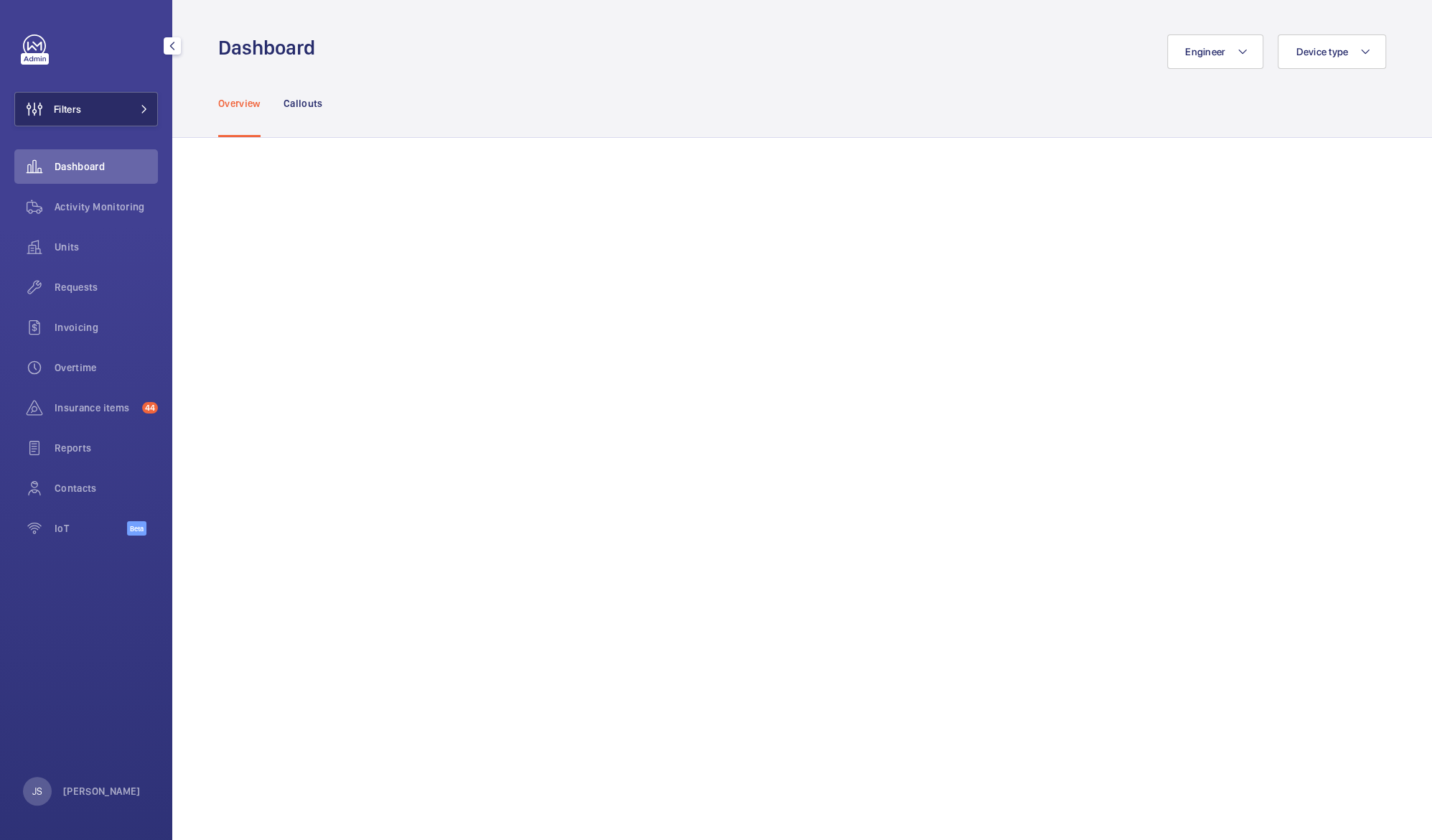
click at [63, 107] on span "Filters" at bounding box center [67, 109] width 27 height 14
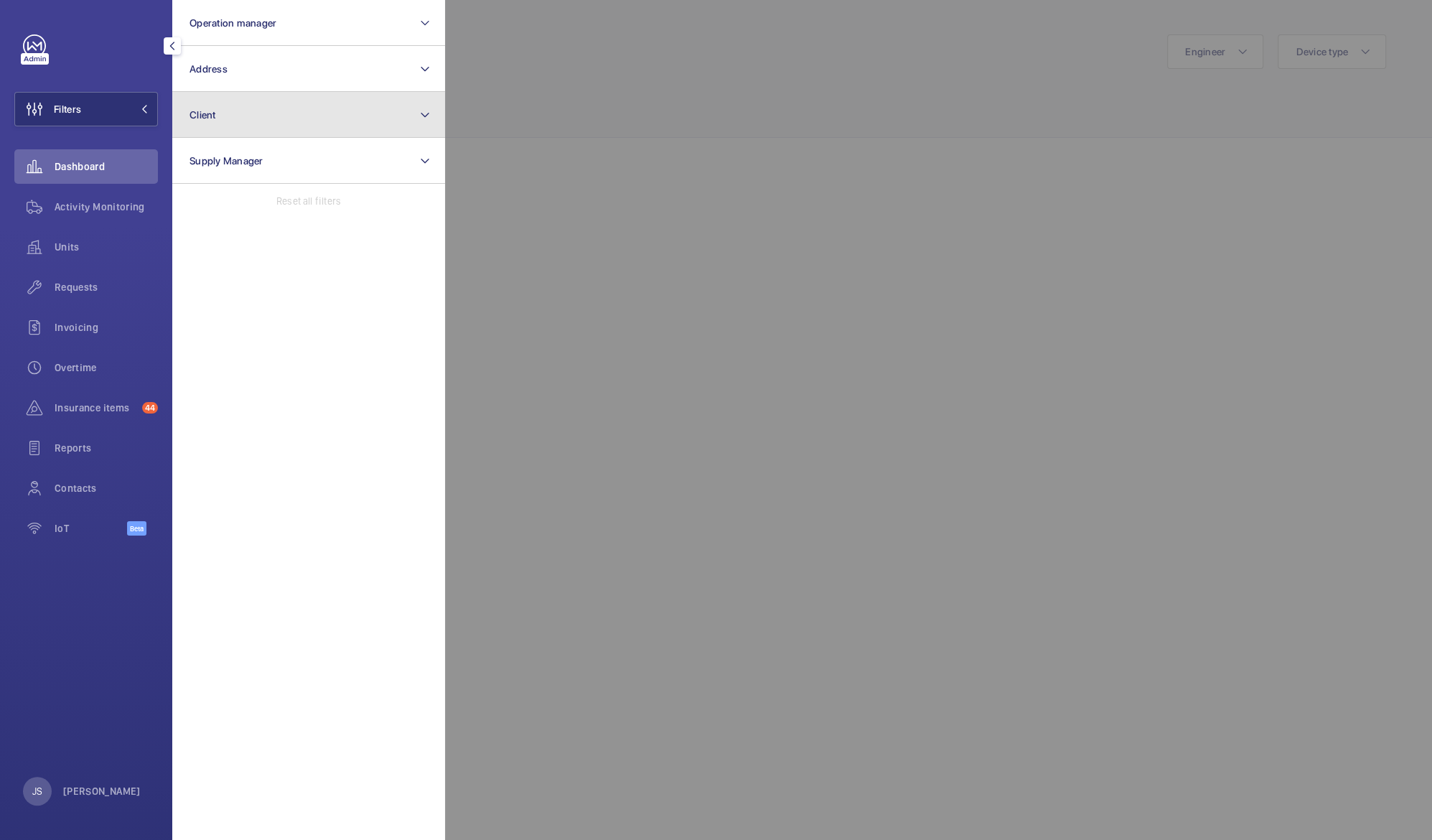
click at [206, 115] on span "Client" at bounding box center [203, 115] width 26 height 11
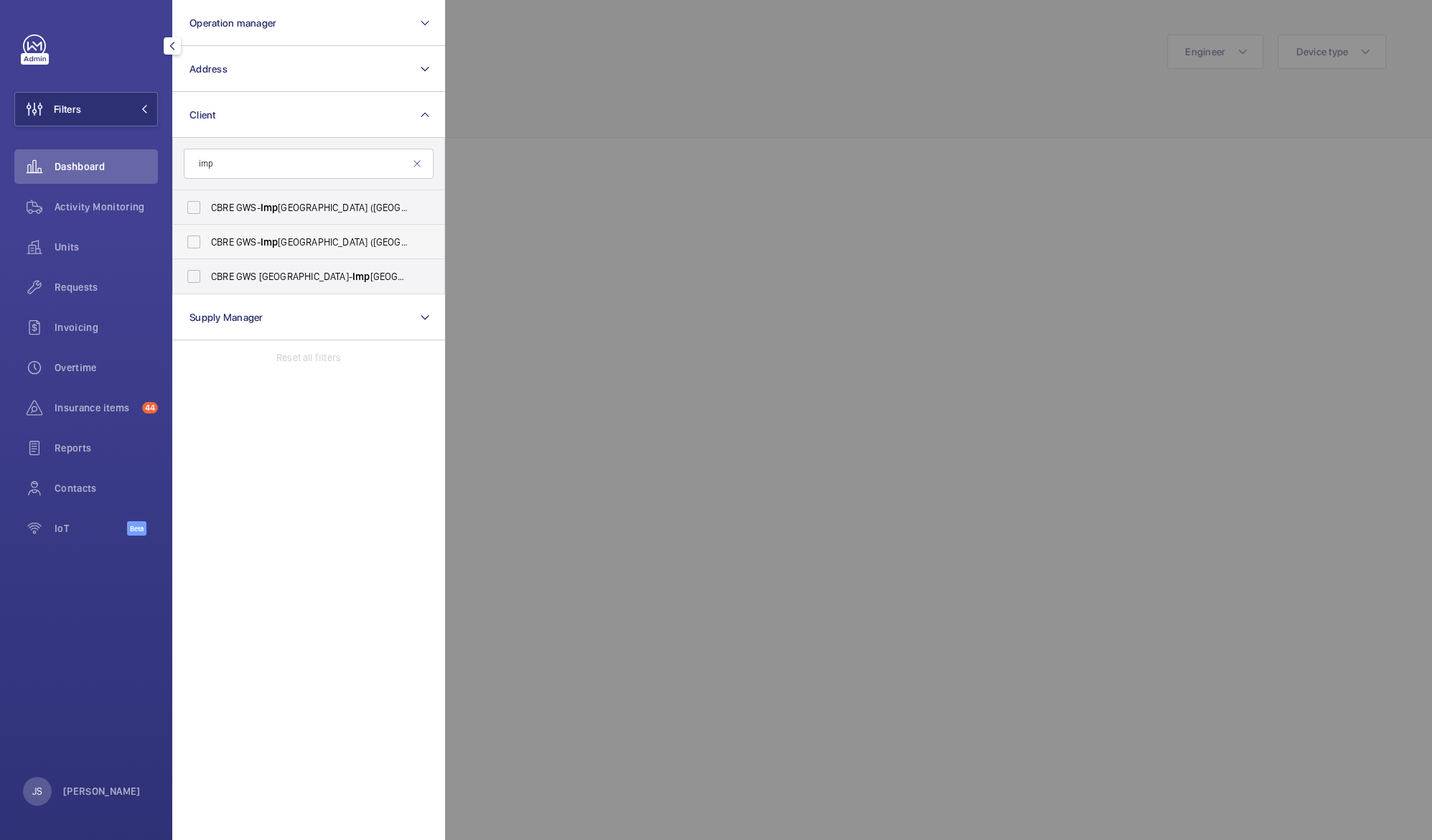
type input "imp"
click at [230, 246] on span "CBRE GWS- [GEOGRAPHIC_DATA] ([GEOGRAPHIC_DATA][PERSON_NAME])" at bounding box center [310, 242] width 197 height 14
click at [208, 246] on input "CBRE GWS- [GEOGRAPHIC_DATA] ([GEOGRAPHIC_DATA][PERSON_NAME])" at bounding box center [194, 242] width 29 height 29
checkbox input "true"
click at [580, 168] on div at bounding box center [1161, 420] width 1432 height 840
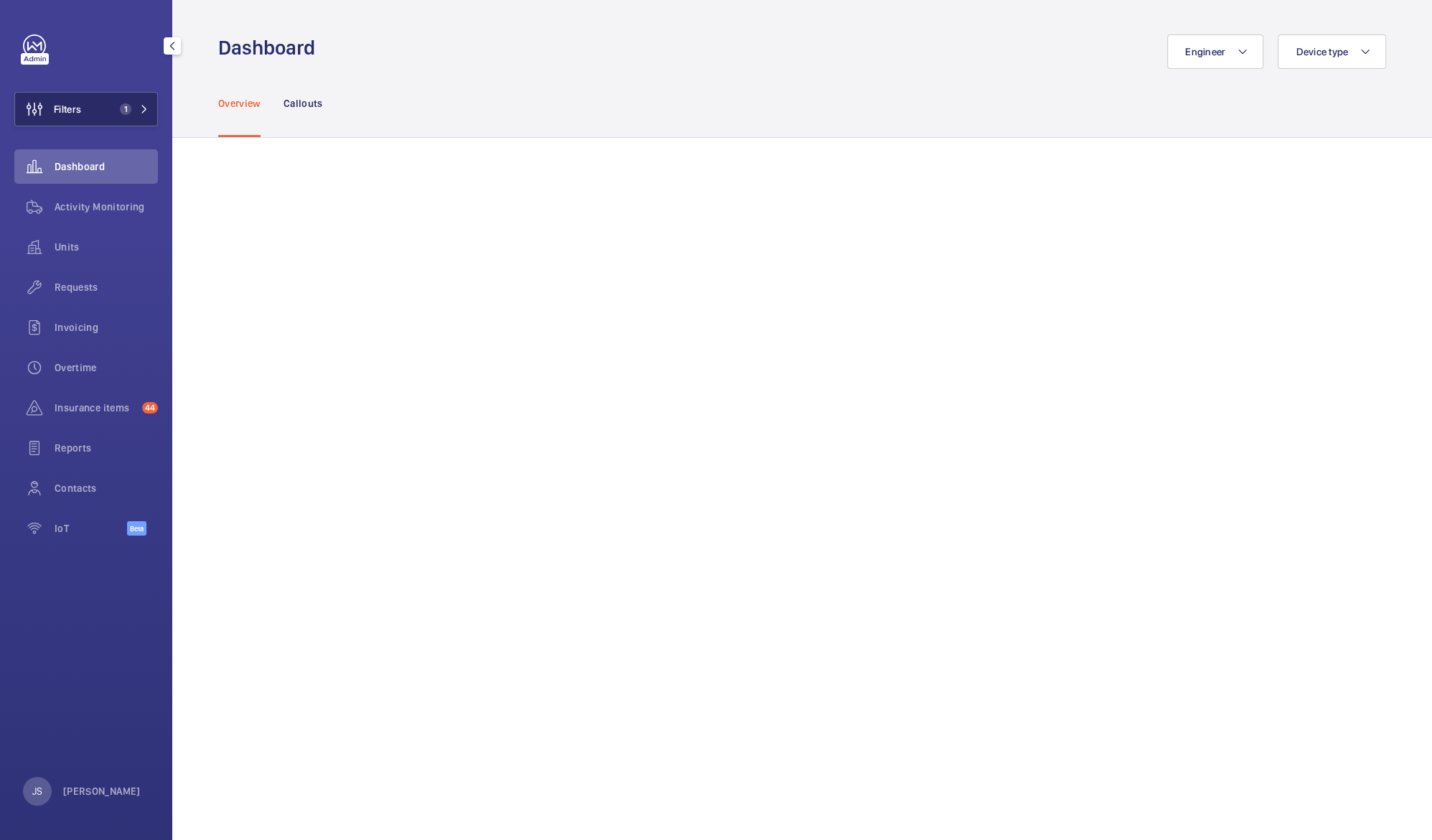
click at [84, 104] on button "Filters 1" at bounding box center [86, 109] width 143 height 34
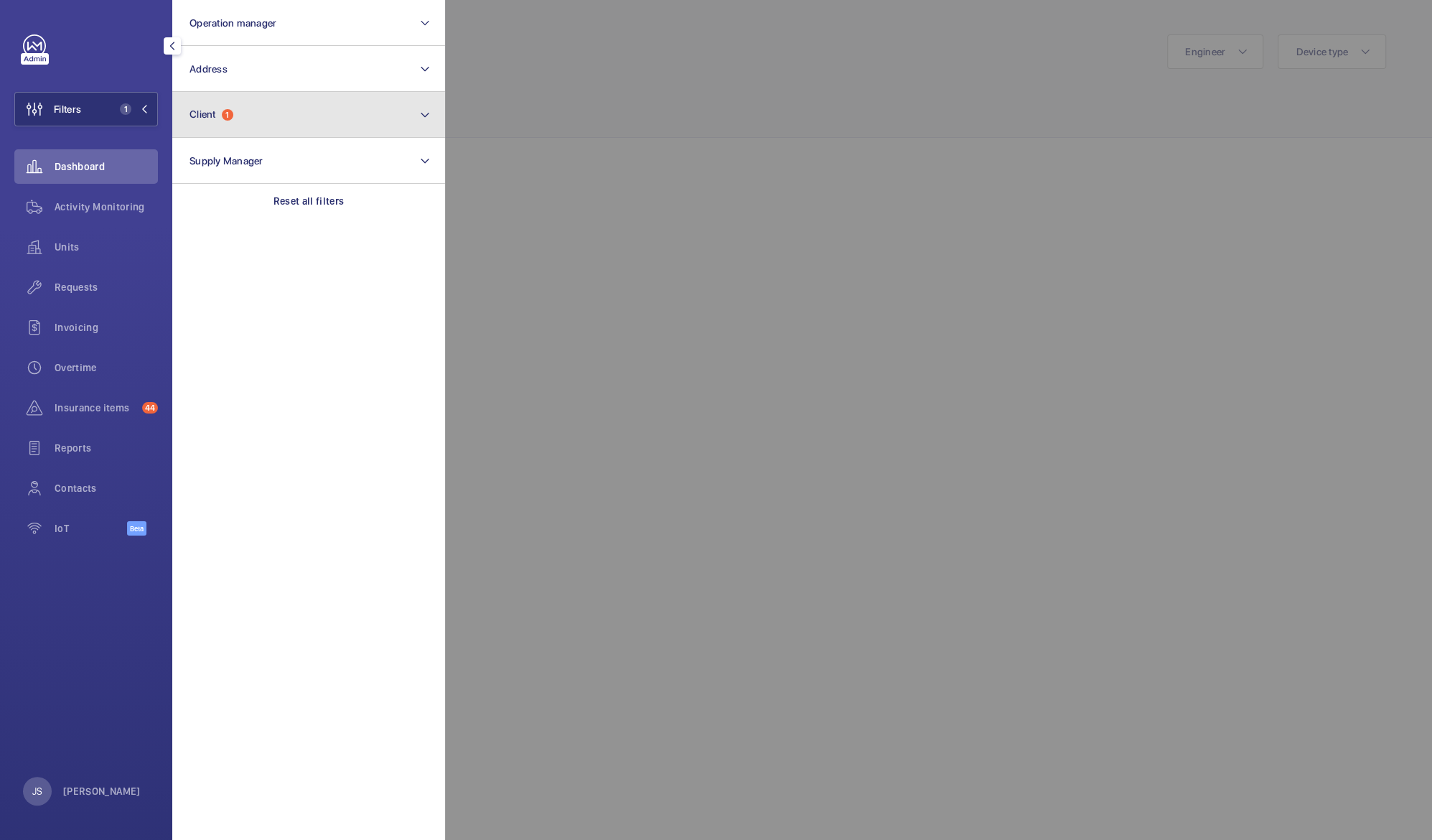
click at [261, 123] on button "Client 1" at bounding box center [308, 115] width 273 height 46
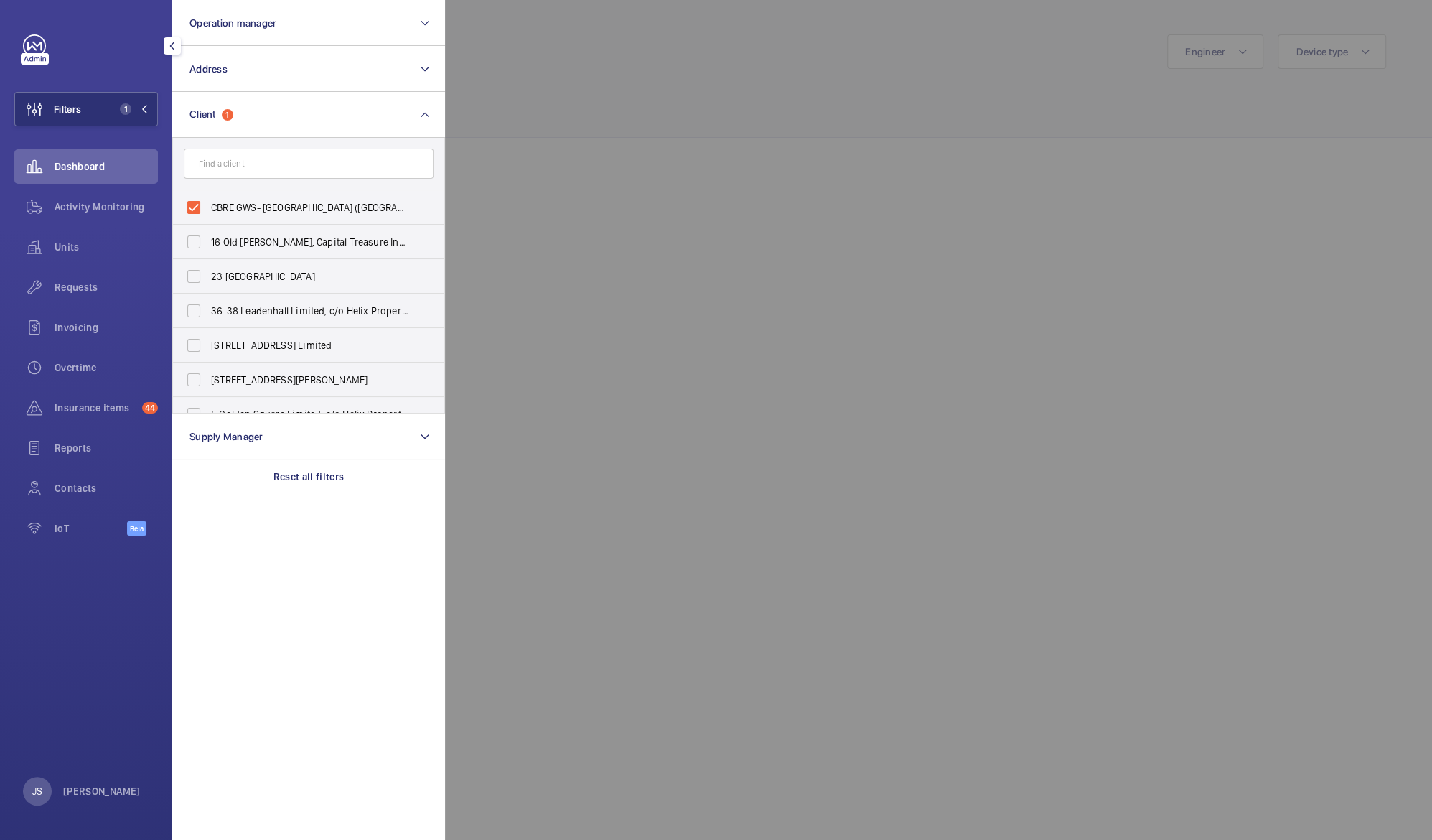
click at [764, 74] on div at bounding box center [1161, 420] width 1432 height 840
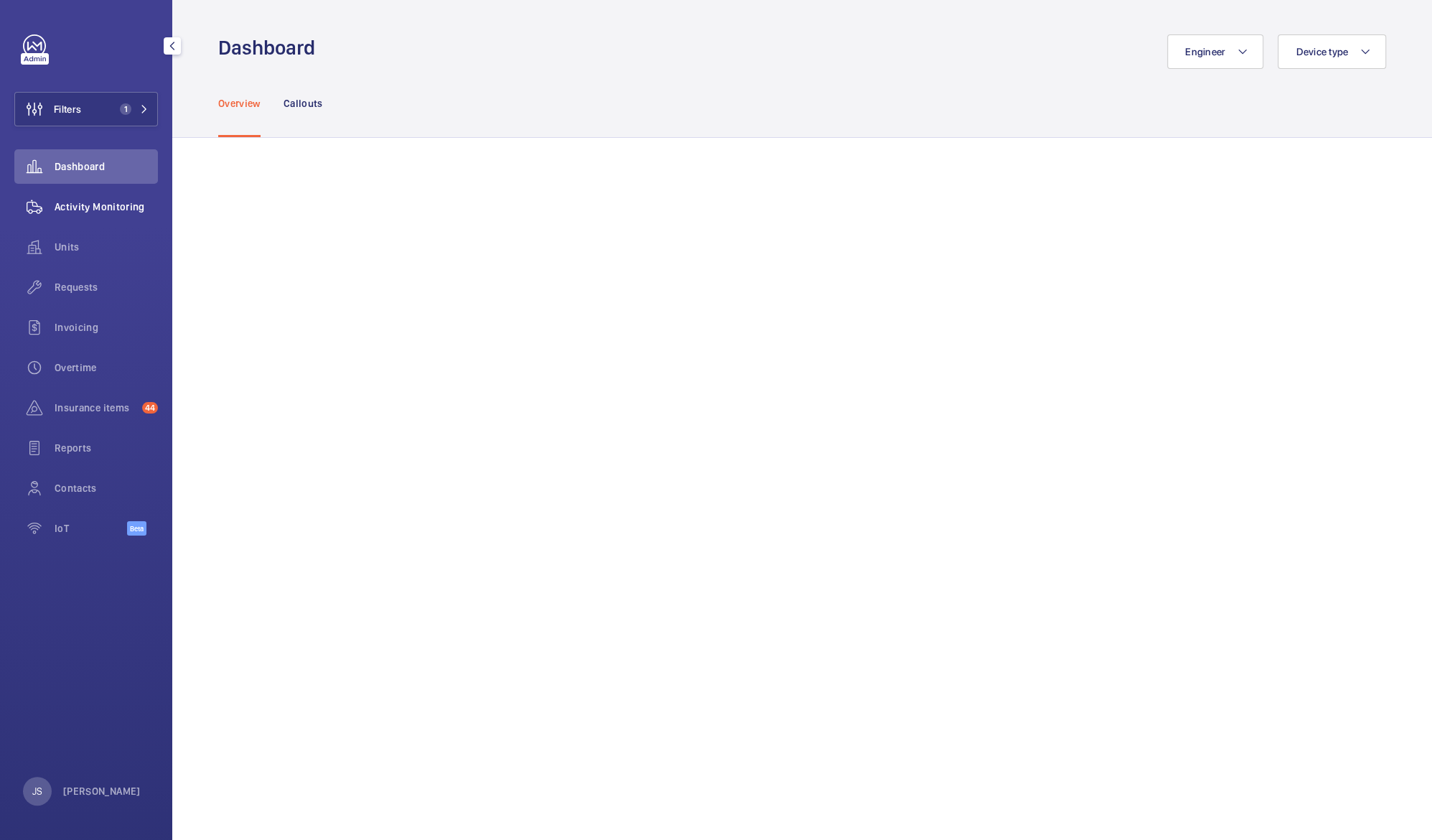
click at [81, 213] on span "Activity Monitoring" at bounding box center [106, 207] width 103 height 14
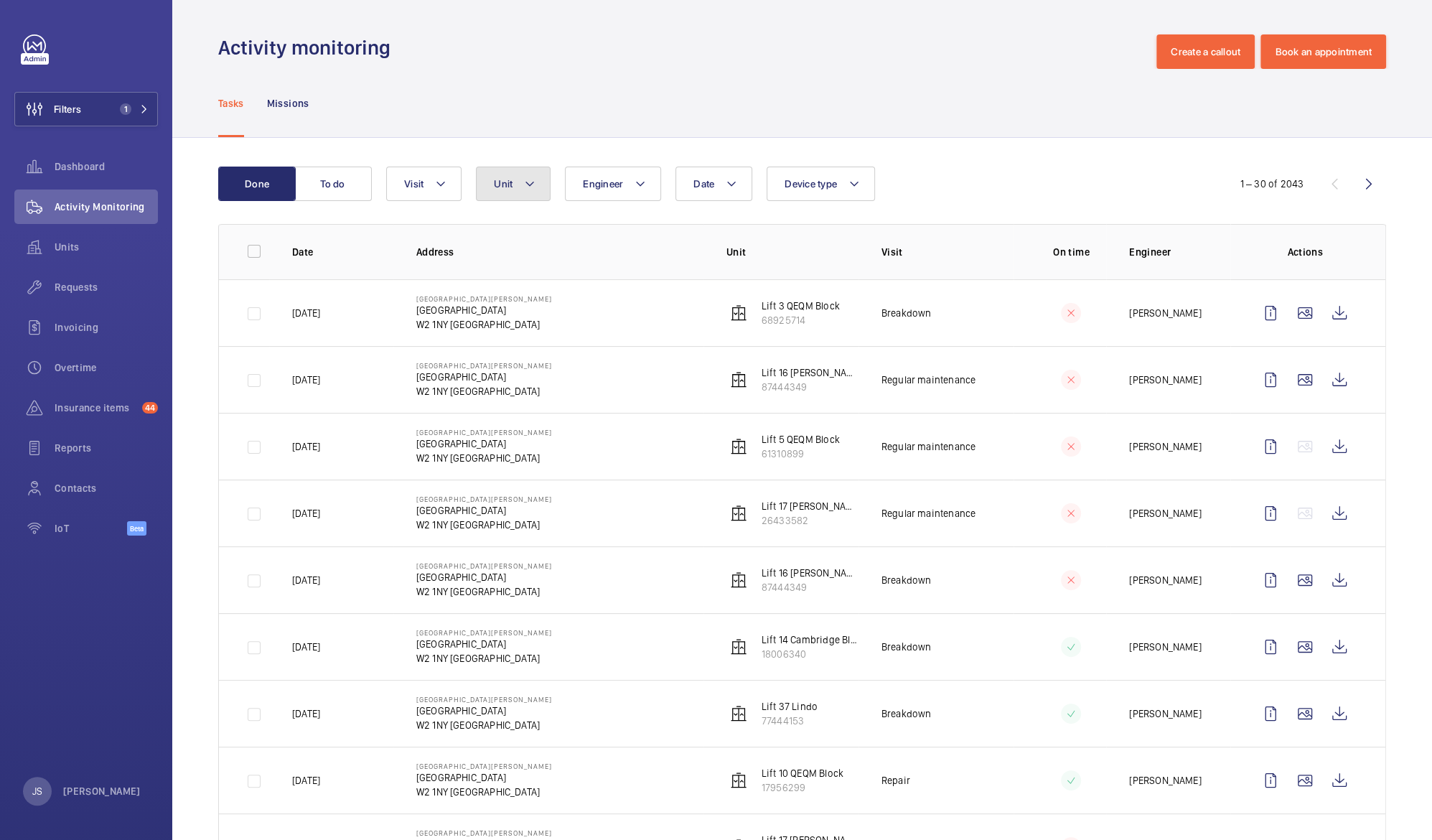
click at [523, 186] on button "Unit" at bounding box center [513, 183] width 74 height 34
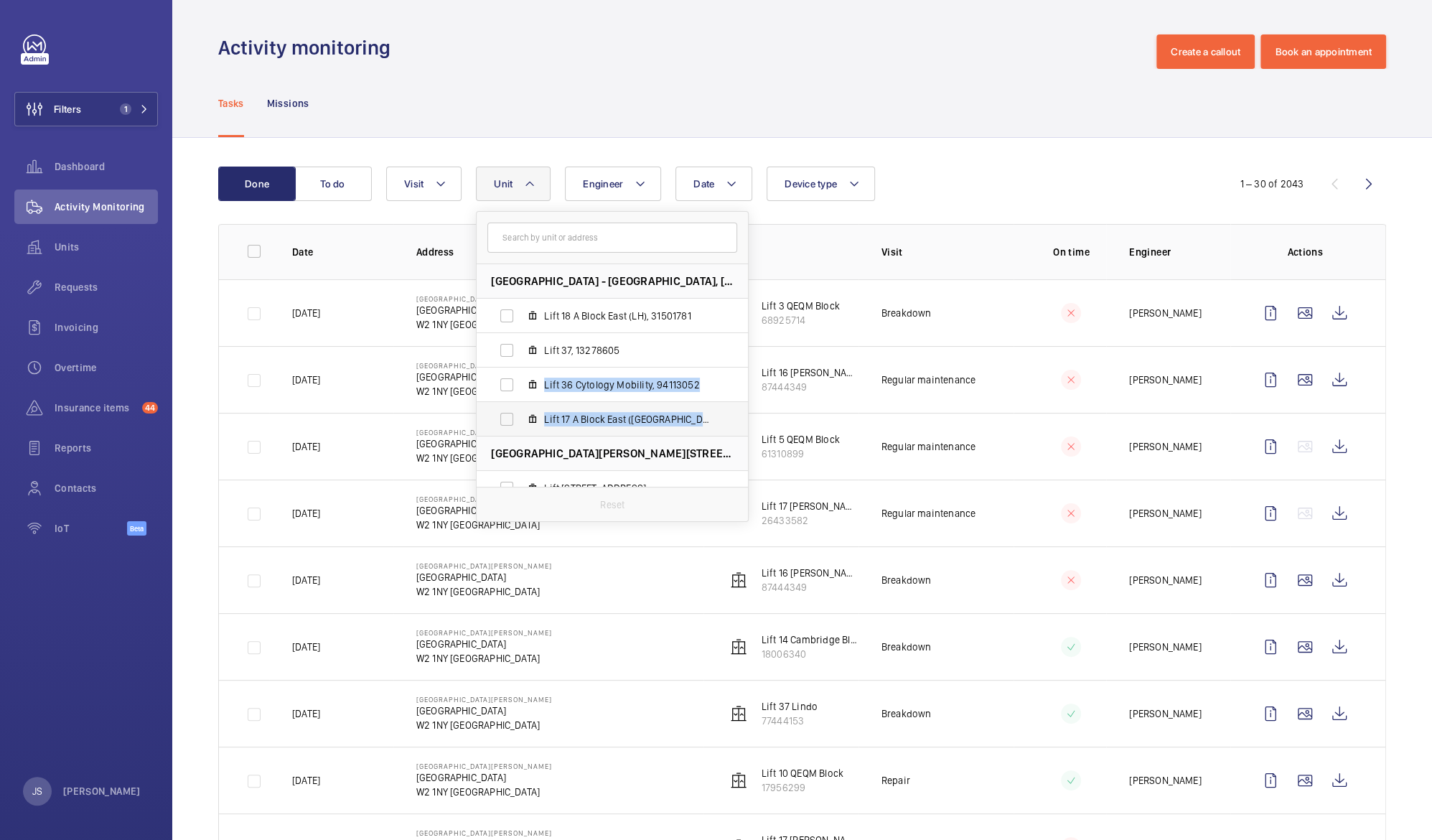
drag, startPoint x: 744, startPoint y: 336, endPoint x: 738, endPoint y: 429, distance: 93.2
click at [738, 429] on ul "[GEOGRAPHIC_DATA] - [GEOGRAPHIC_DATA], [STREET_ADDRESS][GEOGRAPHIC_DATA] [GEOGR…" at bounding box center [612, 471] width 272 height 413
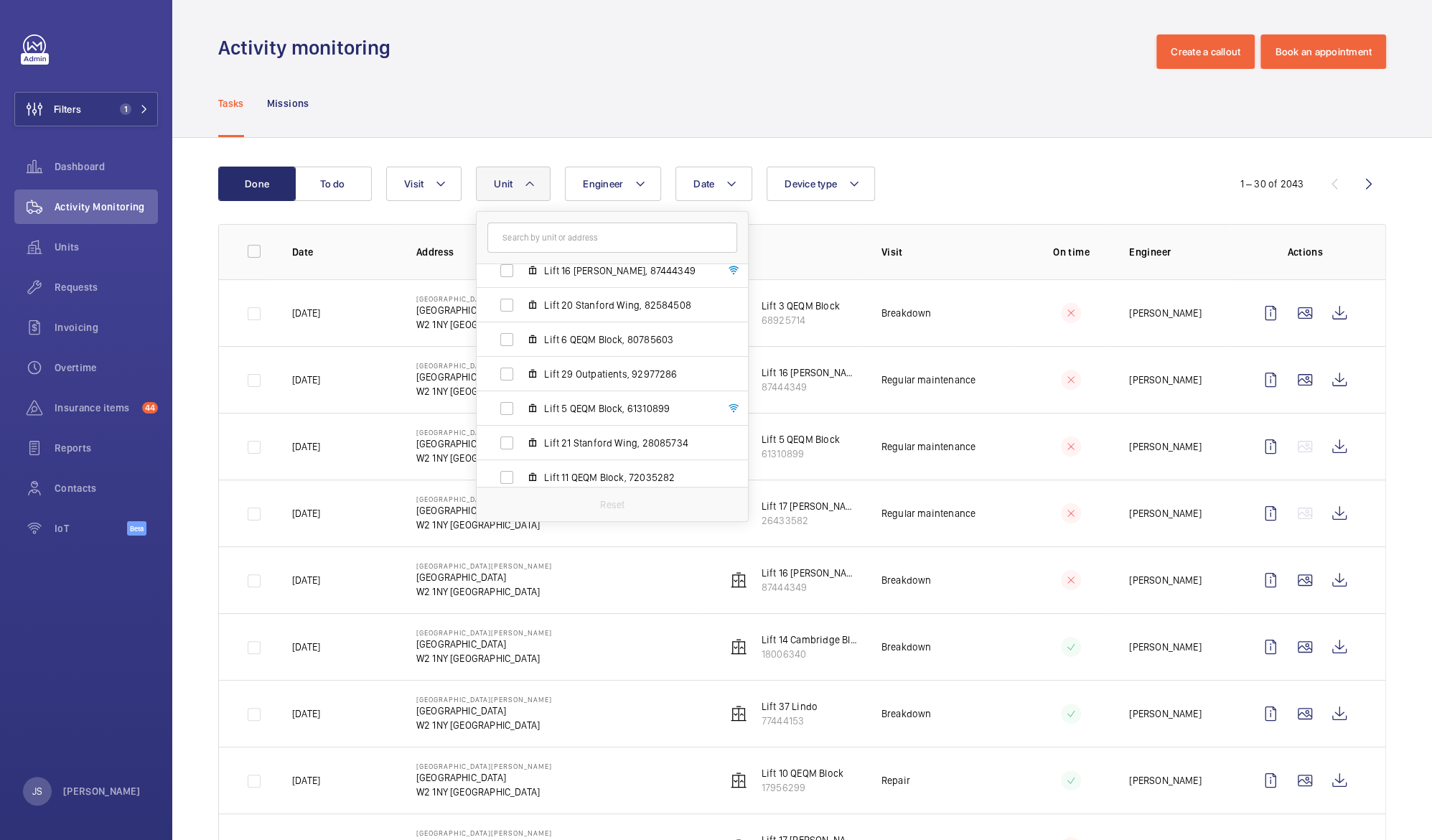
scroll to position [1373, 0]
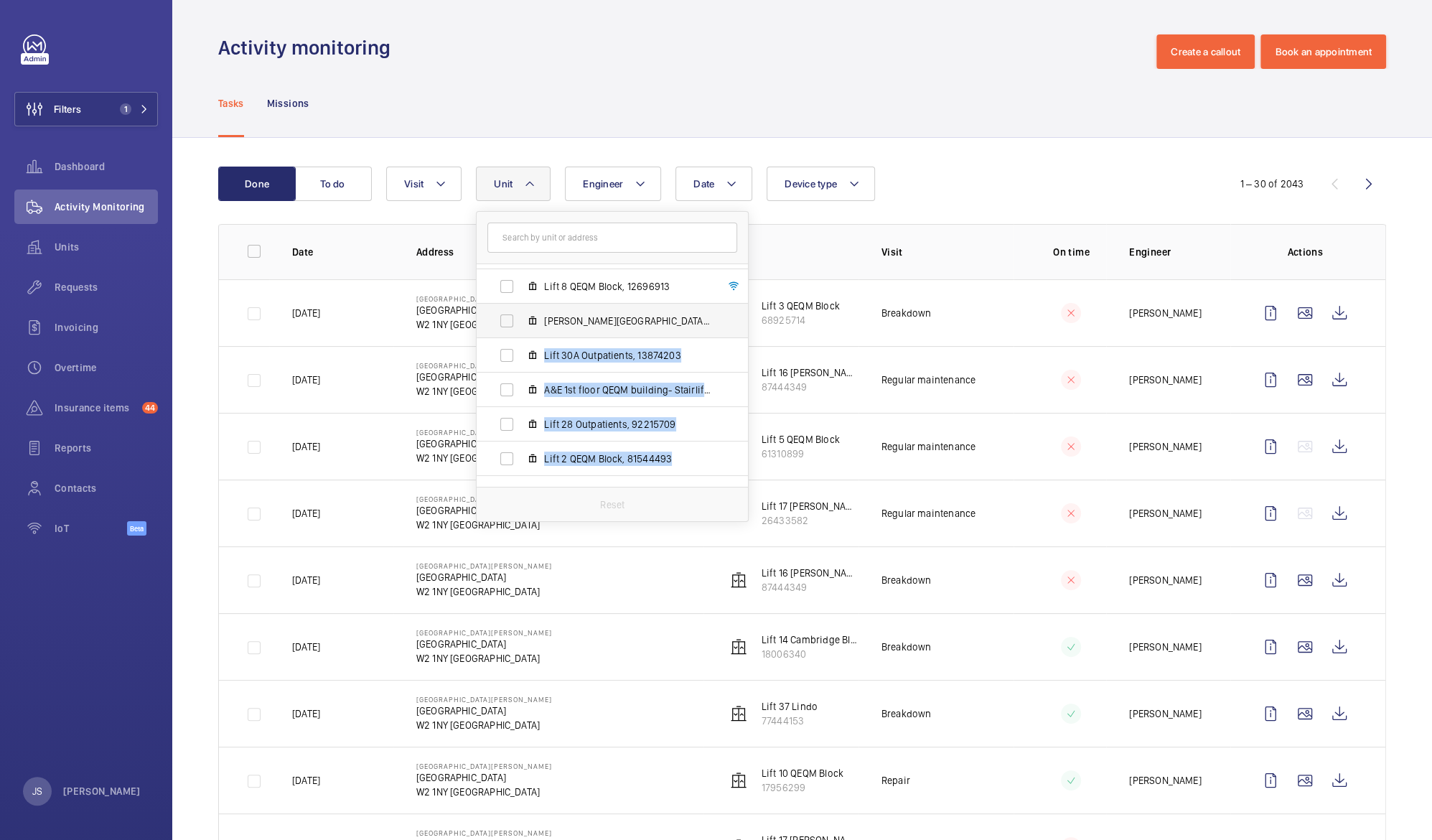
drag, startPoint x: 743, startPoint y: 455, endPoint x: 738, endPoint y: 313, distance: 142.1
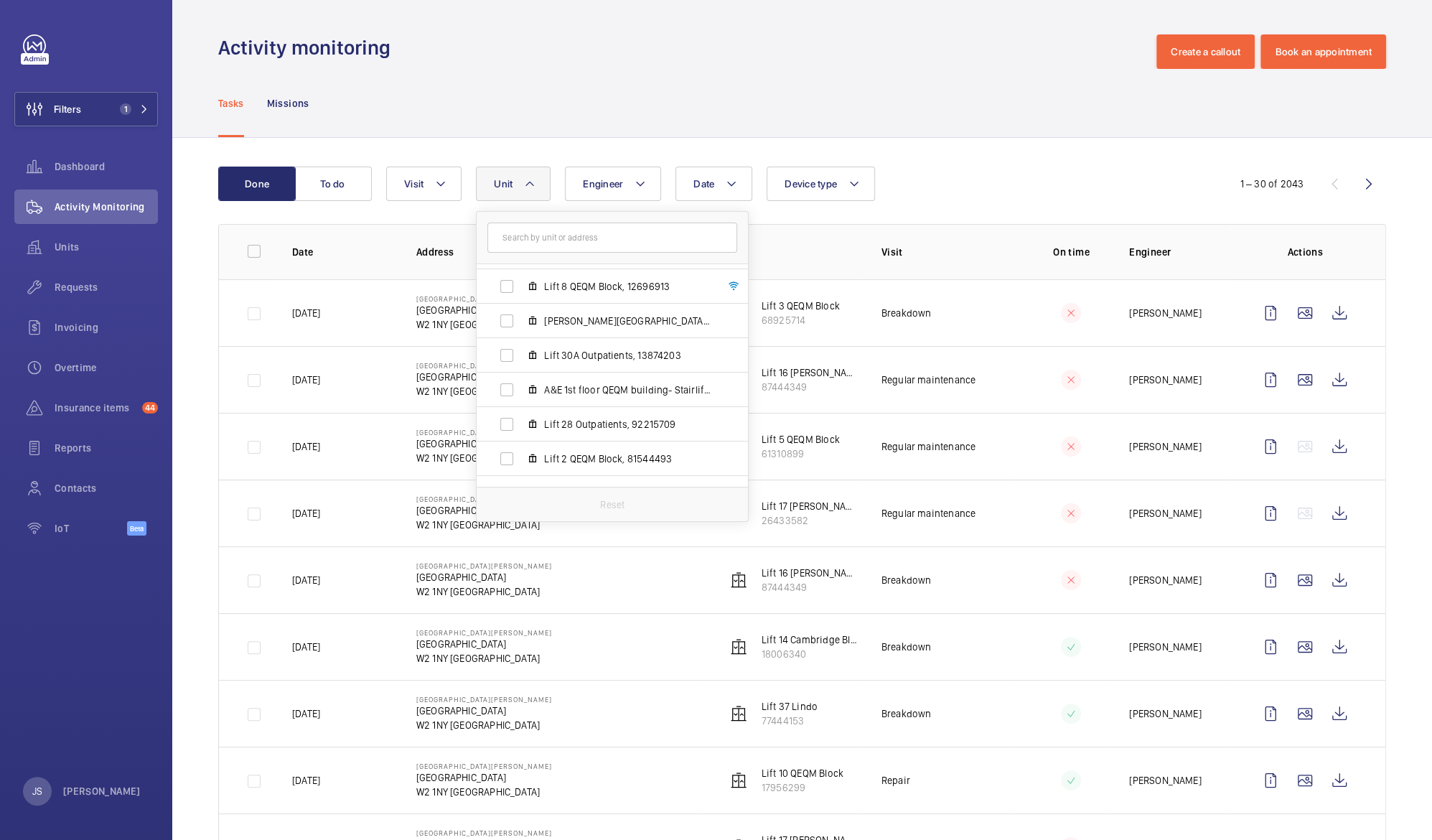
click at [395, 104] on div "Tasks Missions" at bounding box center [802, 102] width 1168 height 68
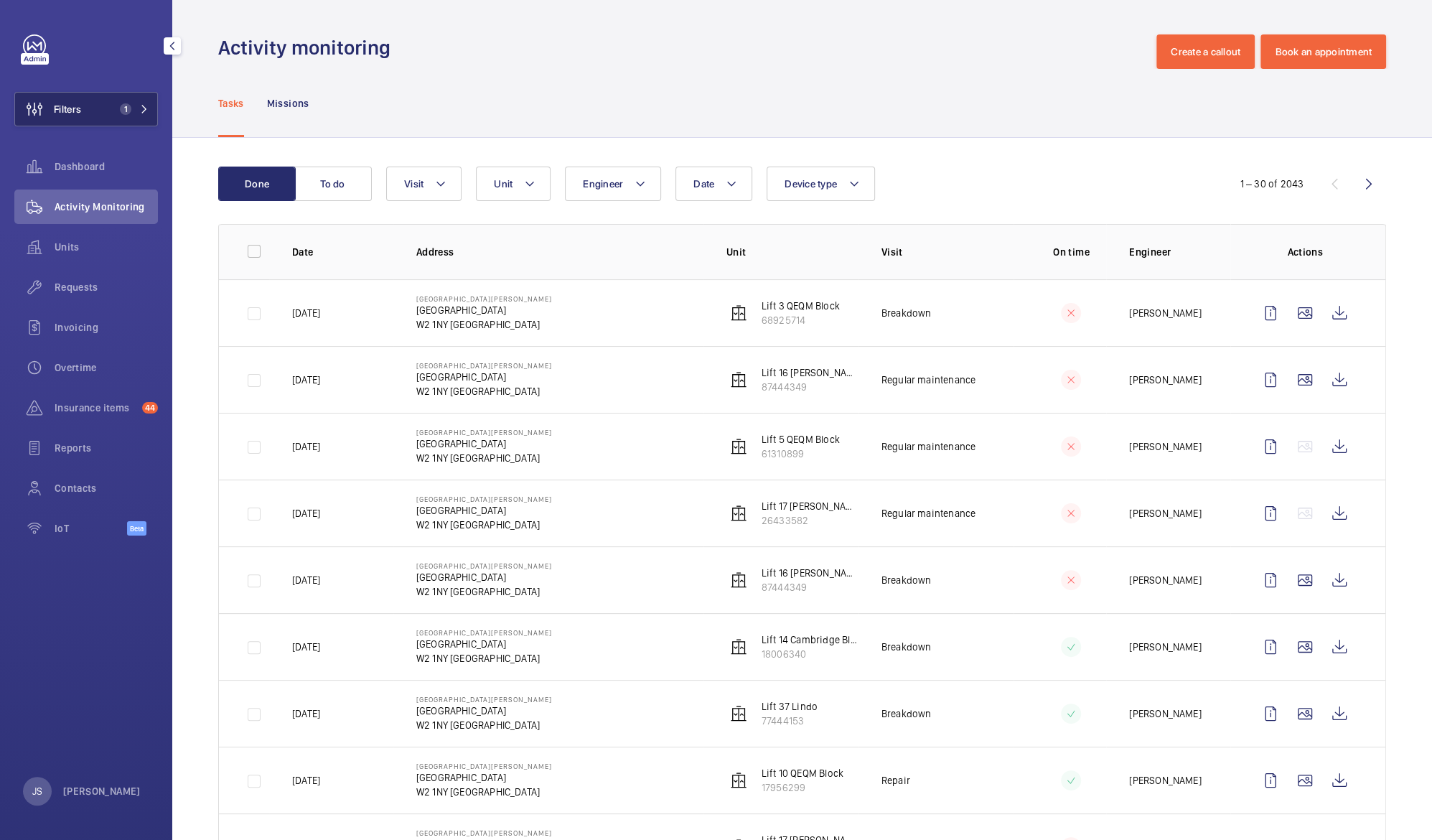
click at [84, 107] on button "Filters 1" at bounding box center [86, 109] width 143 height 34
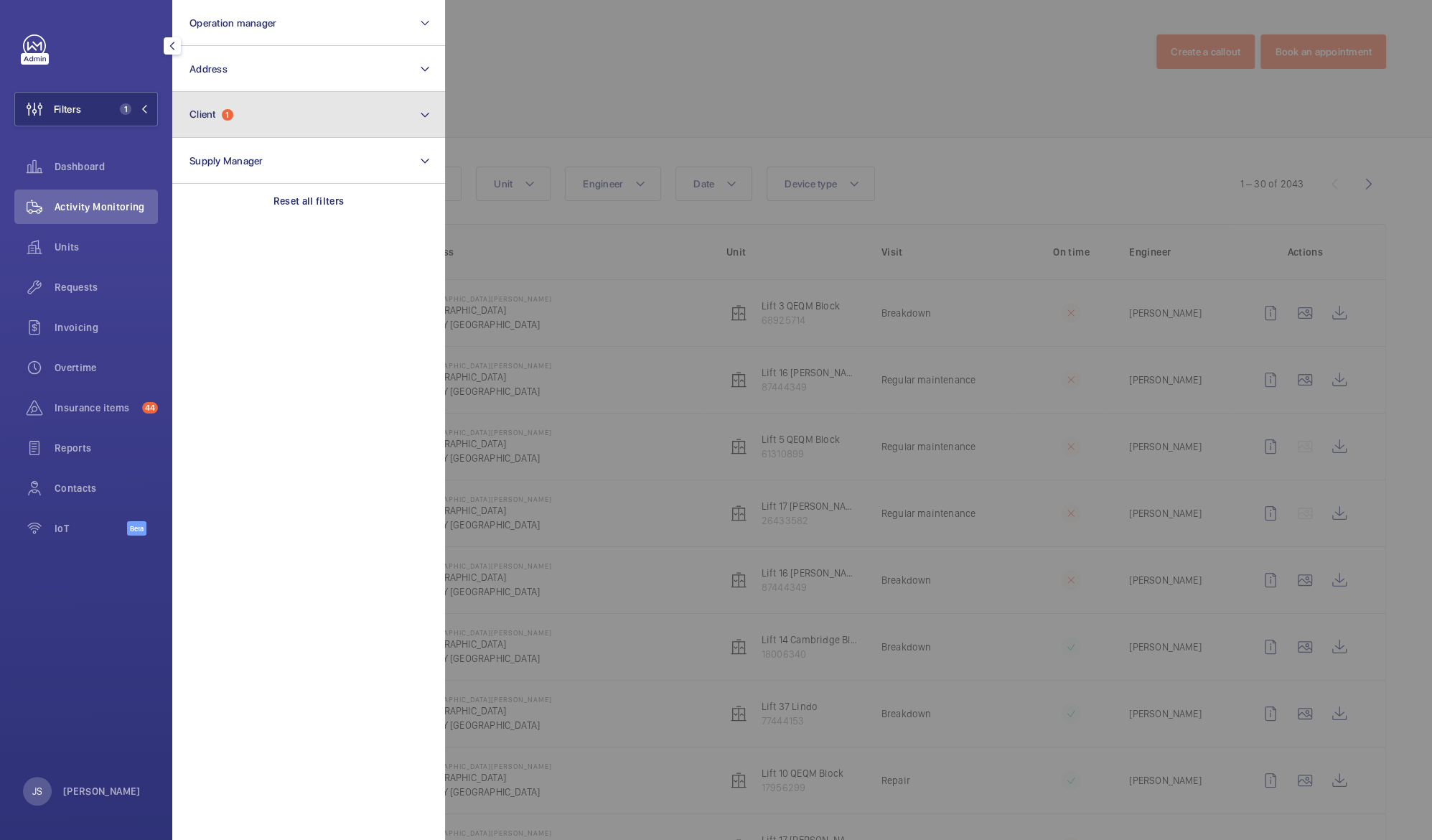
click at [256, 121] on button "Client 1" at bounding box center [308, 115] width 273 height 46
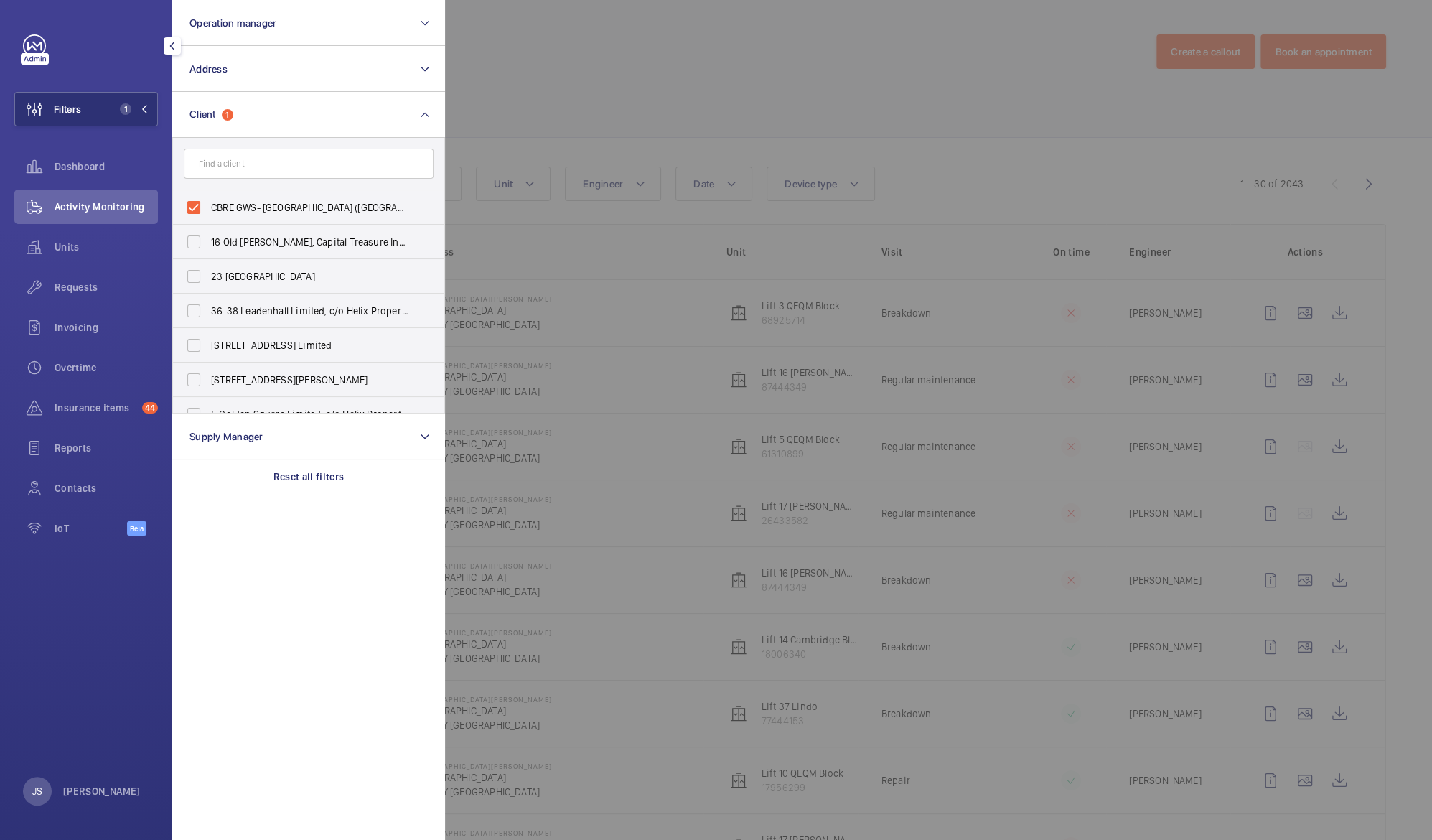
click at [549, 106] on div at bounding box center [1161, 420] width 1432 height 840
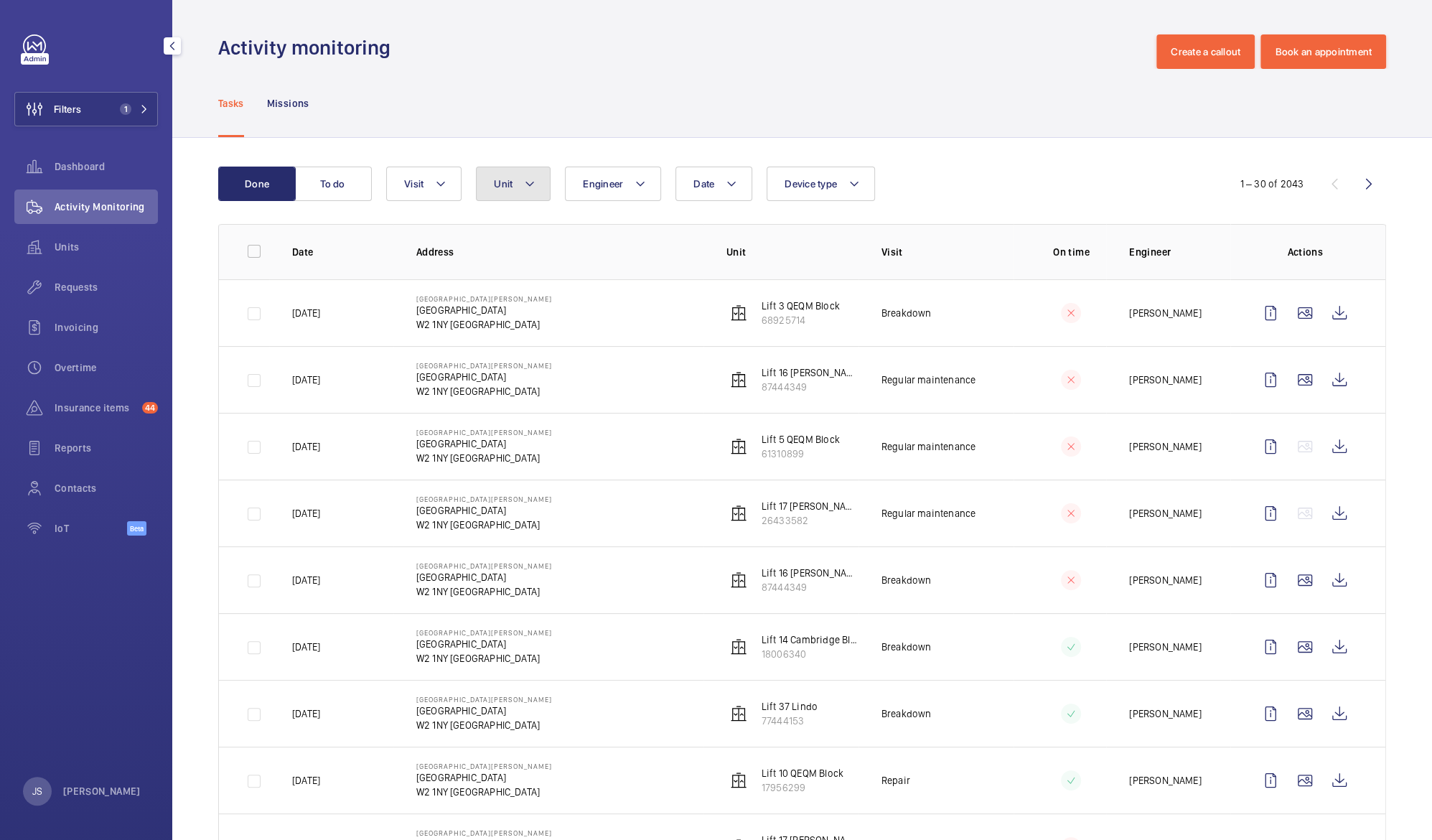
click at [533, 183] on mat-icon at bounding box center [529, 184] width 11 height 18
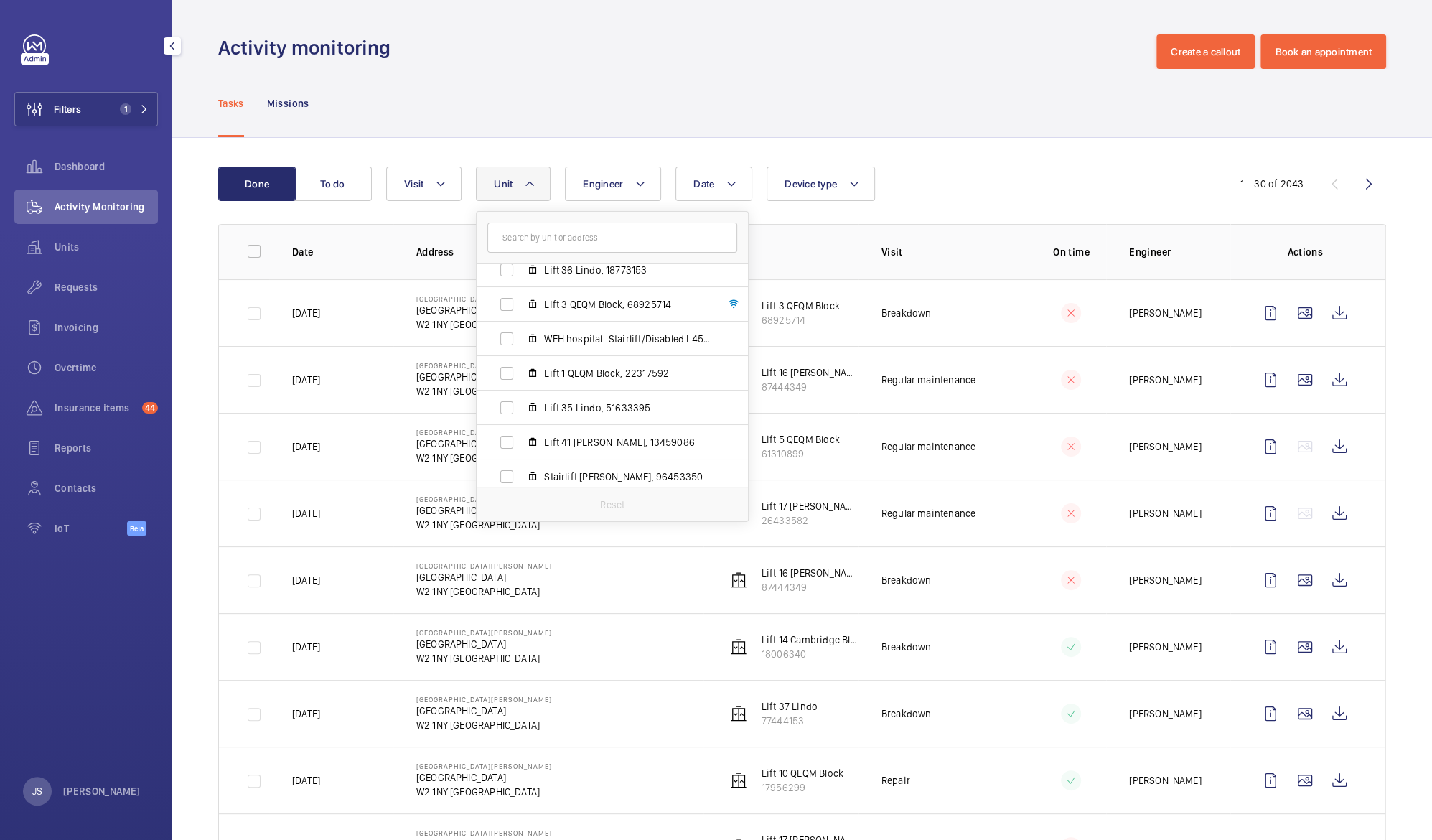
scroll to position [403, 0]
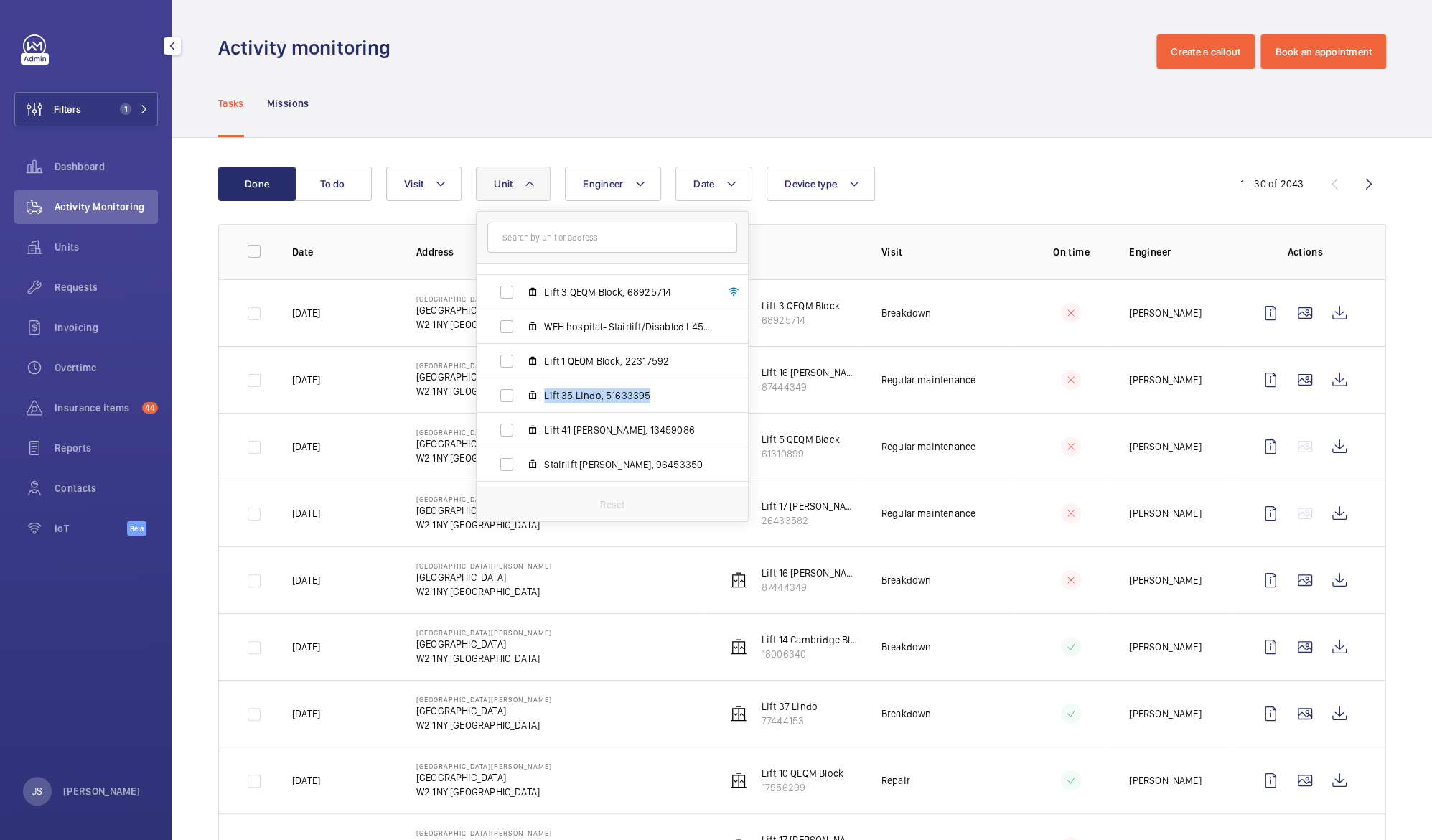
drag, startPoint x: 748, startPoint y: 364, endPoint x: 746, endPoint y: 405, distance: 41.0
click at [746, 405] on div "Hammersmith Hospital - Hammersmith Hospital, 72 Du Cane Road, W12 0HS LONDON Li…" at bounding box center [612, 367] width 273 height 311
click at [626, 395] on label "Lift 5 QEQM Block, 61310899" at bounding box center [601, 388] width 248 height 34
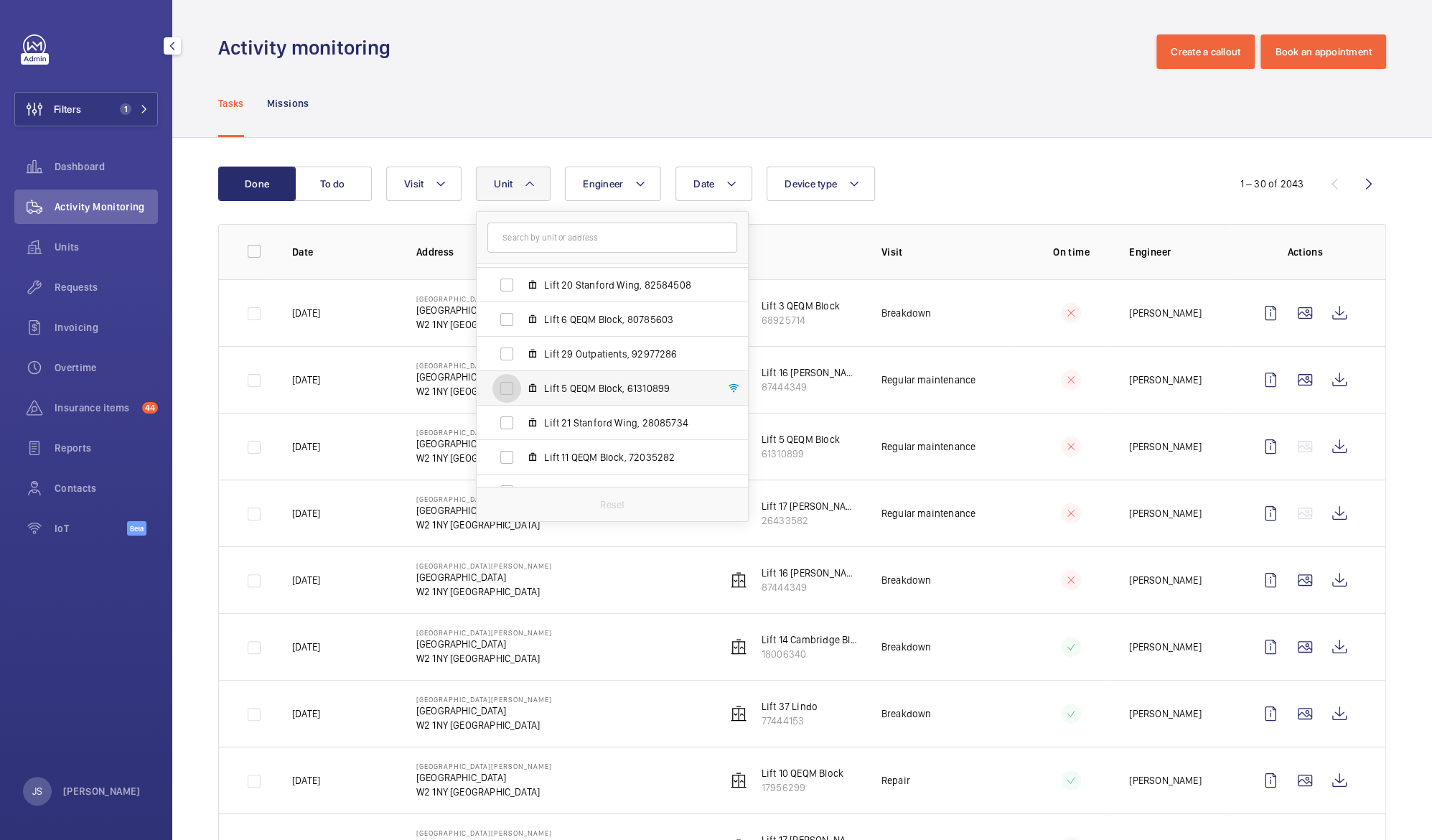
click at [521, 395] on input "Lift 5 QEQM Block, 61310899" at bounding box center [507, 388] width 29 height 29
checkbox input "true"
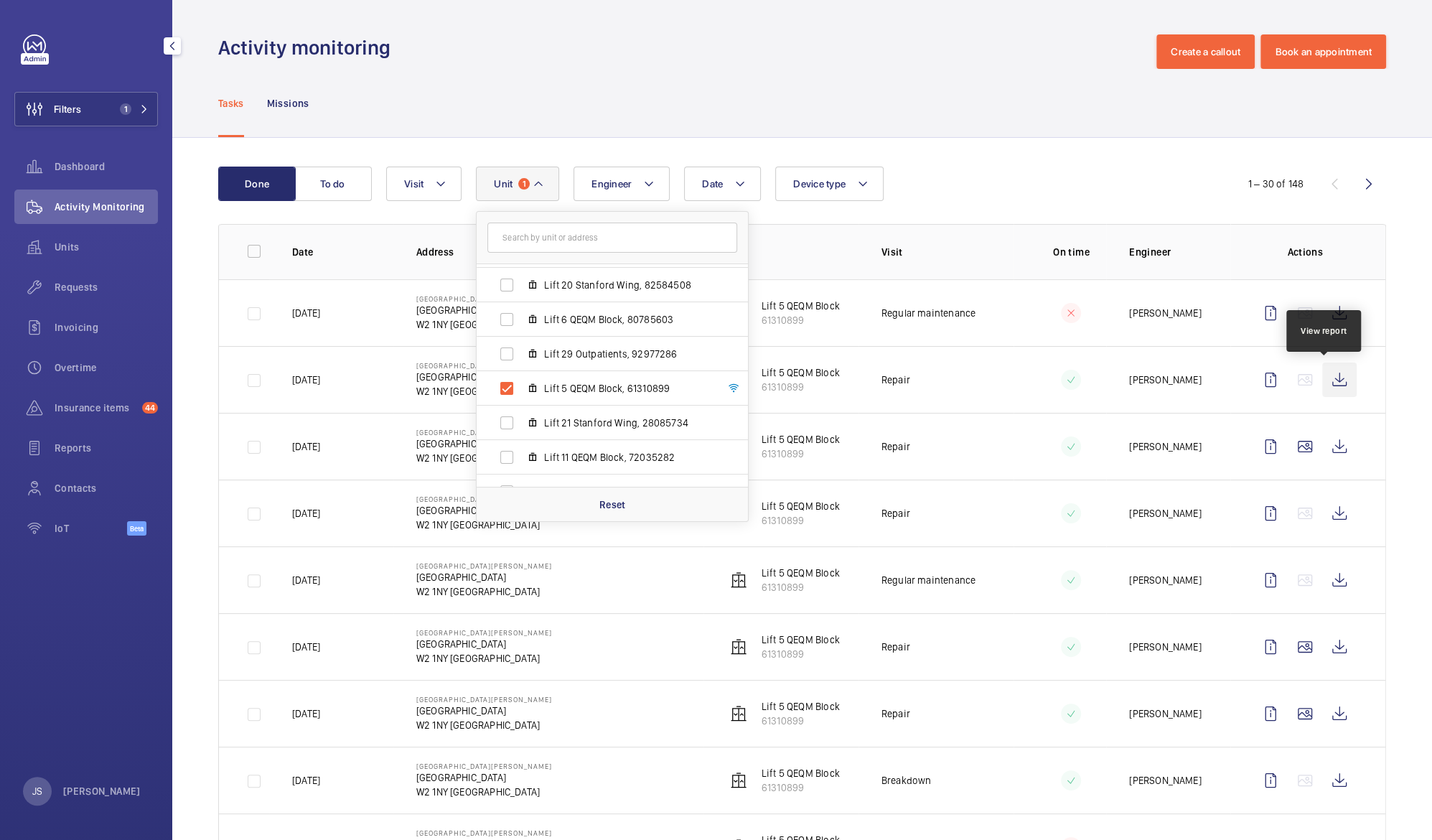
click at [1322, 383] on wm-front-icon-button at bounding box center [1339, 380] width 34 height 34
click at [444, 82] on div "Tasks Missions" at bounding box center [802, 102] width 1168 height 68
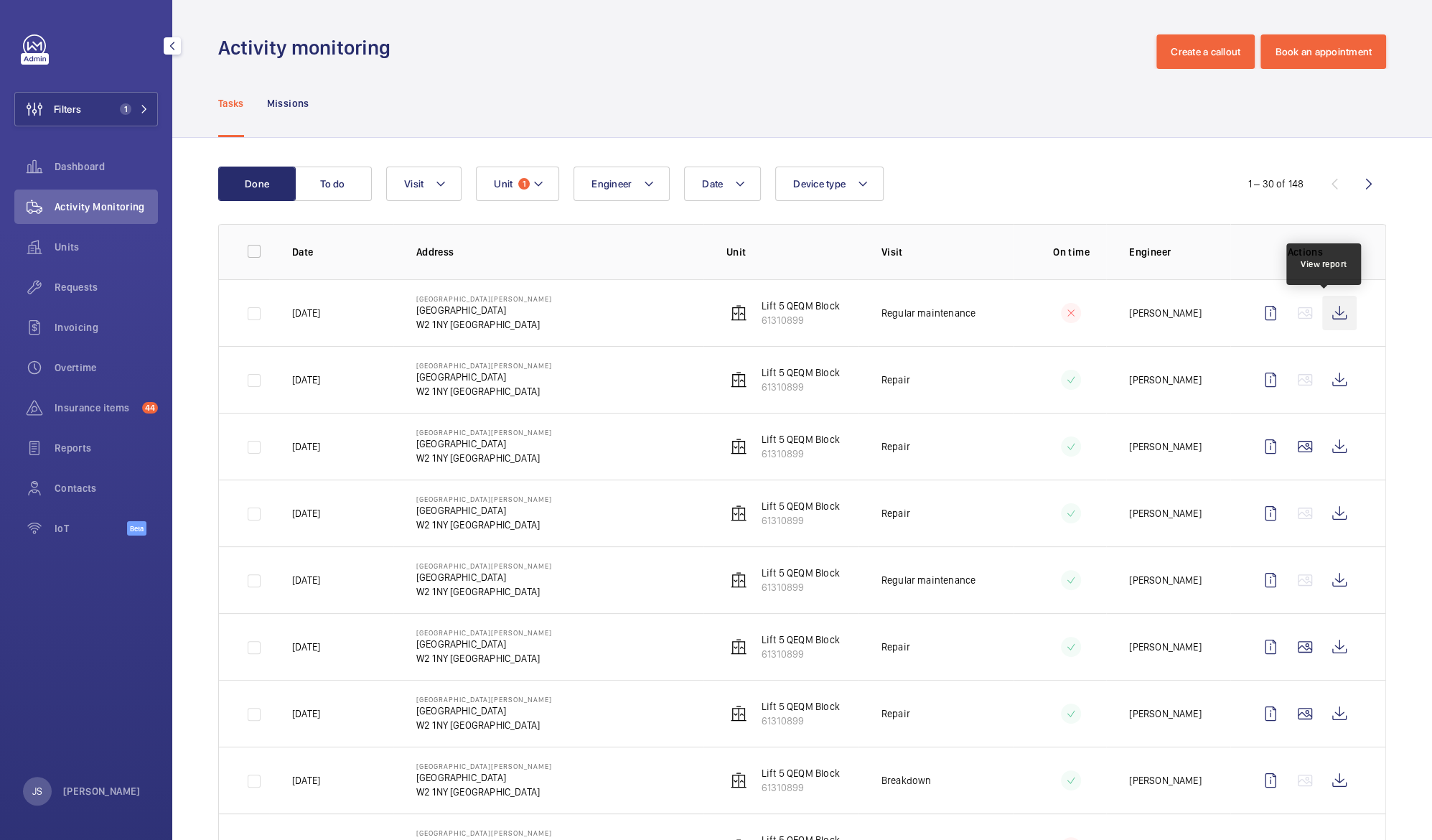
click at [1322, 319] on wm-front-icon-button at bounding box center [1339, 312] width 34 height 34
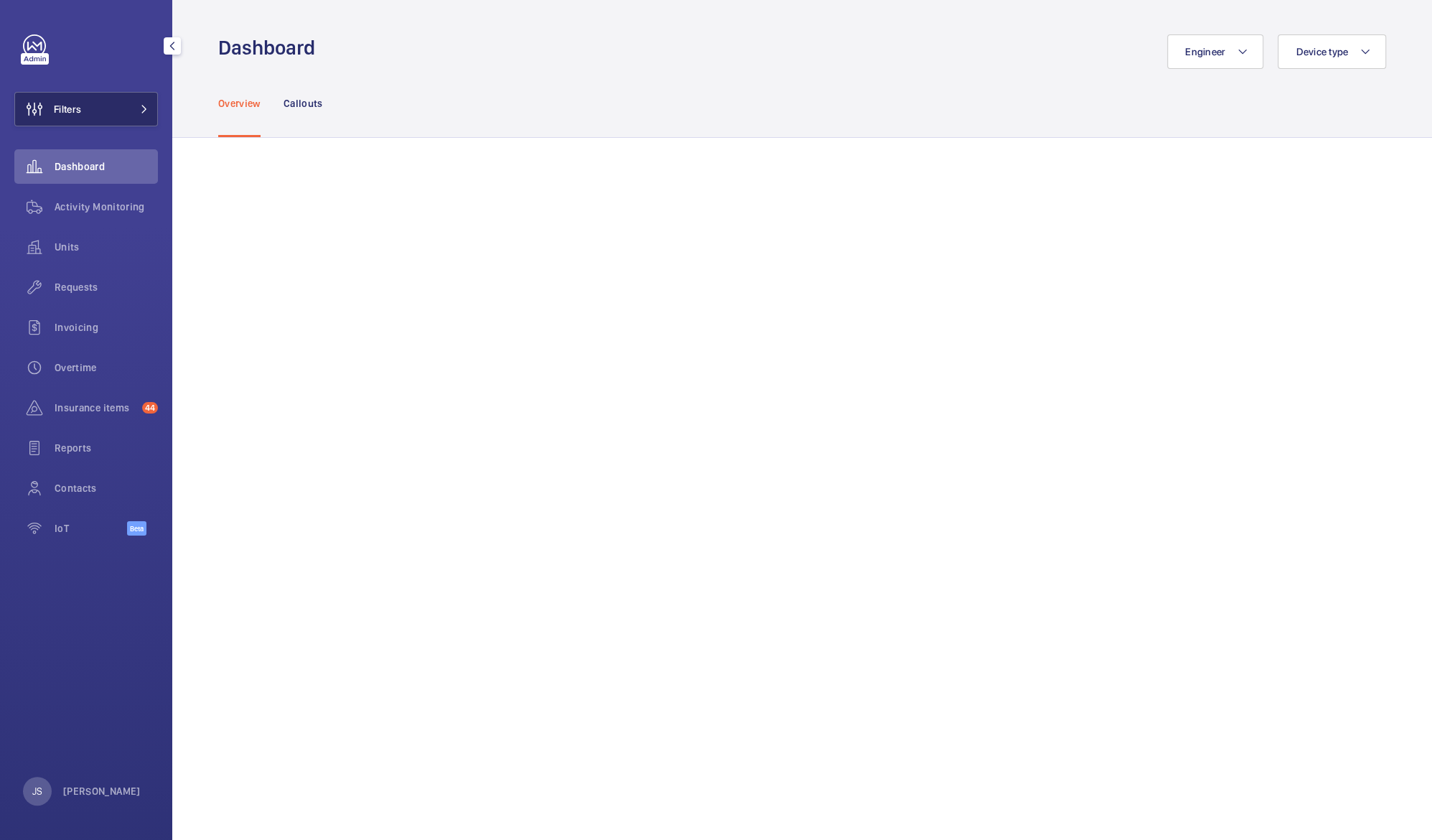
click at [91, 110] on button "Filters" at bounding box center [86, 109] width 143 height 34
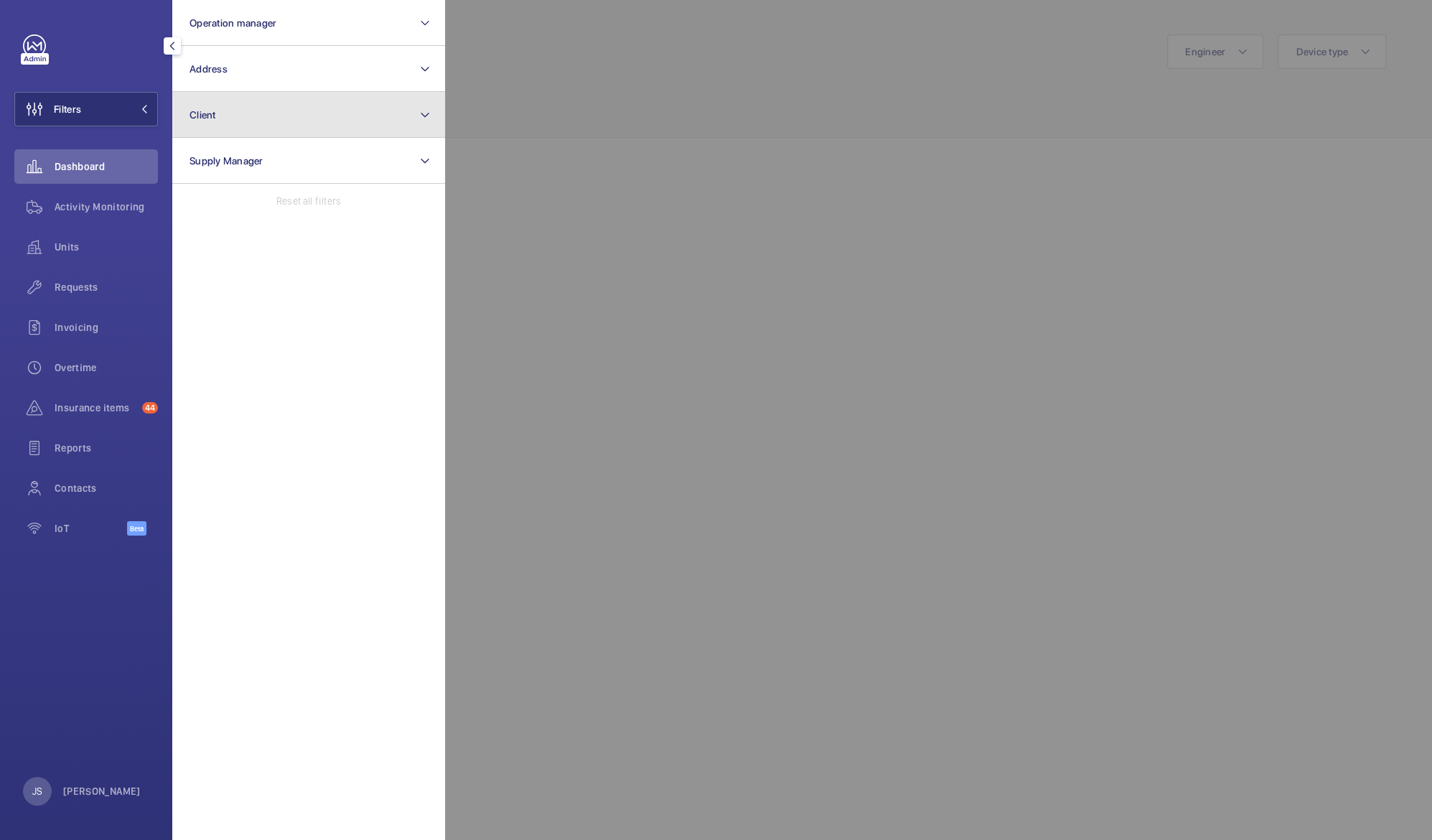
click at [218, 121] on button "Client" at bounding box center [308, 115] width 273 height 46
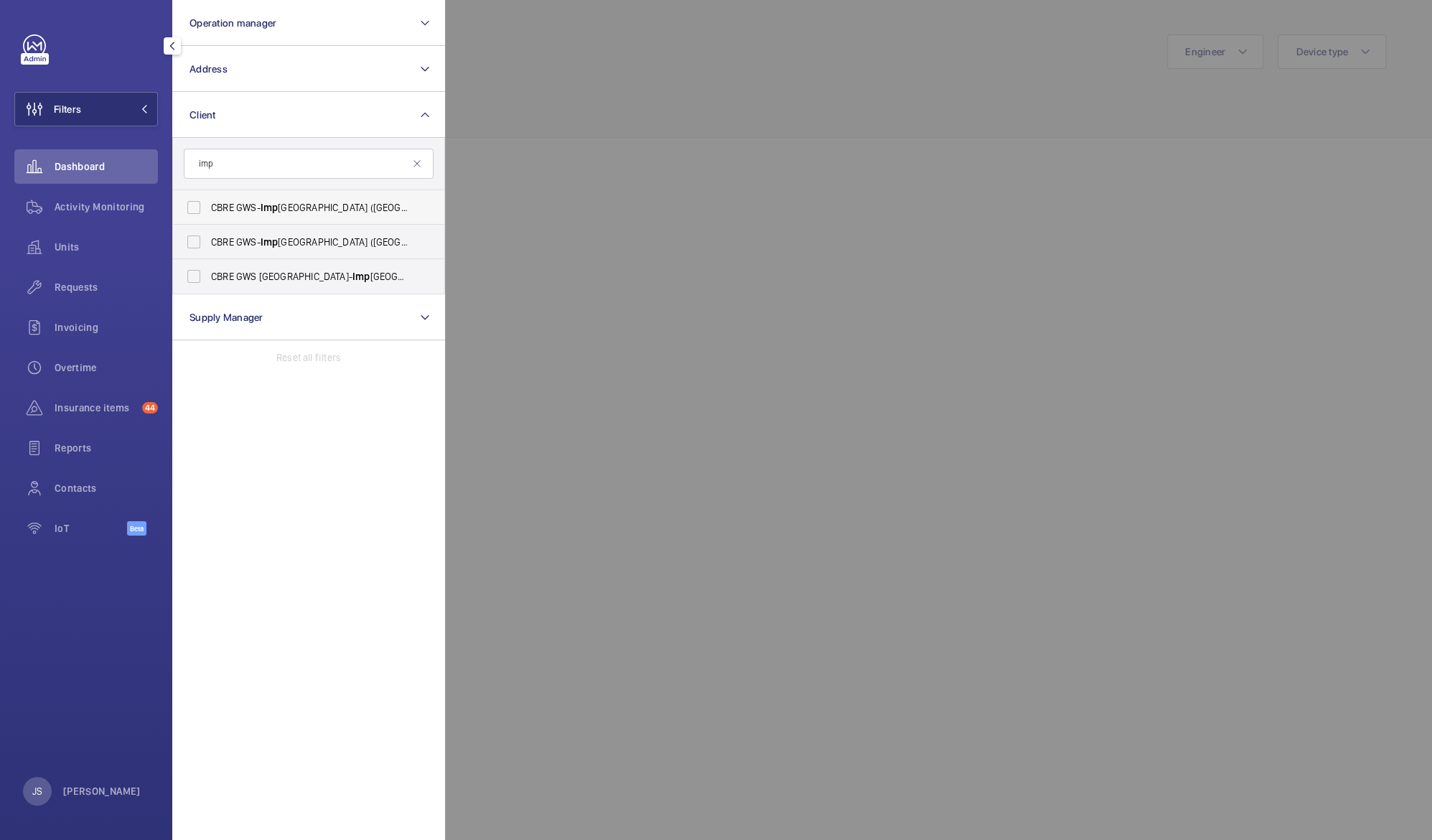
type input "imp"
click at [219, 207] on span "CBRE GWS- Imp erial Hospital (Charing Cross)" at bounding box center [310, 207] width 197 height 14
click at [208, 207] on input "CBRE GWS- Imp erial Hospital (Charing Cross)" at bounding box center [194, 207] width 29 height 29
checkbox input "true"
click at [213, 238] on span "CBRE GWS- Imp erial Hospital (St Mary)" at bounding box center [310, 242] width 197 height 14
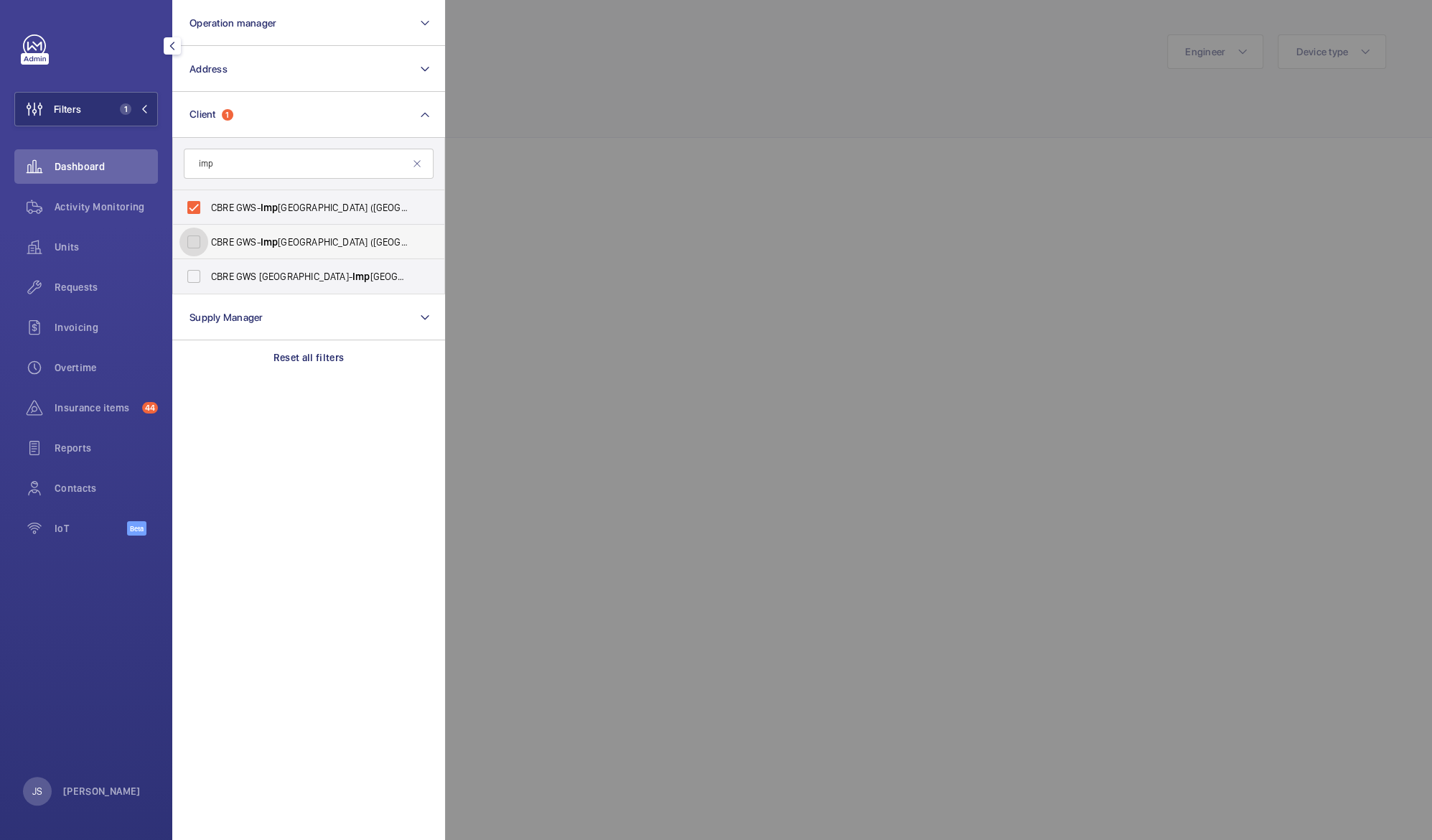
click at [208, 238] on input "CBRE GWS- Imp erial Hospital (St Mary)" at bounding box center [194, 242] width 29 height 29
checkbox input "true"
click at [216, 277] on span "CBRE GWS UK- Imp erial Hospital (Hammersmith)" at bounding box center [310, 276] width 197 height 14
click at [208, 277] on input "CBRE GWS UK- Imp erial Hospital (Hammersmith)" at bounding box center [194, 276] width 29 height 29
checkbox input "true"
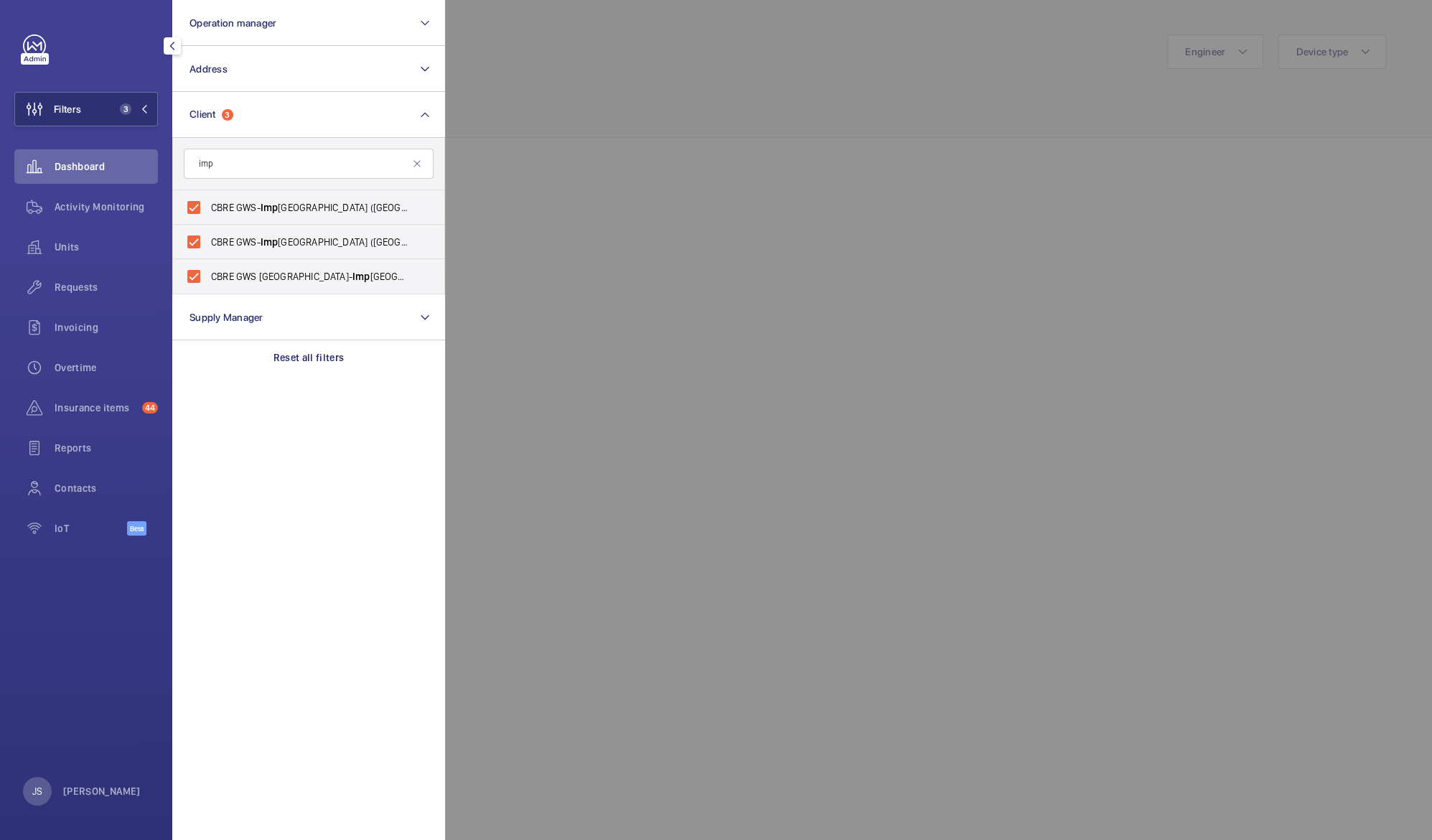
click at [537, 87] on div at bounding box center [1161, 420] width 1432 height 840
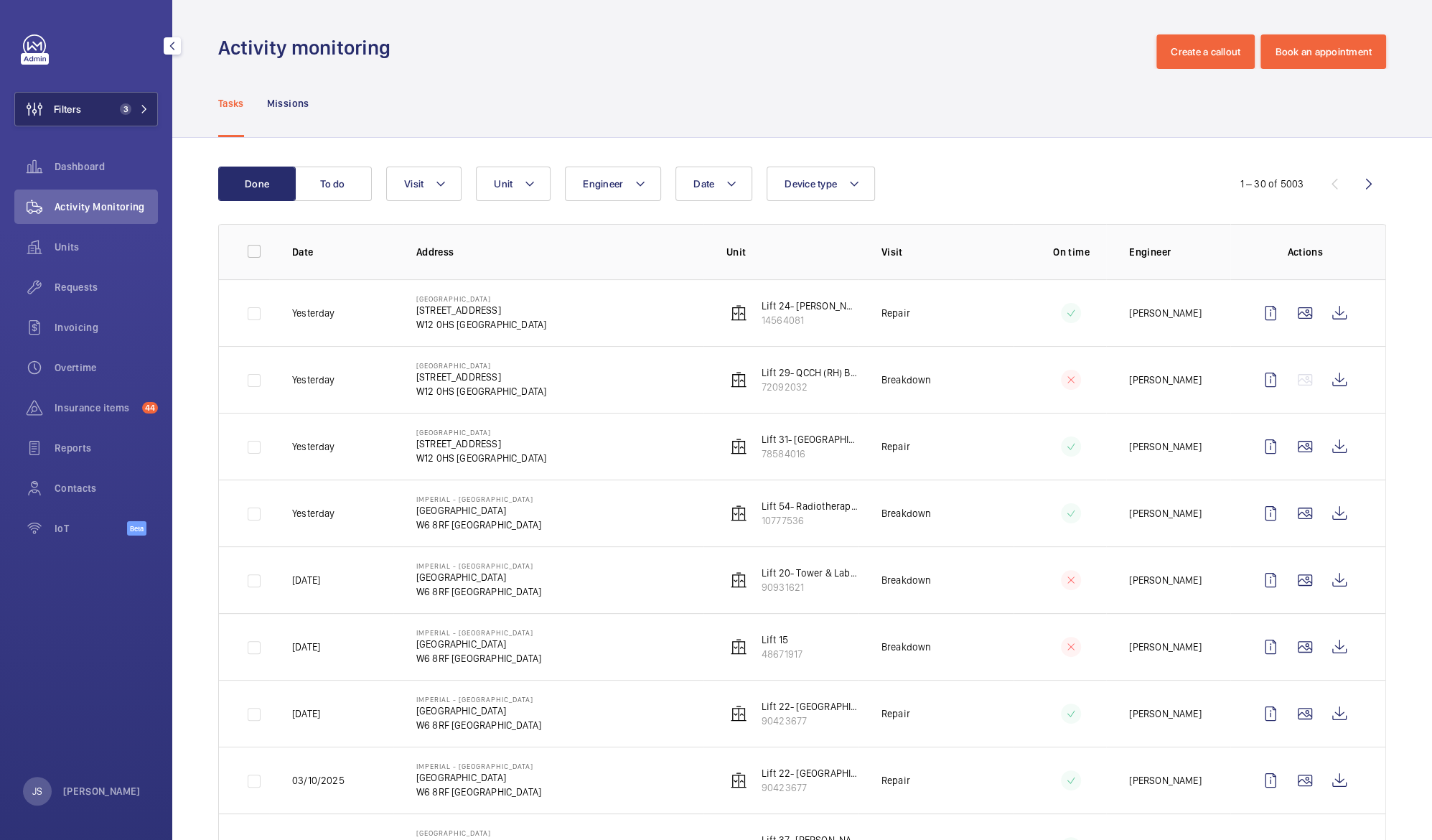
click at [85, 110] on button "Filters 3" at bounding box center [86, 109] width 143 height 34
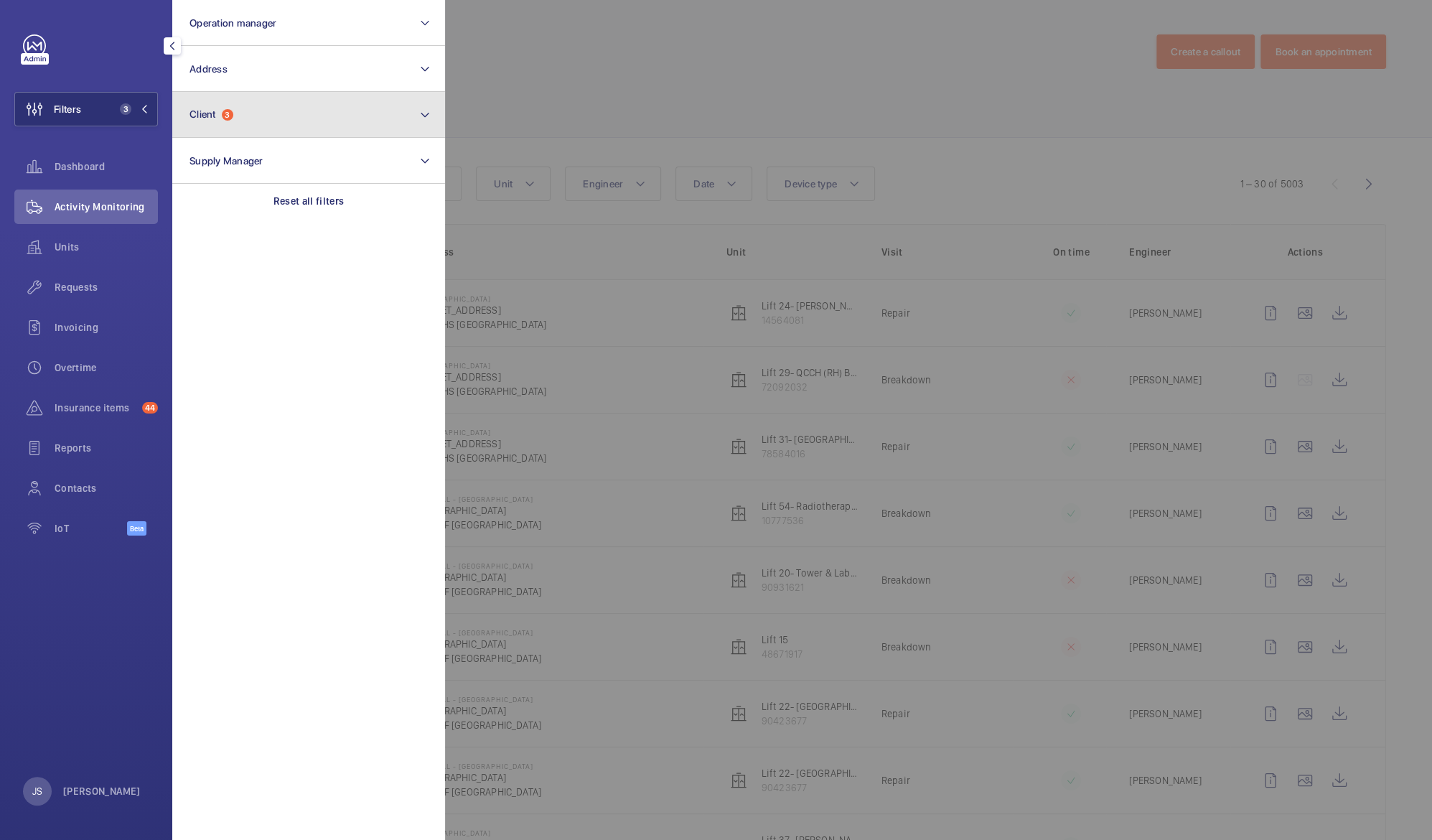
click at [211, 117] on span "Client" at bounding box center [203, 114] width 26 height 11
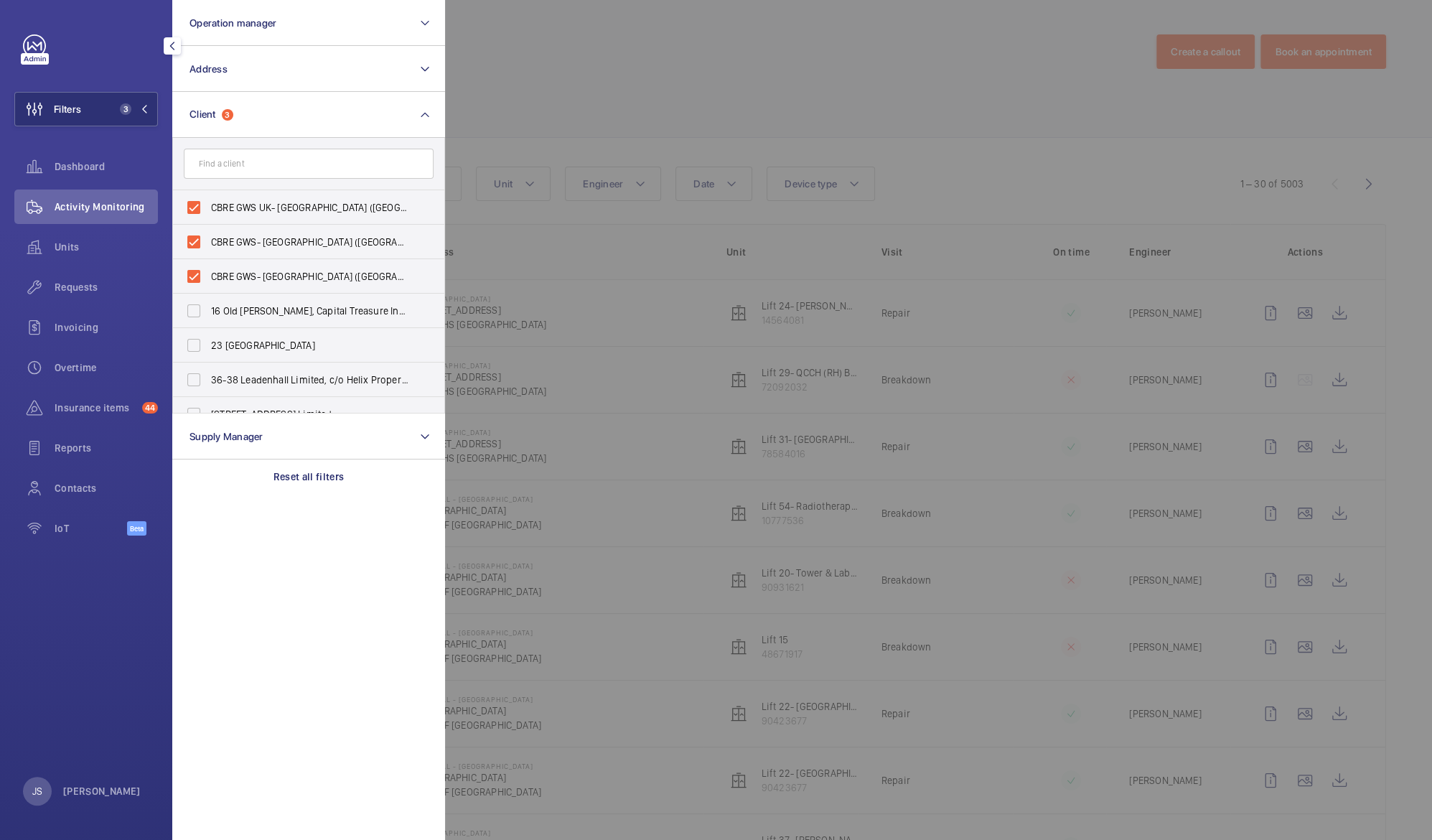
click at [525, 94] on div at bounding box center [1161, 420] width 1432 height 840
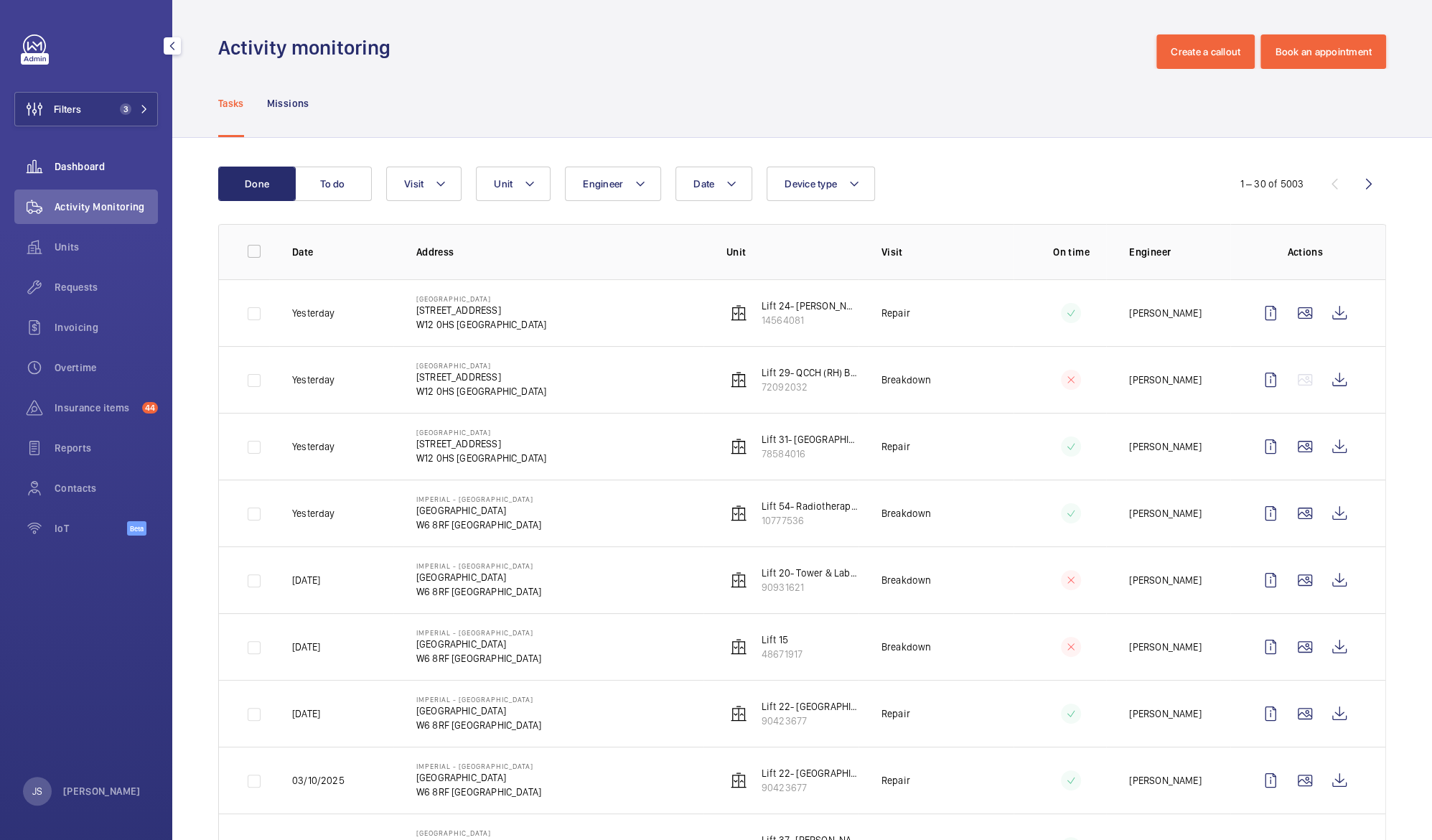
click at [69, 172] on span "Dashboard" at bounding box center [106, 167] width 103 height 14
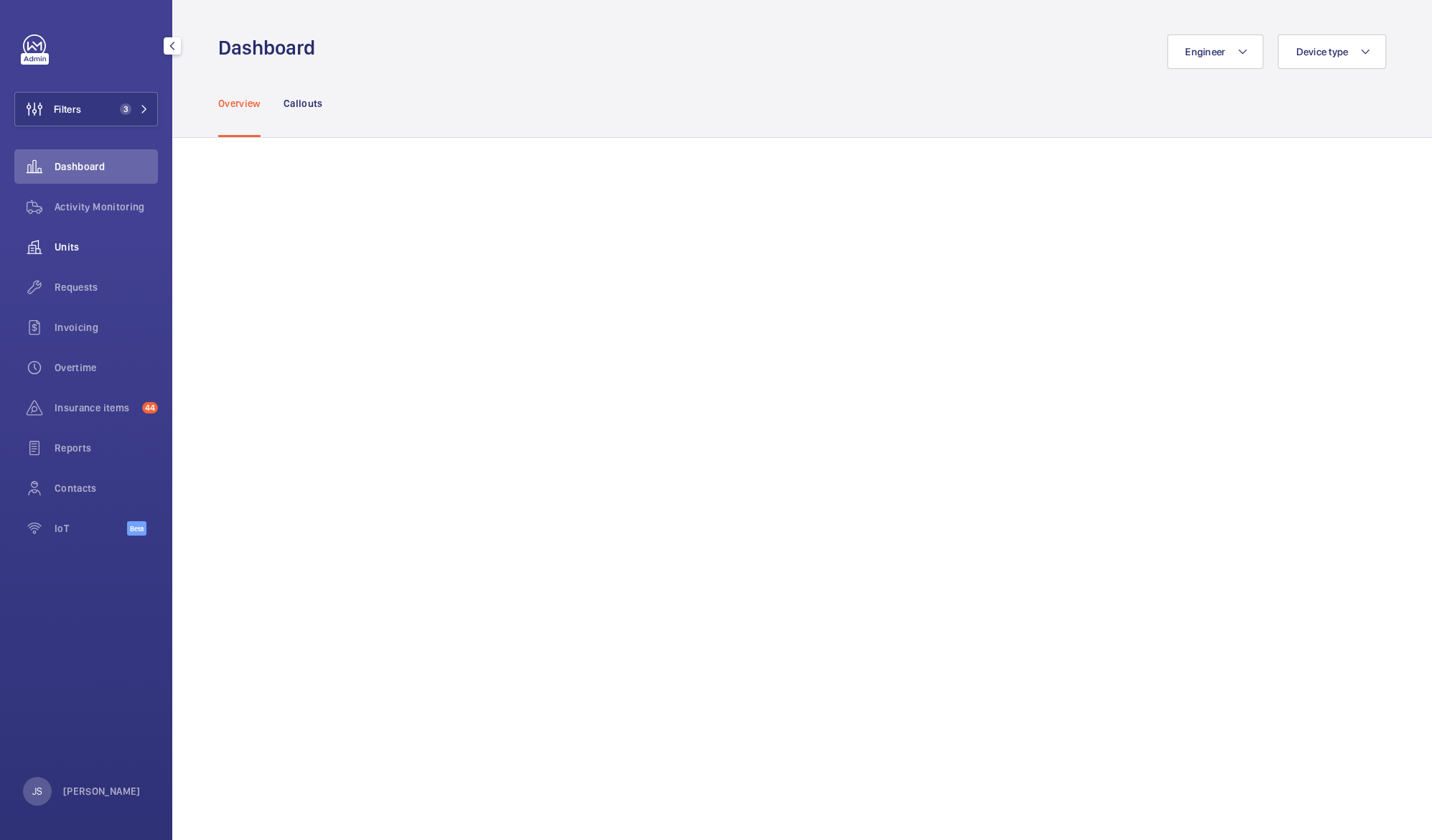
click at [74, 244] on span "Units" at bounding box center [106, 247] width 103 height 14
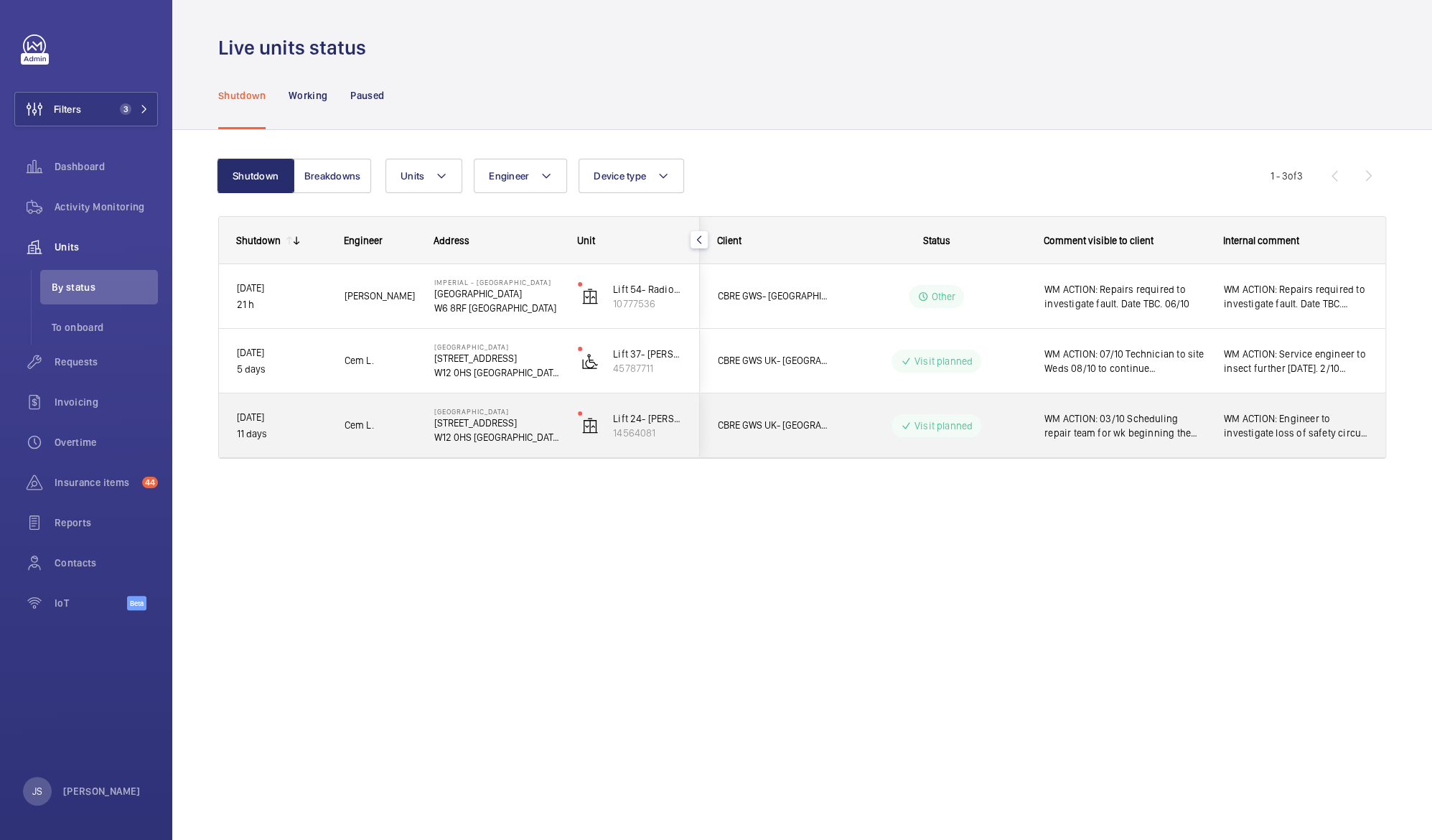
click at [1089, 428] on span "WM ACTION: 03/10 Scheduling repair team for wk beginning the 6/10 to drain oil …" at bounding box center [1124, 426] width 161 height 29
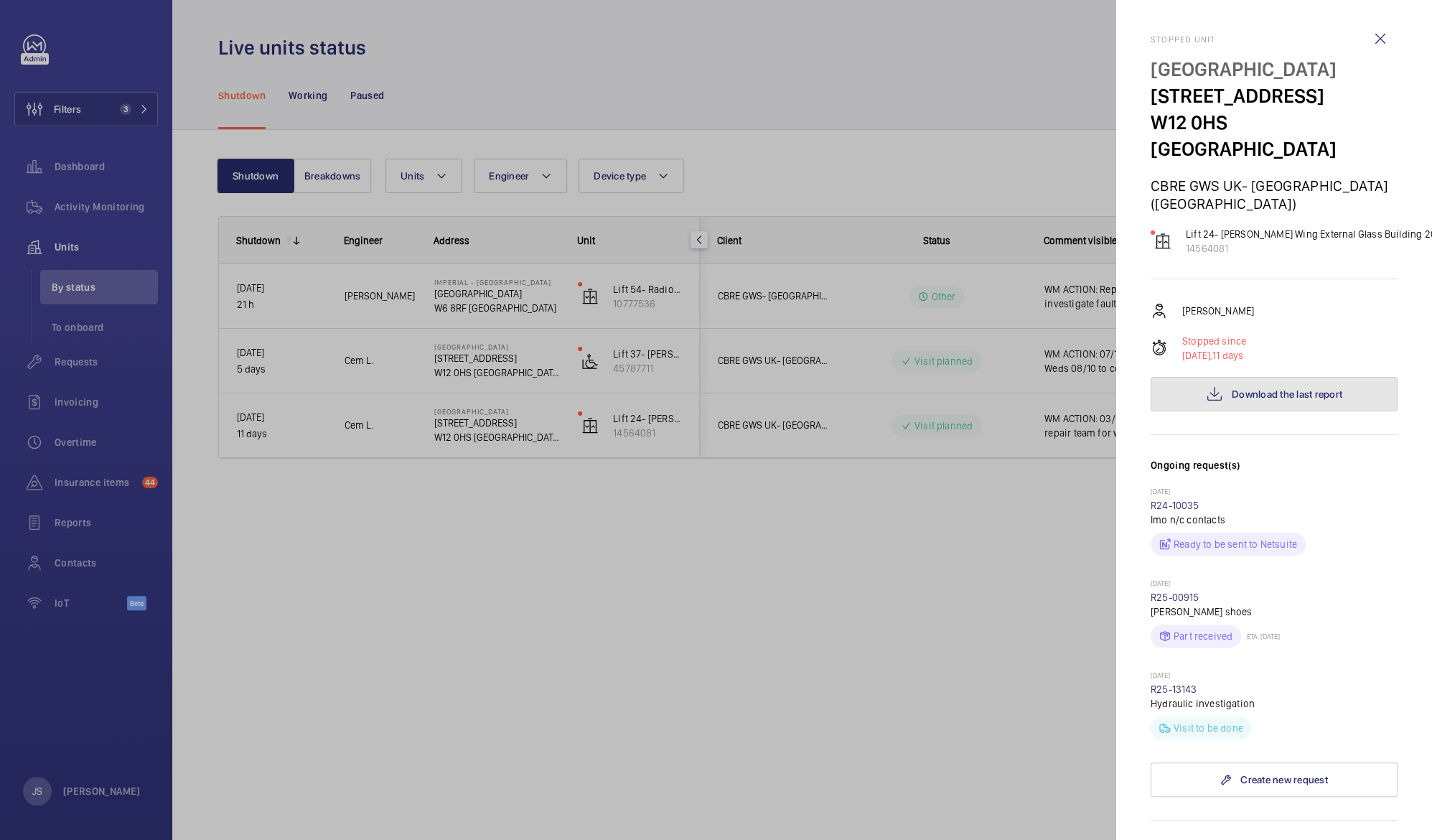
click at [1265, 388] on span "Download the last report" at bounding box center [1287, 394] width 111 height 11
click at [663, 80] on div at bounding box center [716, 420] width 1432 height 840
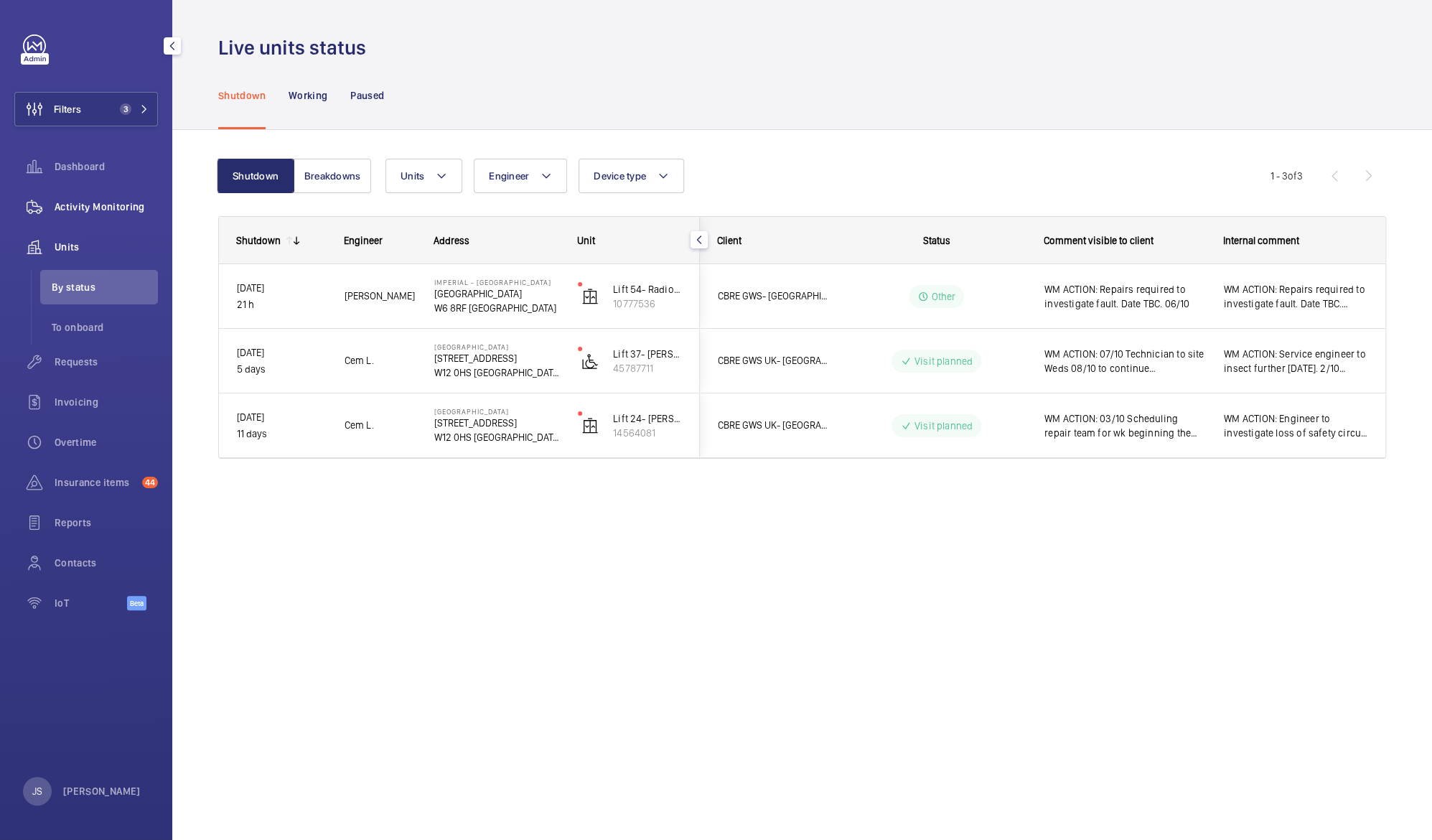
click at [103, 197] on div "Activity Monitoring" at bounding box center [86, 207] width 143 height 34
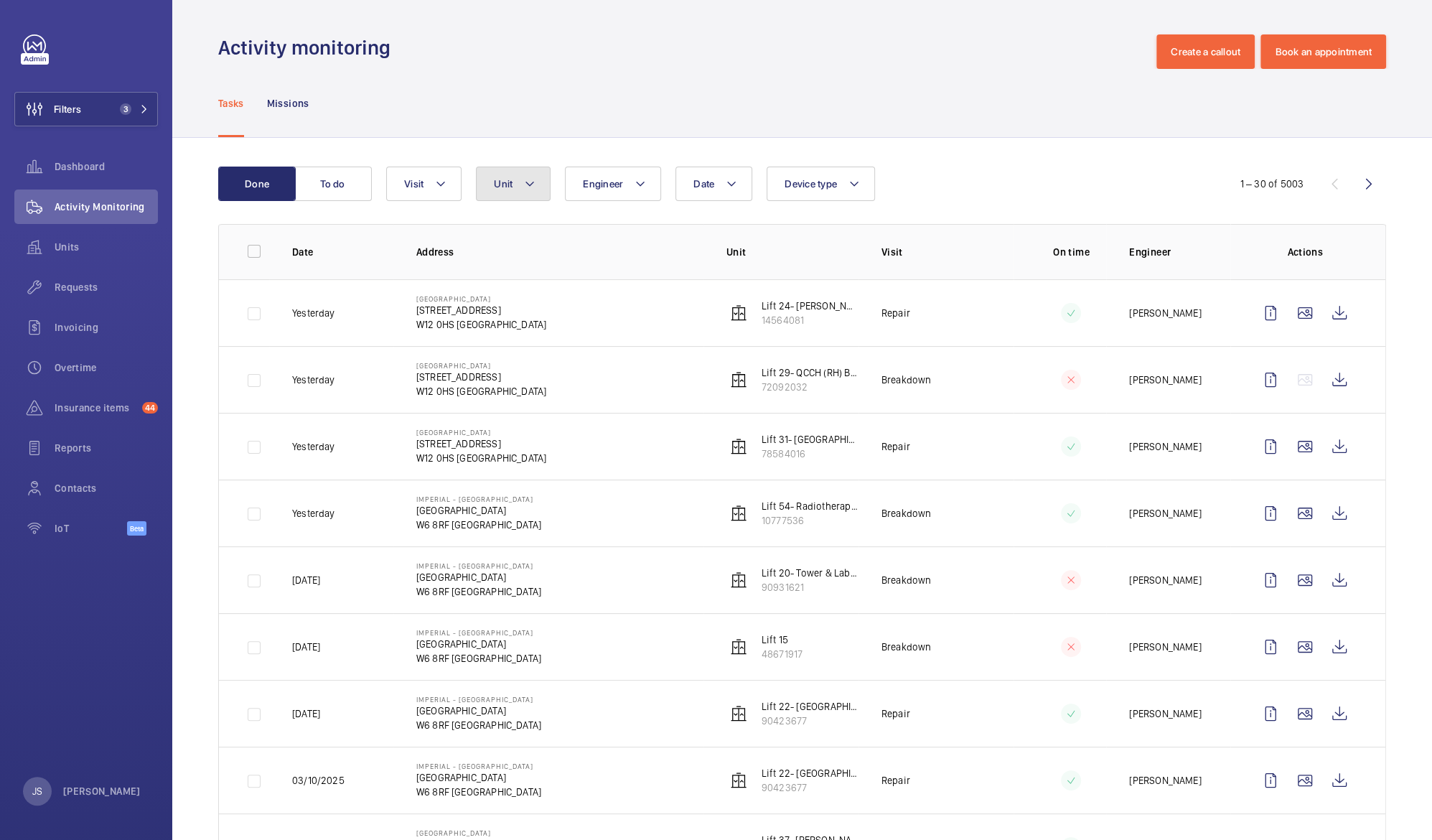
click at [530, 186] on mat-icon at bounding box center [529, 184] width 11 height 18
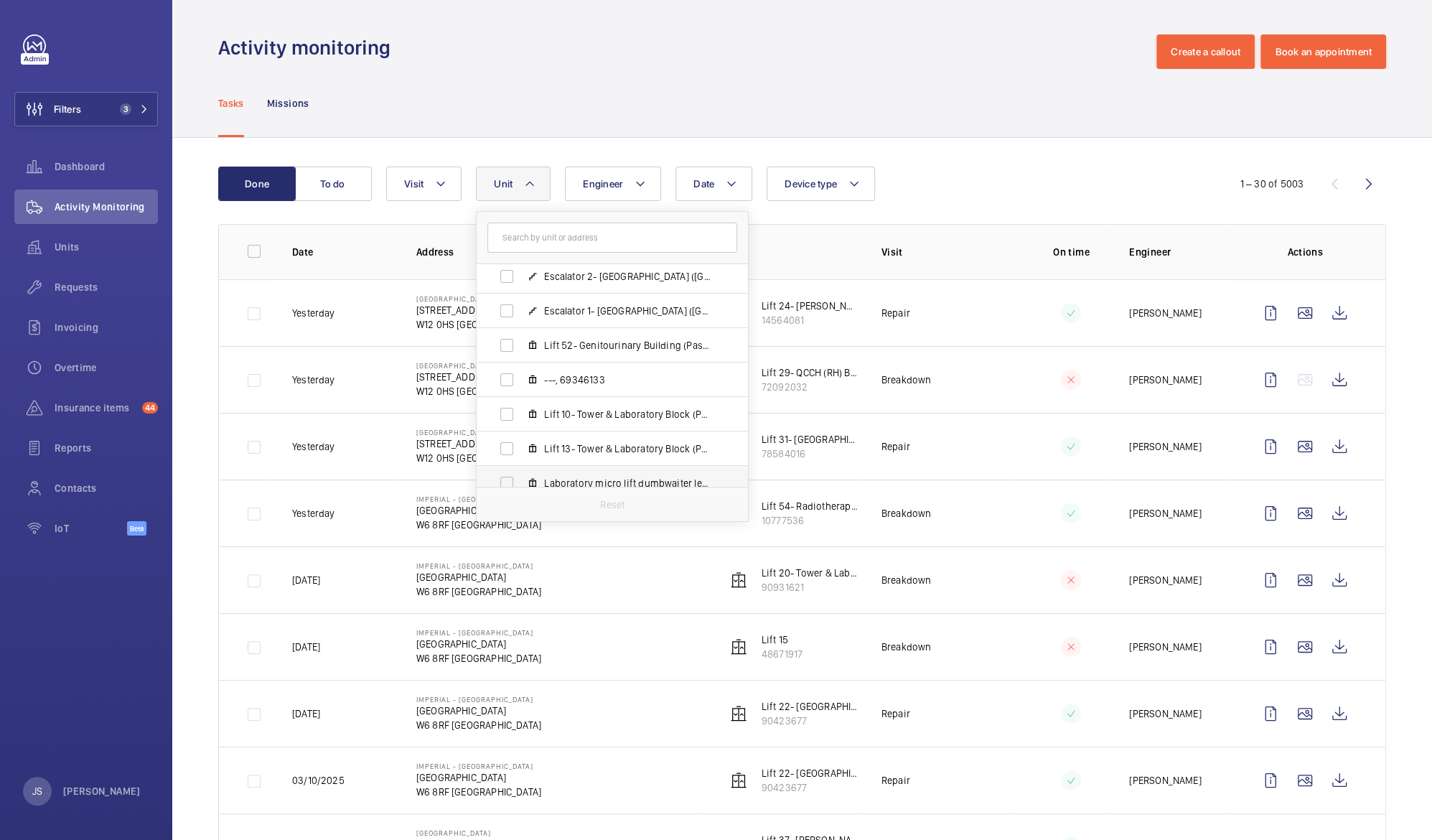
scroll to position [592, 0]
click at [641, 420] on label "Lift 10- Tower & Laboratory Block (Passenger), 98744719" at bounding box center [601, 413] width 248 height 34
click at [521, 420] on input "Lift 10- Tower & Laboratory Block (Passenger), 98744719" at bounding box center [507, 413] width 29 height 29
checkbox input "true"
click at [594, 111] on div "Tasks Missions" at bounding box center [802, 102] width 1168 height 68
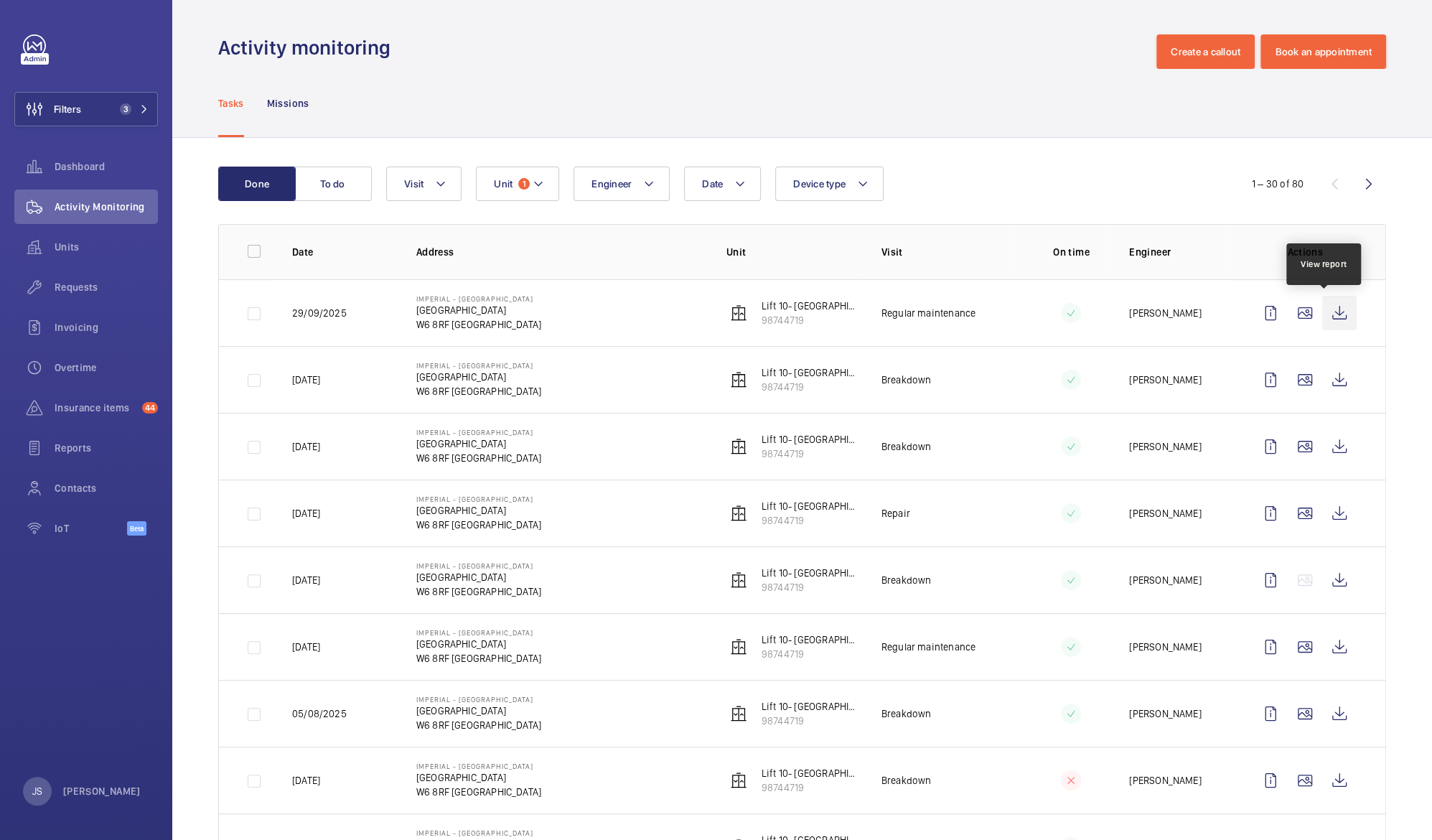
click at [1322, 318] on wm-front-icon-button at bounding box center [1339, 312] width 34 height 34
drag, startPoint x: 1130, startPoint y: 679, endPoint x: 1190, endPoint y: 673, distance: 60.3
click at [1190, 673] on td "[PERSON_NAME]" at bounding box center [1168, 645] width 124 height 66
click at [1326, 377] on wm-front-icon-button at bounding box center [1339, 380] width 34 height 34
click at [1328, 514] on wm-front-icon-button at bounding box center [1339, 512] width 34 height 34
